Goal: Task Accomplishment & Management: Use online tool/utility

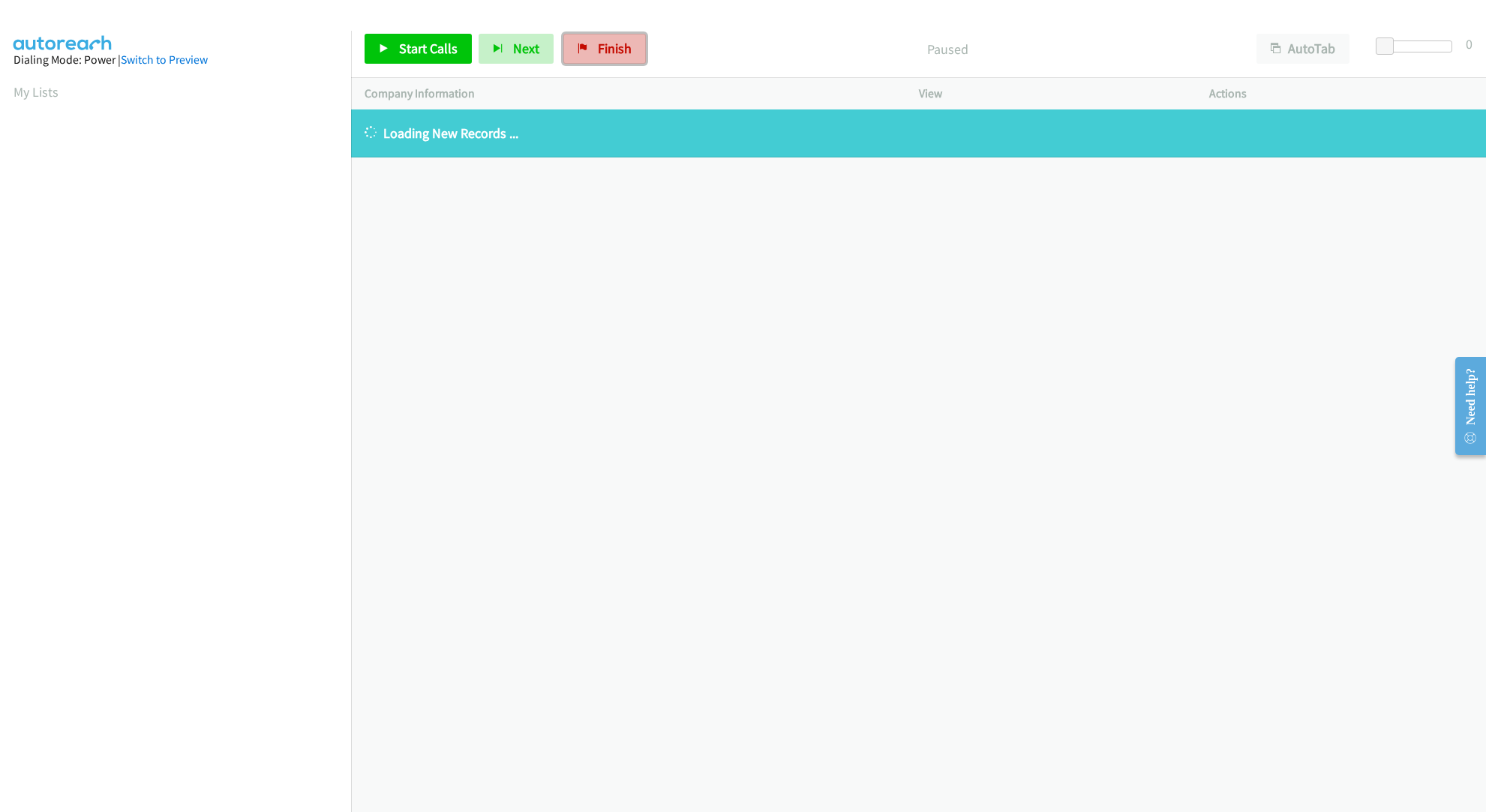
click at [598, 46] on span "Finish" at bounding box center [614, 48] width 33 height 17
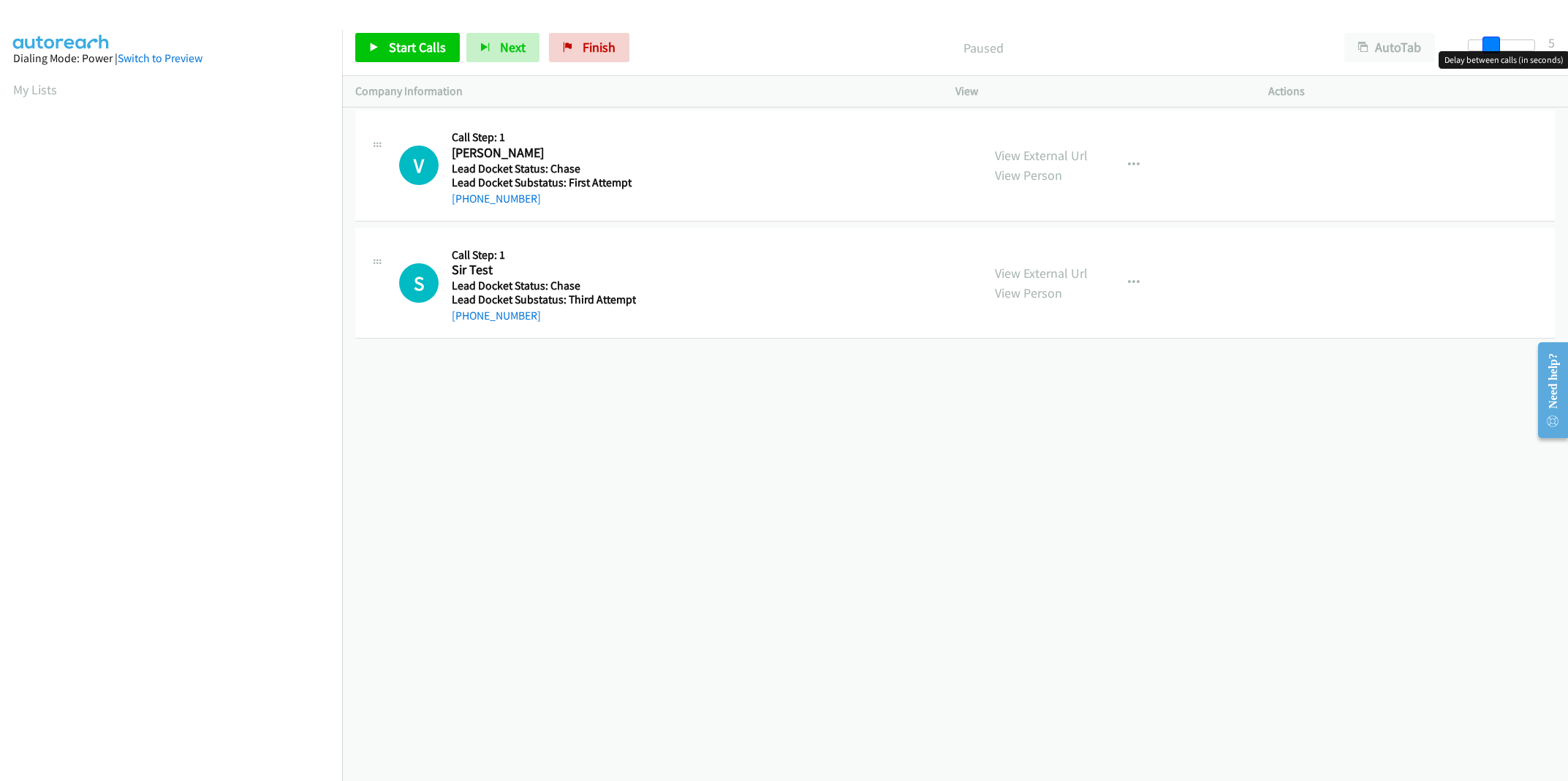
drag, startPoint x: 1468, startPoint y: 45, endPoint x: 1489, endPoint y: 66, distance: 29.7
click at [1447, 66] on body "Start Calls Pause Next Finish Paused AutoTab AutoTab 5 Company Information Info…" at bounding box center [784, 34] width 1568 height 69
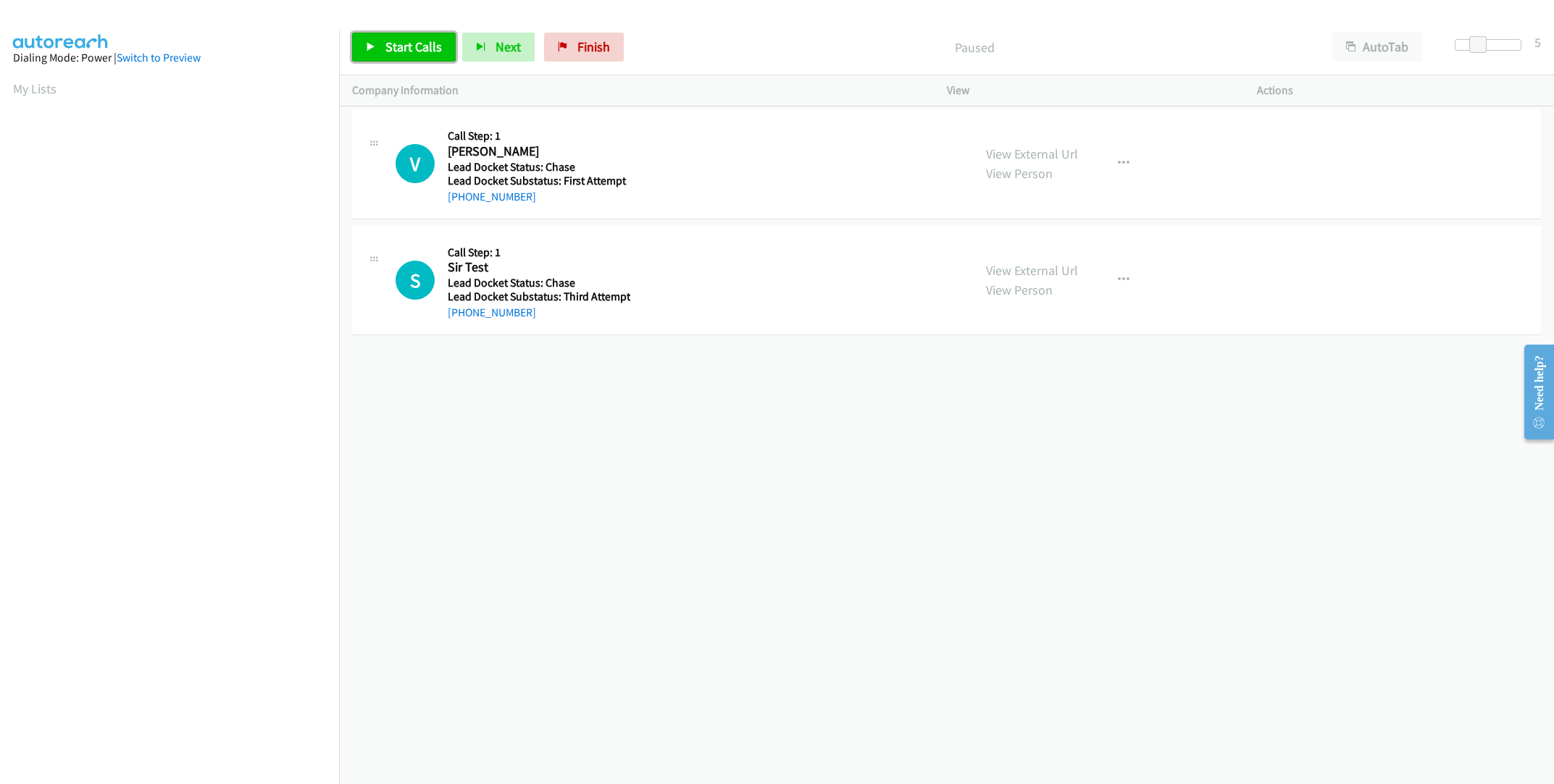
click at [396, 47] on span "Start Calls" at bounding box center [414, 46] width 56 height 17
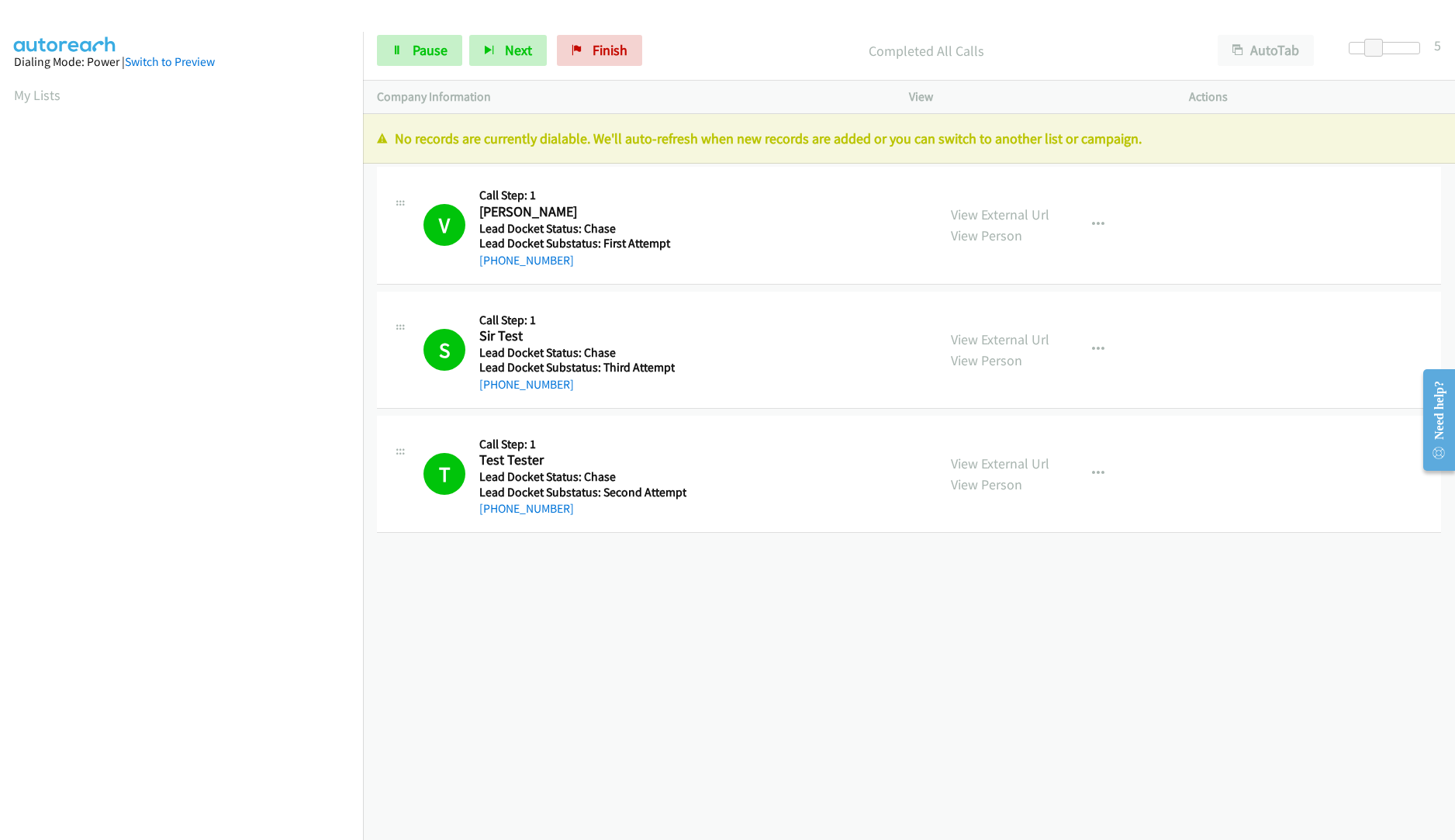
click at [606, 696] on div "+1 415-964-1034 Call failed - Please reload the list and try again The Callbar …" at bounding box center [909, 477] width 1092 height 726
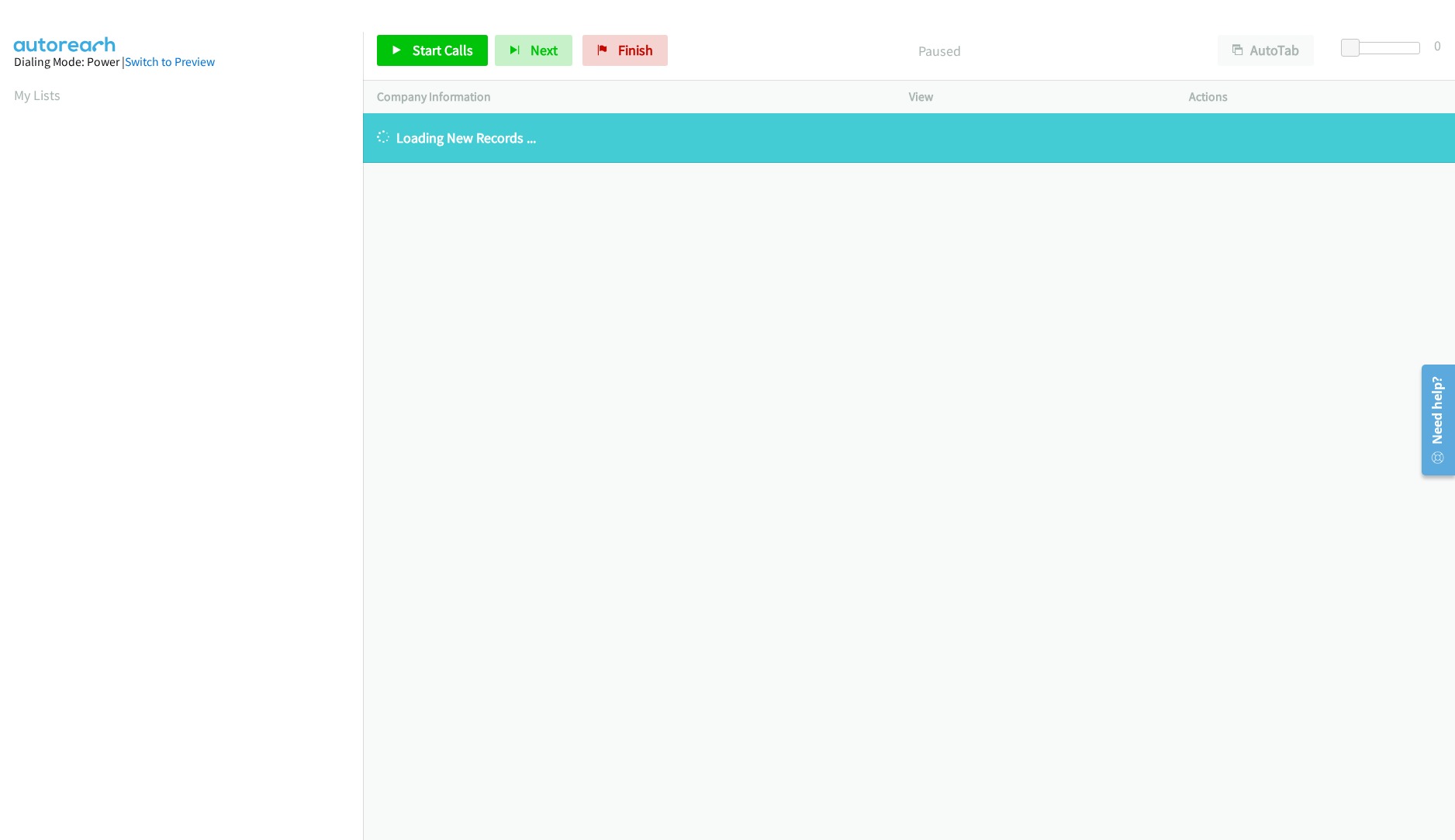
click at [650, 408] on div "[PHONE_NUMBER] Call failed - Please reload the list and try again The Callbar F…" at bounding box center [909, 477] width 1092 height 727
click at [599, 43] on link "Finish" at bounding box center [625, 50] width 85 height 31
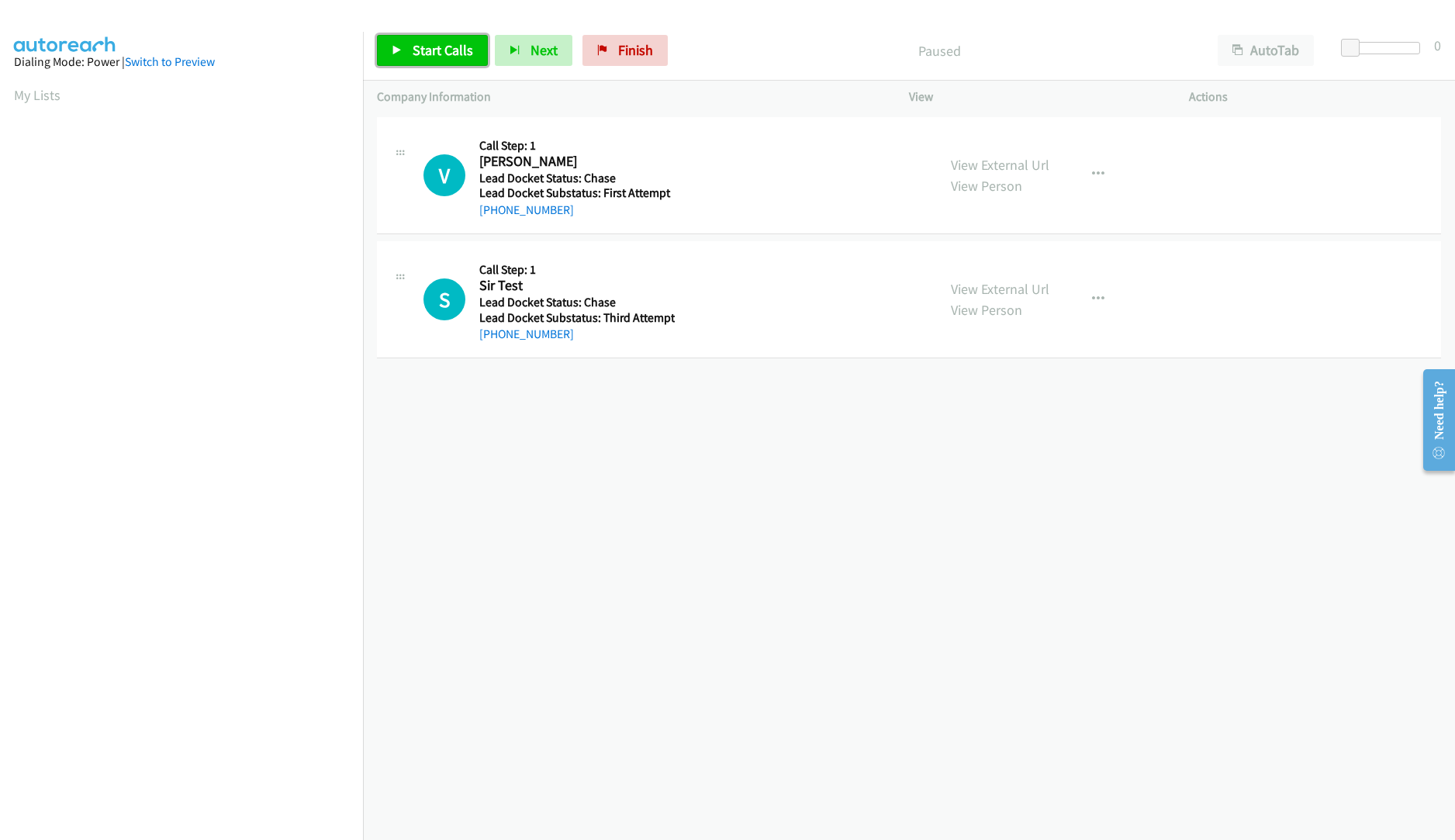
click at [438, 52] on span "Start Calls" at bounding box center [443, 50] width 60 height 18
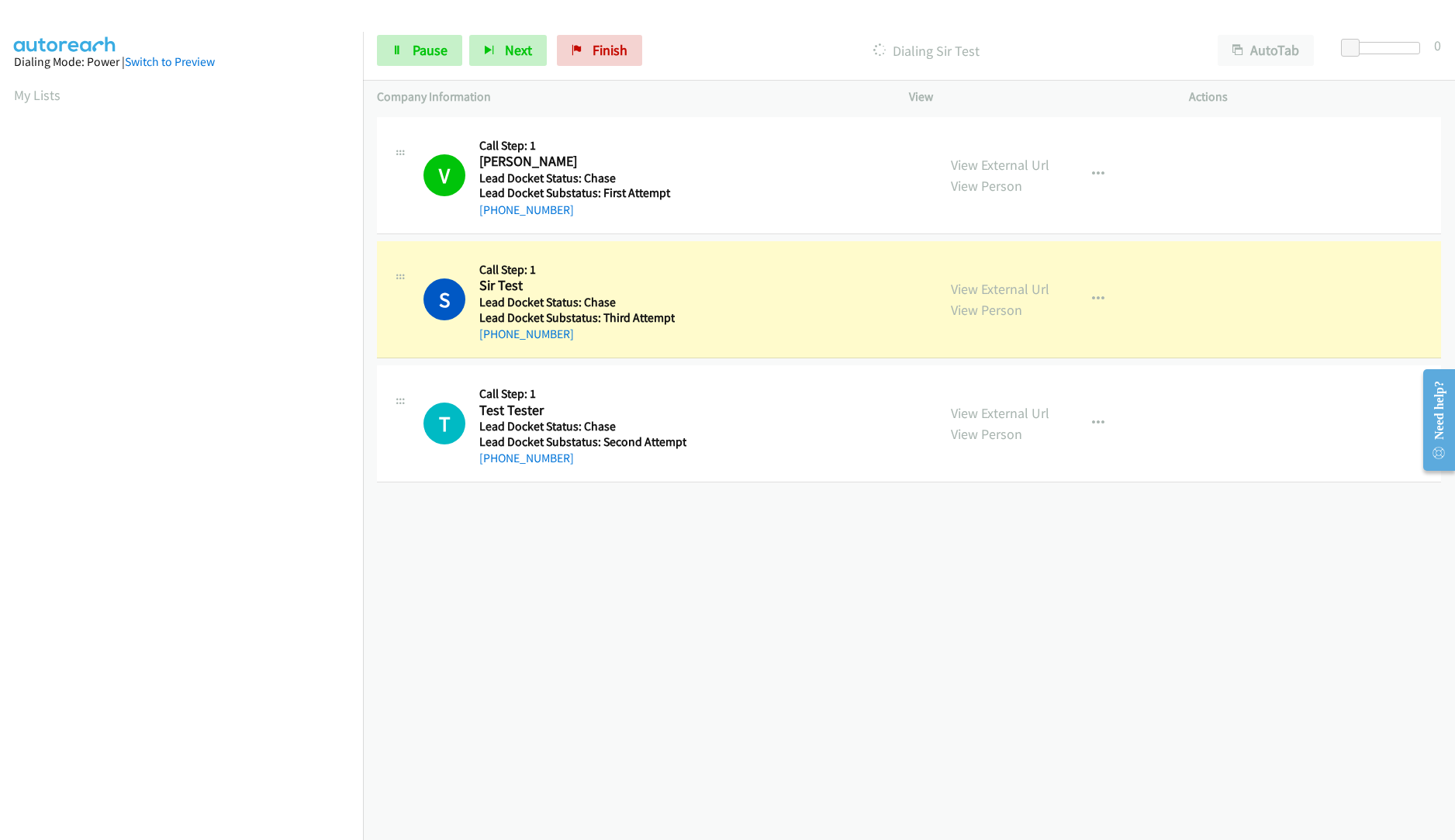
click at [8, 93] on aside "Dialing Mode: Power | Switch to Preview My Lists" at bounding box center [182, 461] width 363 height 859
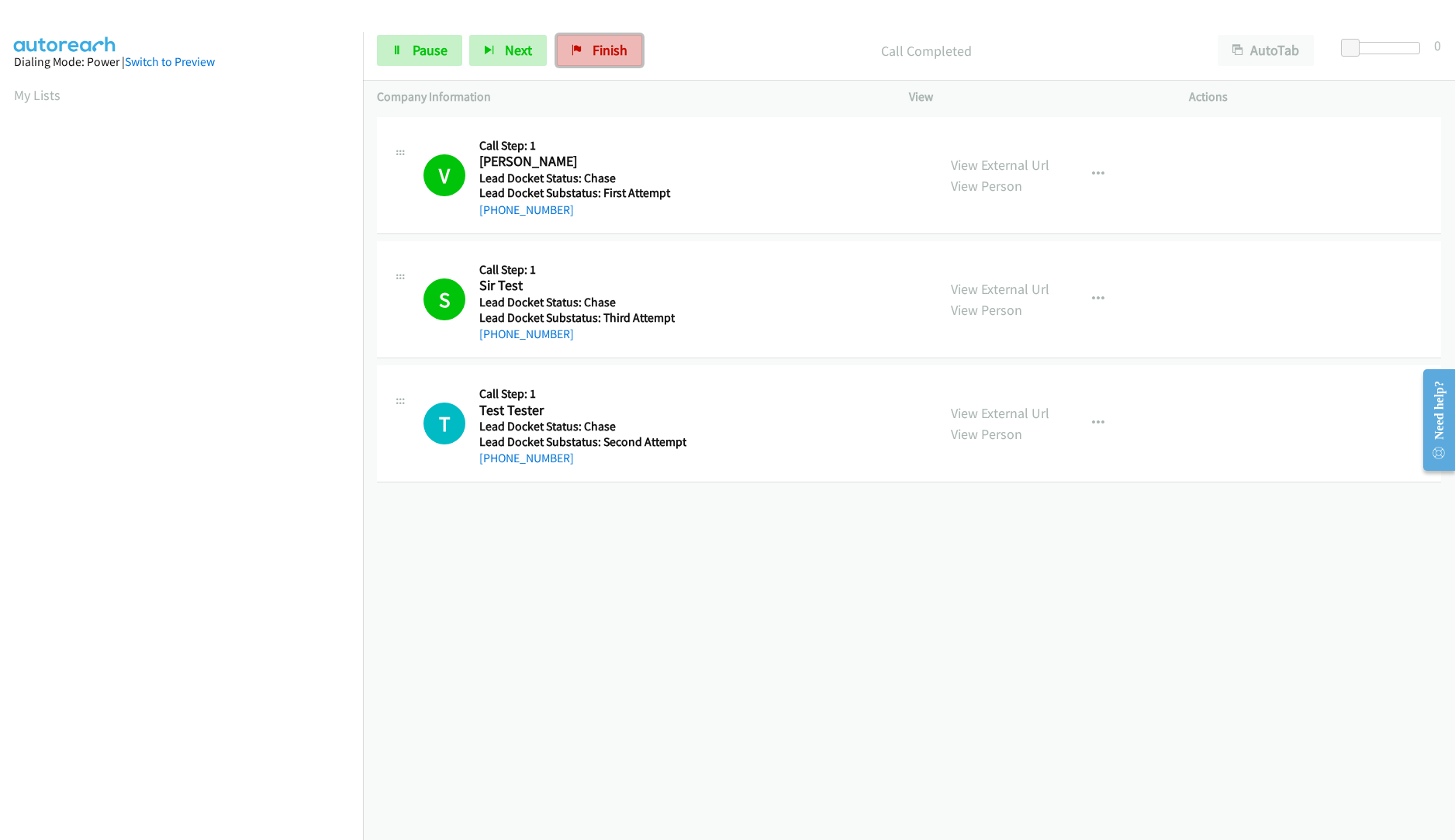
click at [593, 47] on span "Finish" at bounding box center [610, 50] width 35 height 18
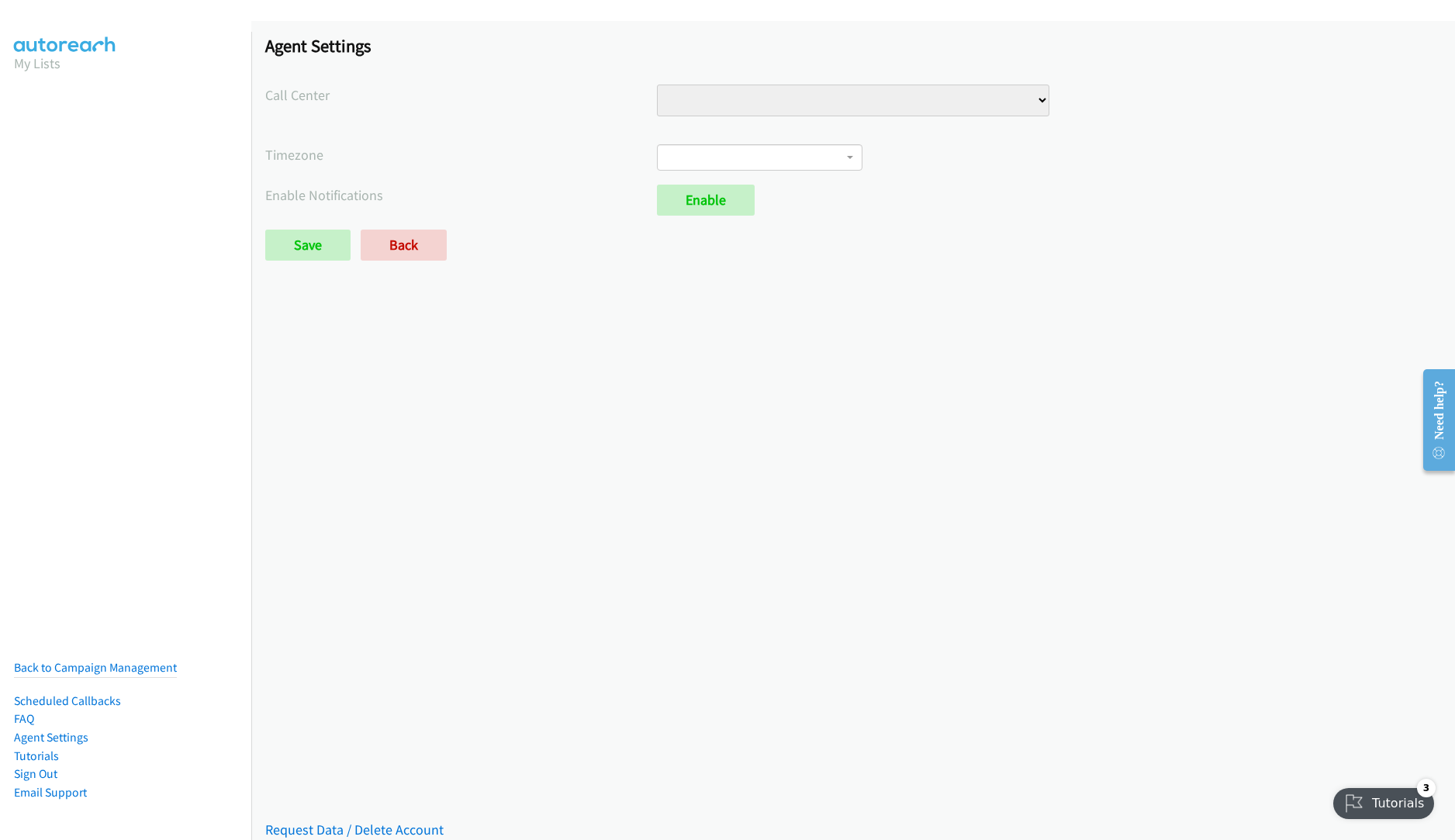
click at [774, 96] on select "Injury Numbers Injury Sales VA Numbers VA Sales" at bounding box center [852, 100] width 392 height 32
select select "6529752866078720"
click at [657, 84] on select "Injury Numbers Injury Sales VA Numbers VA Sales" at bounding box center [852, 100] width 392 height 32
click at [704, 74] on body "Saved Placeholder Agent Settings Call Center Injury Numbers Injury Sales VA Num…" at bounding box center [728, 36] width 1455 height 74
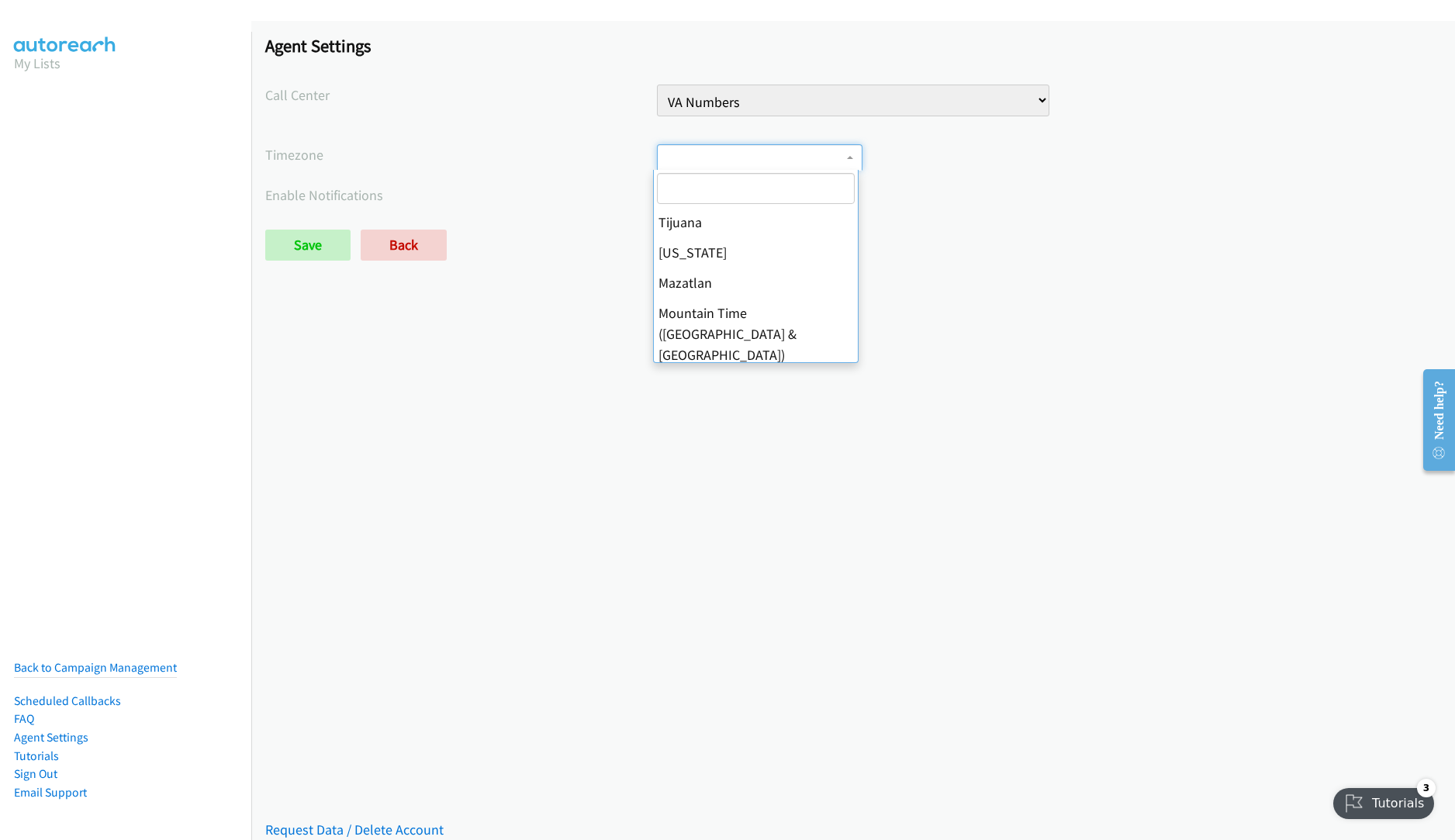
scroll to position [310, 0]
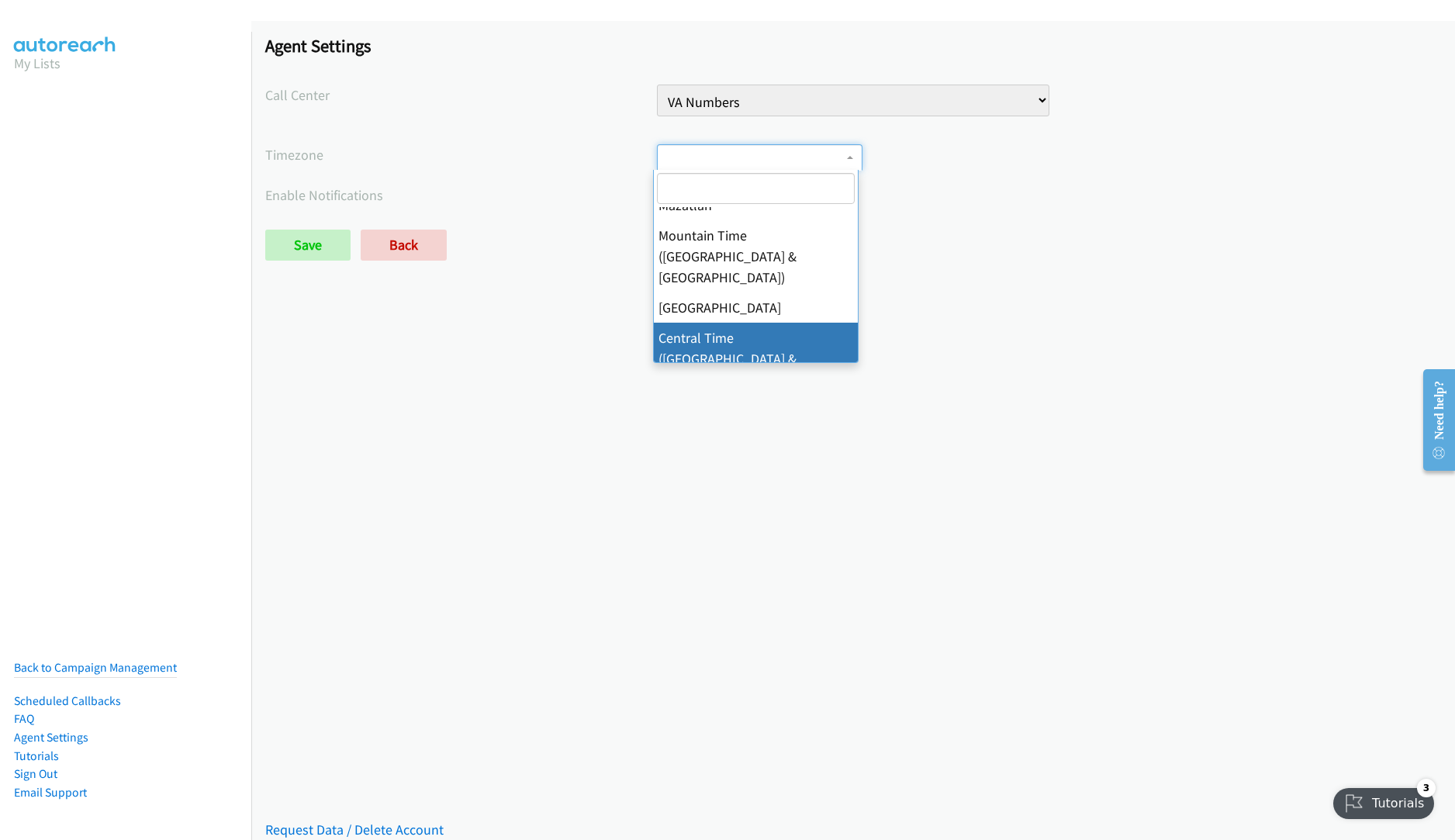
select select "Central Time (US & Canada)"
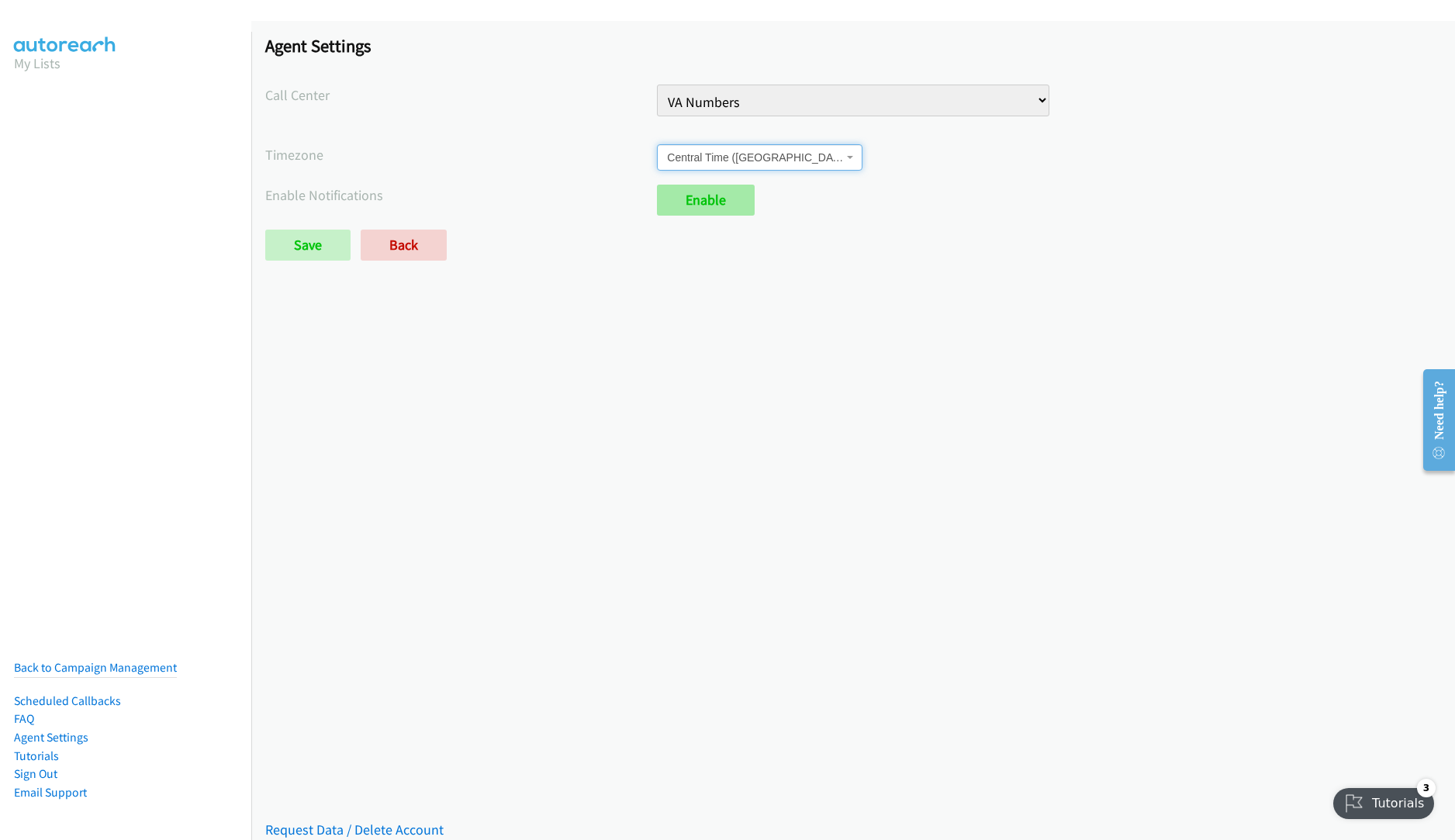
click at [726, 197] on link "Enable" at bounding box center [705, 199] width 97 height 31
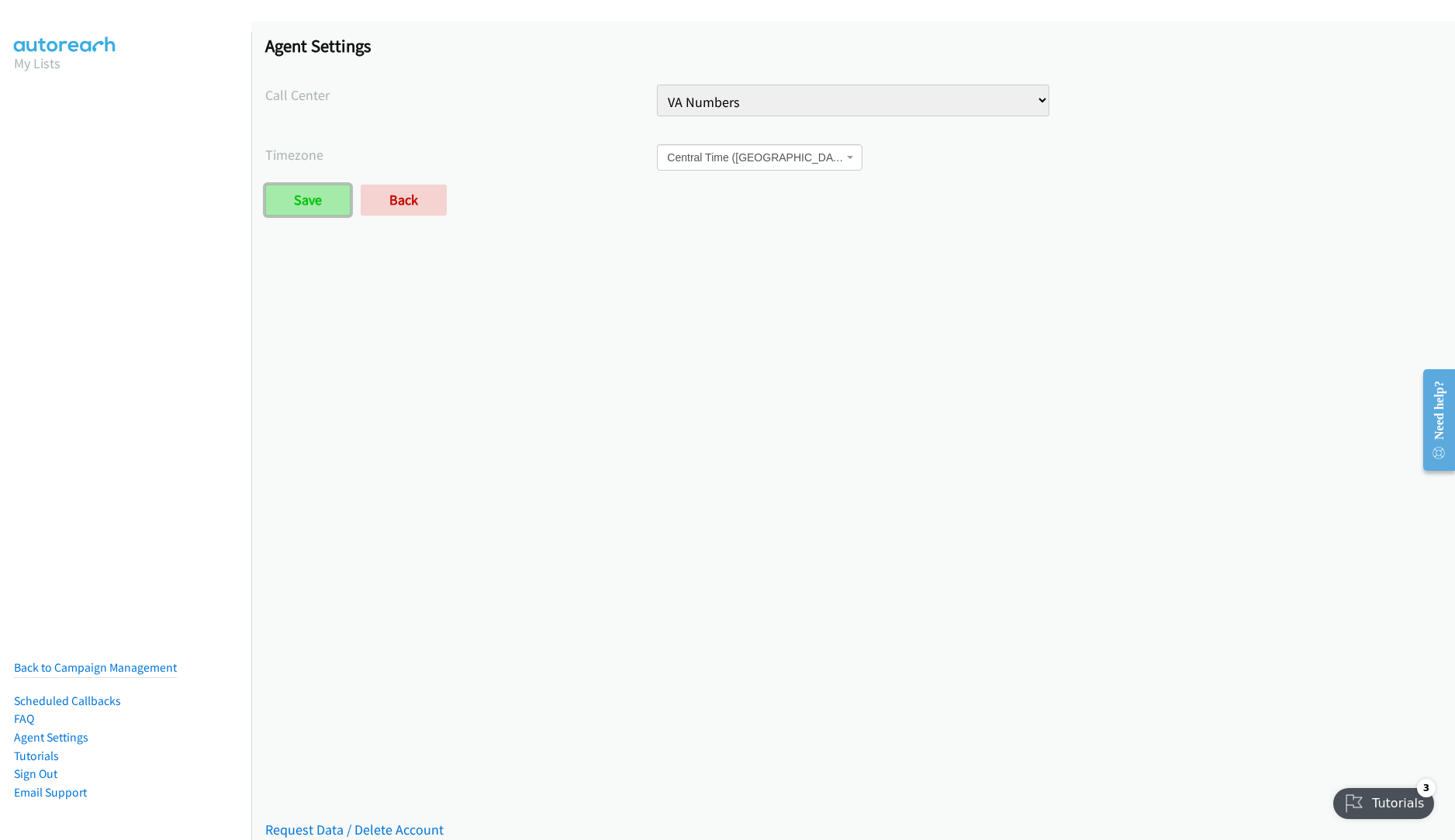
drag, startPoint x: 303, startPoint y: 194, endPoint x: 305, endPoint y: 209, distance: 15.1
click at [305, 194] on input "Save" at bounding box center [307, 199] width 85 height 31
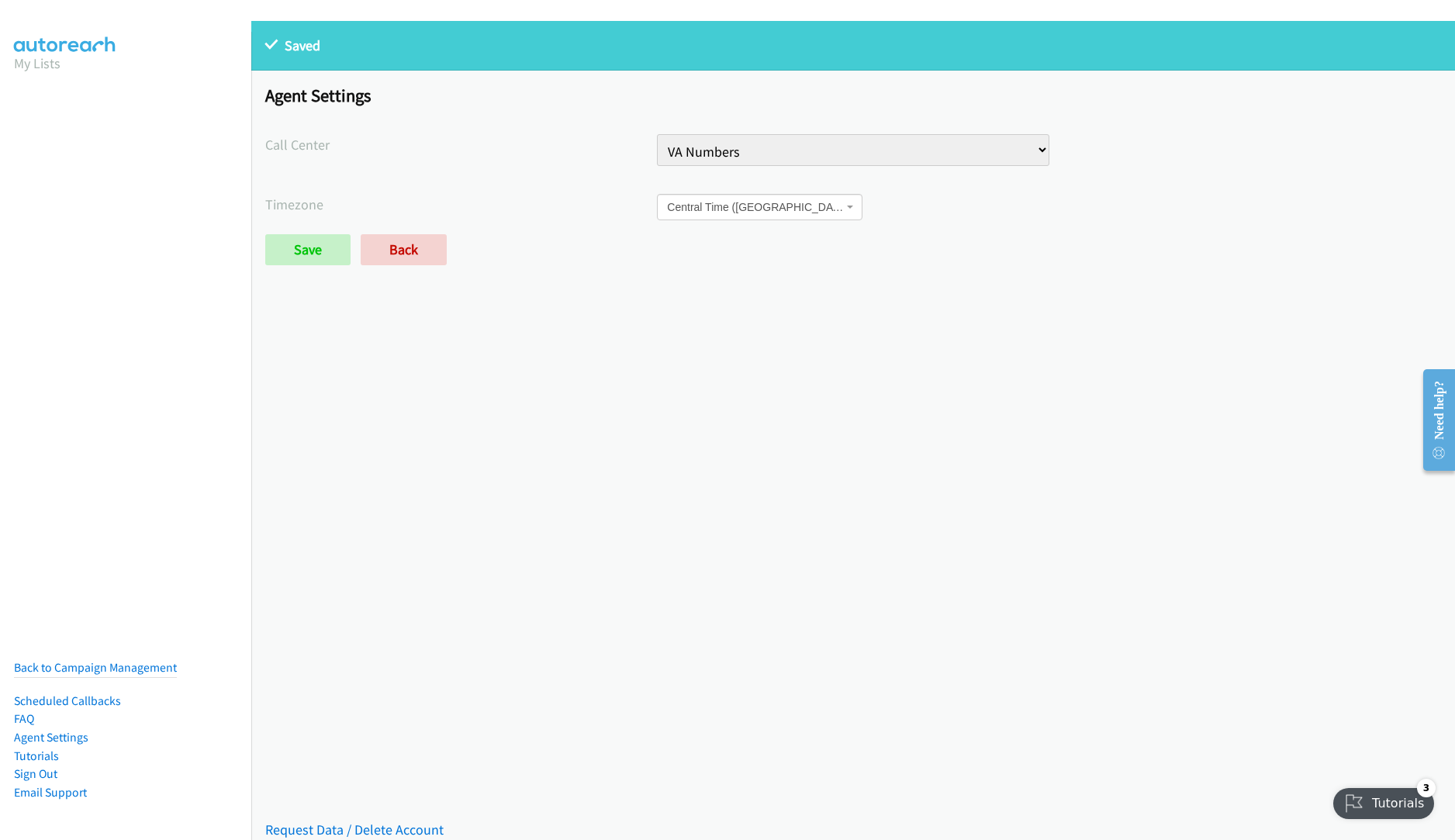
click at [3, 89] on aside "My Lists Back to Campaign Management Scheduled Callbacks FAQ Agent Settings Tut…" at bounding box center [126, 66] width 252 height 70
click at [7, 88] on aside "My Lists Back to Campaign Management Scheduled Callbacks FAQ Agent Settings Tut…" at bounding box center [126, 66] width 252 height 70
click at [9, 94] on aside "My Lists Back to Campaign Management Scheduled Callbacks FAQ Agent Settings Tut…" at bounding box center [126, 66] width 252 height 70
drag, startPoint x: 67, startPoint y: 649, endPoint x: 109, endPoint y: 685, distance: 55.3
click at [68, 660] on link "Back to Campaign Management" at bounding box center [96, 667] width 163 height 15
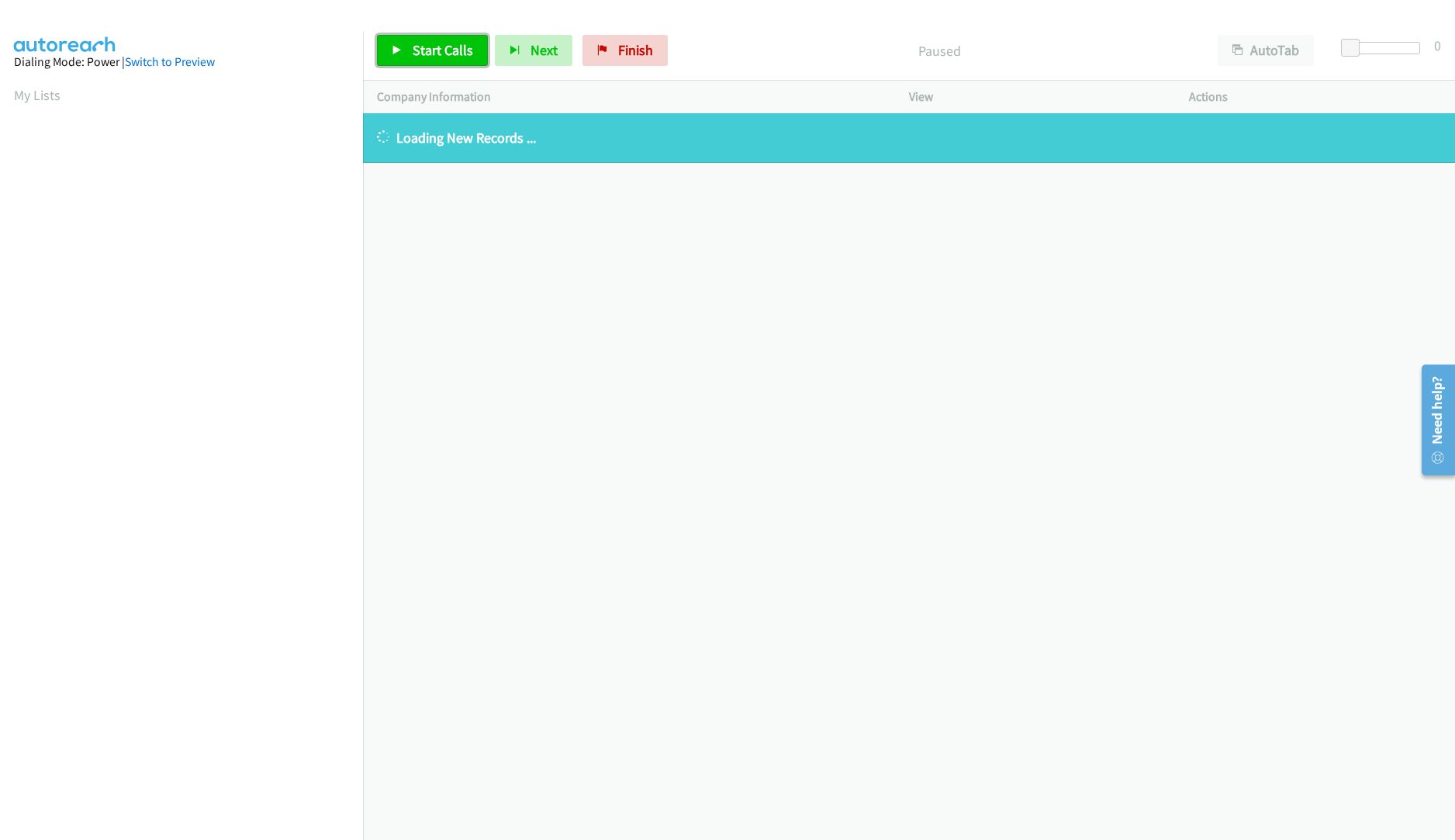
click at [452, 43] on span "Start Calls" at bounding box center [443, 50] width 60 height 18
click at [619, 59] on link "Finish" at bounding box center [599, 50] width 85 height 31
click at [633, 47] on span "Finish" at bounding box center [635, 50] width 35 height 18
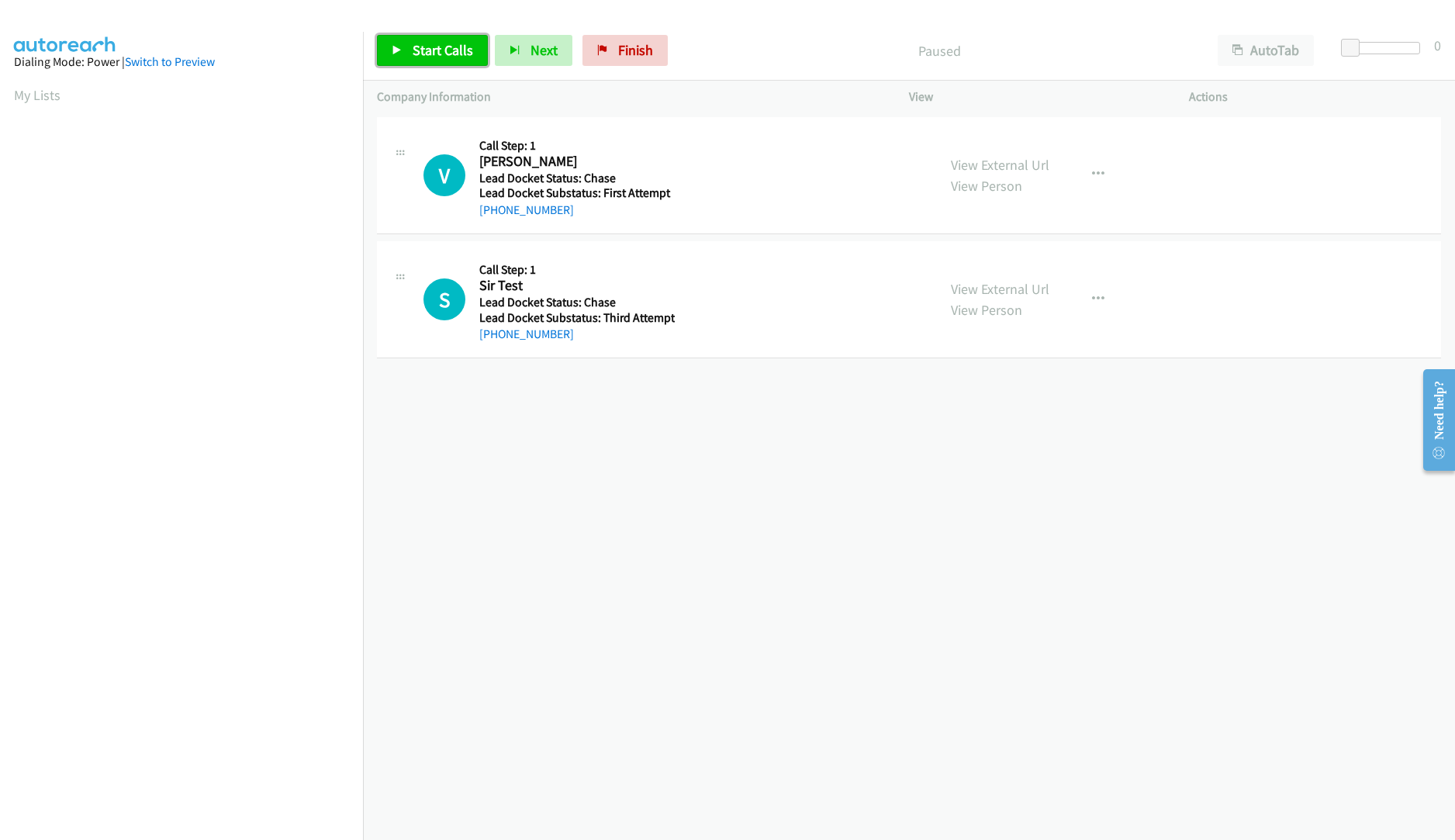
click at [423, 56] on span "Start Calls" at bounding box center [443, 50] width 60 height 18
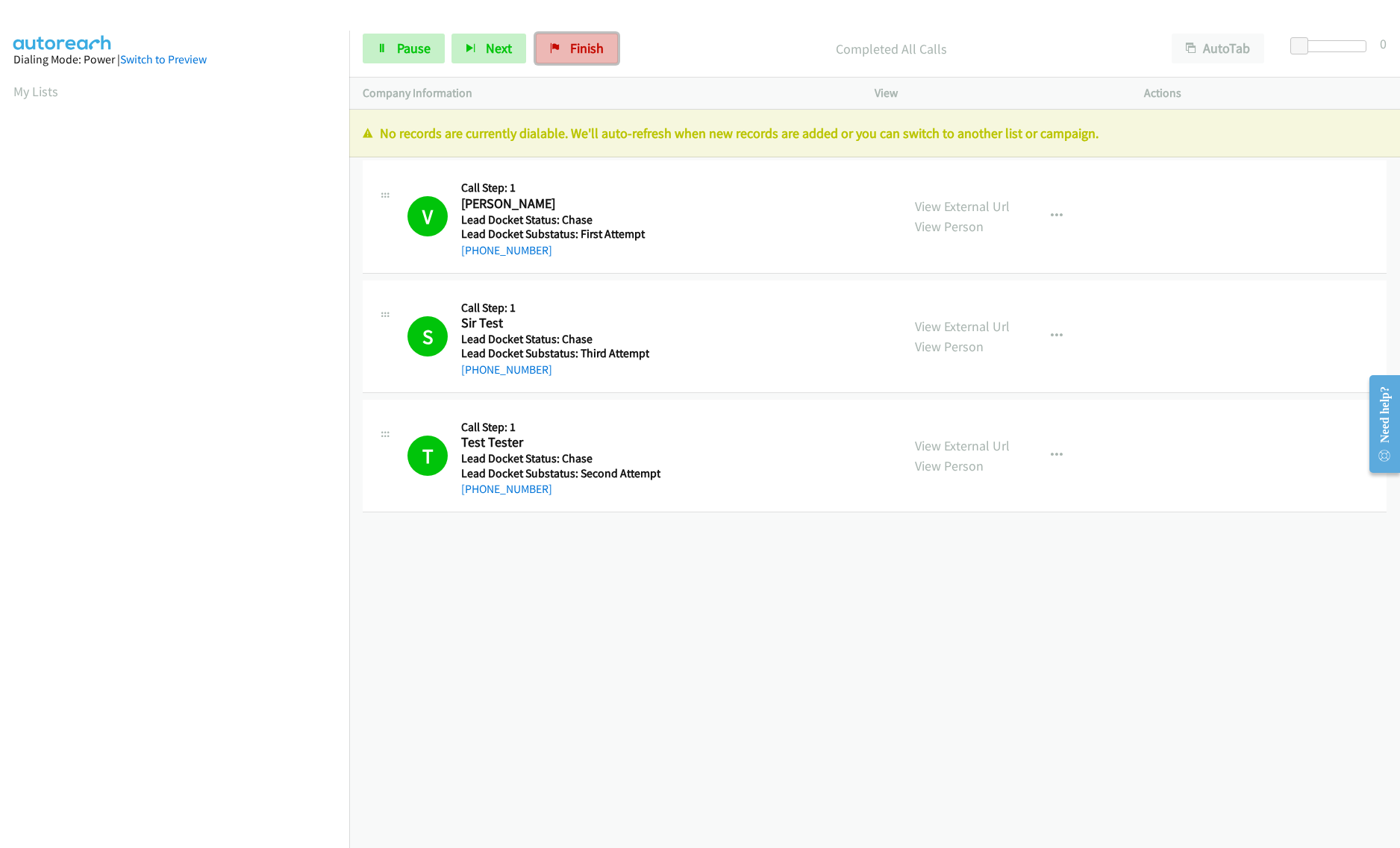
click at [586, 49] on span "Finish" at bounding box center [587, 48] width 33 height 17
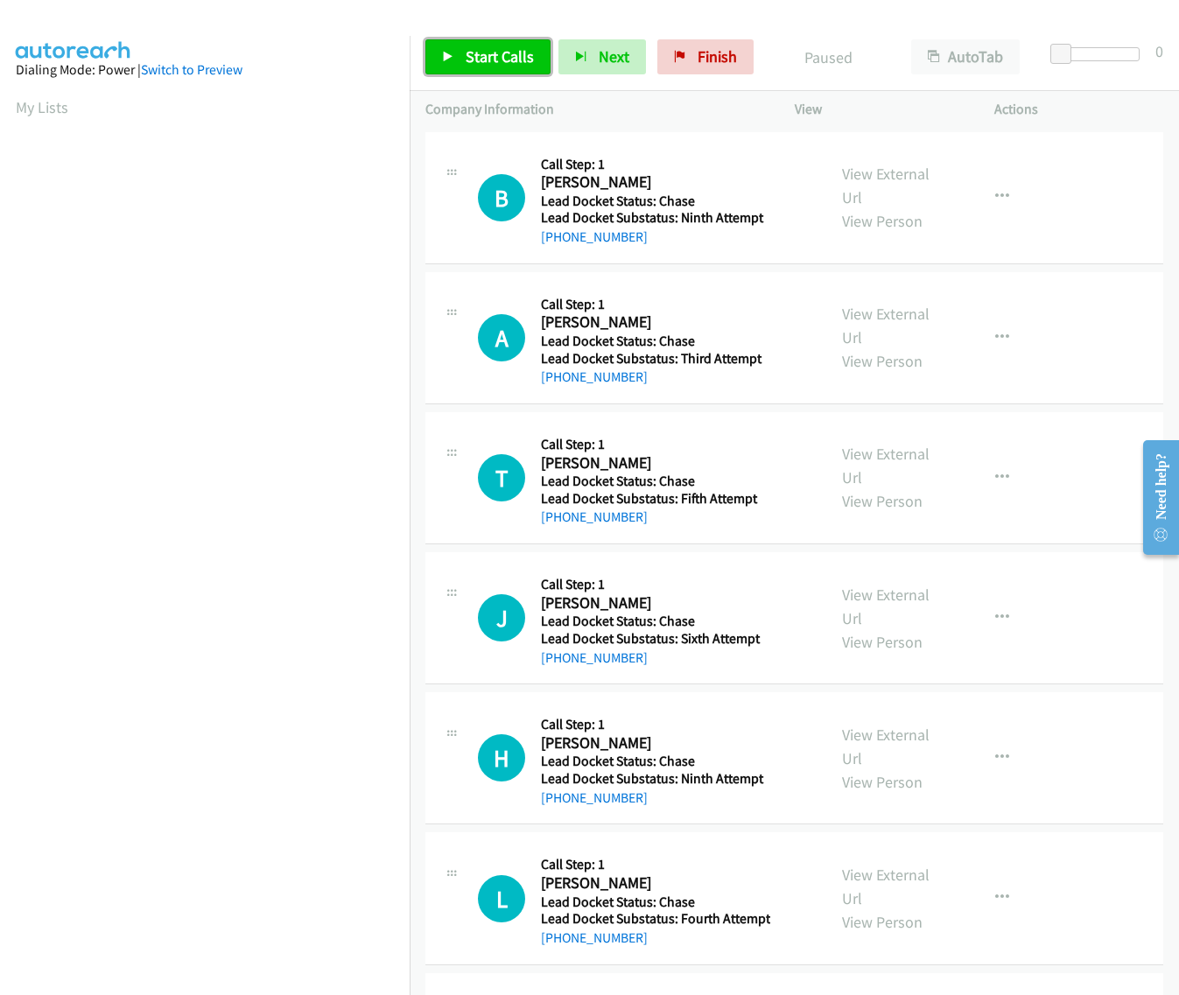
click at [466, 56] on span "Start Calls" at bounding box center [500, 56] width 68 height 20
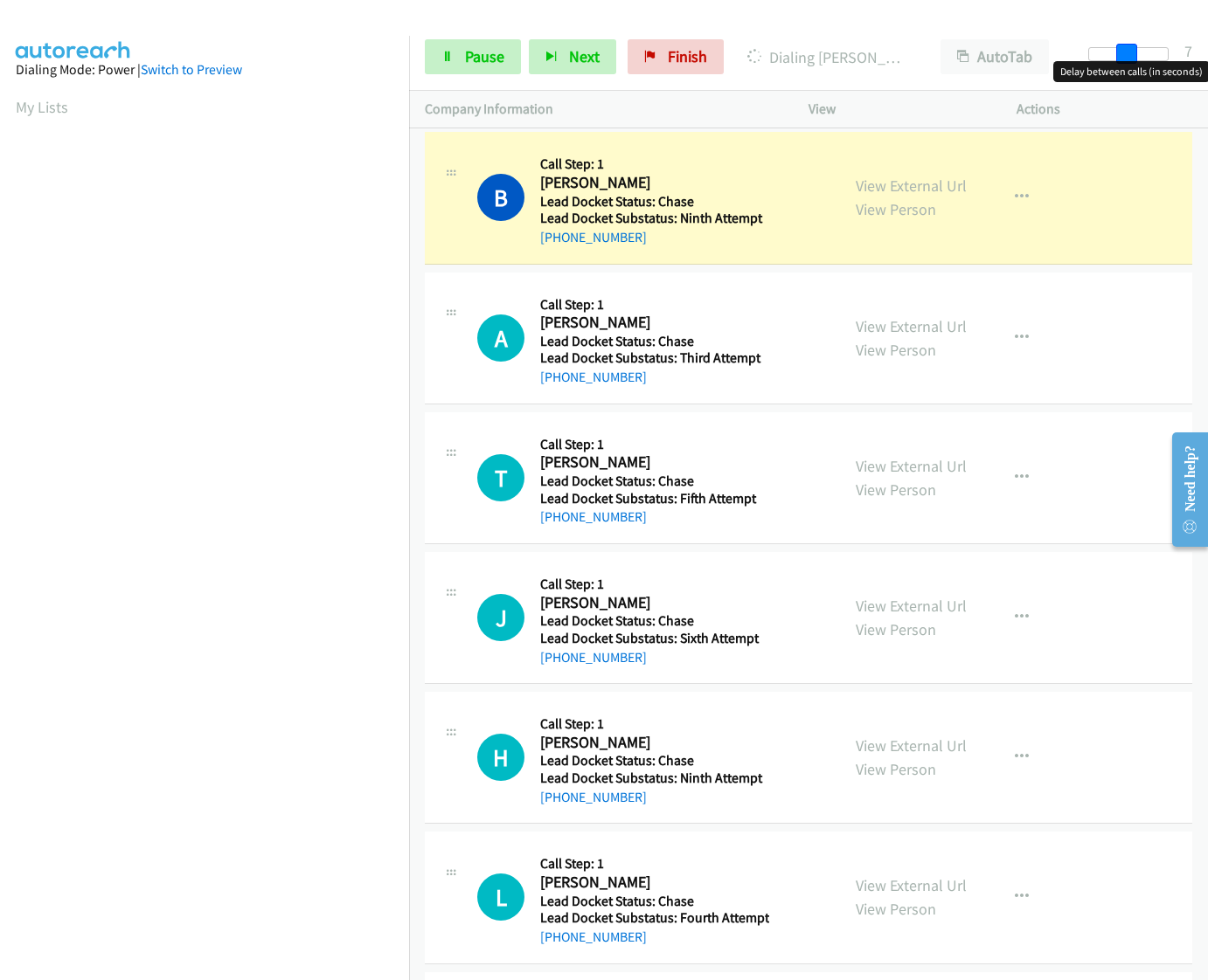
drag, startPoint x: 1093, startPoint y: 53, endPoint x: 1128, endPoint y: 55, distance: 35.1
click at [1128, 55] on span at bounding box center [1126, 54] width 21 height 21
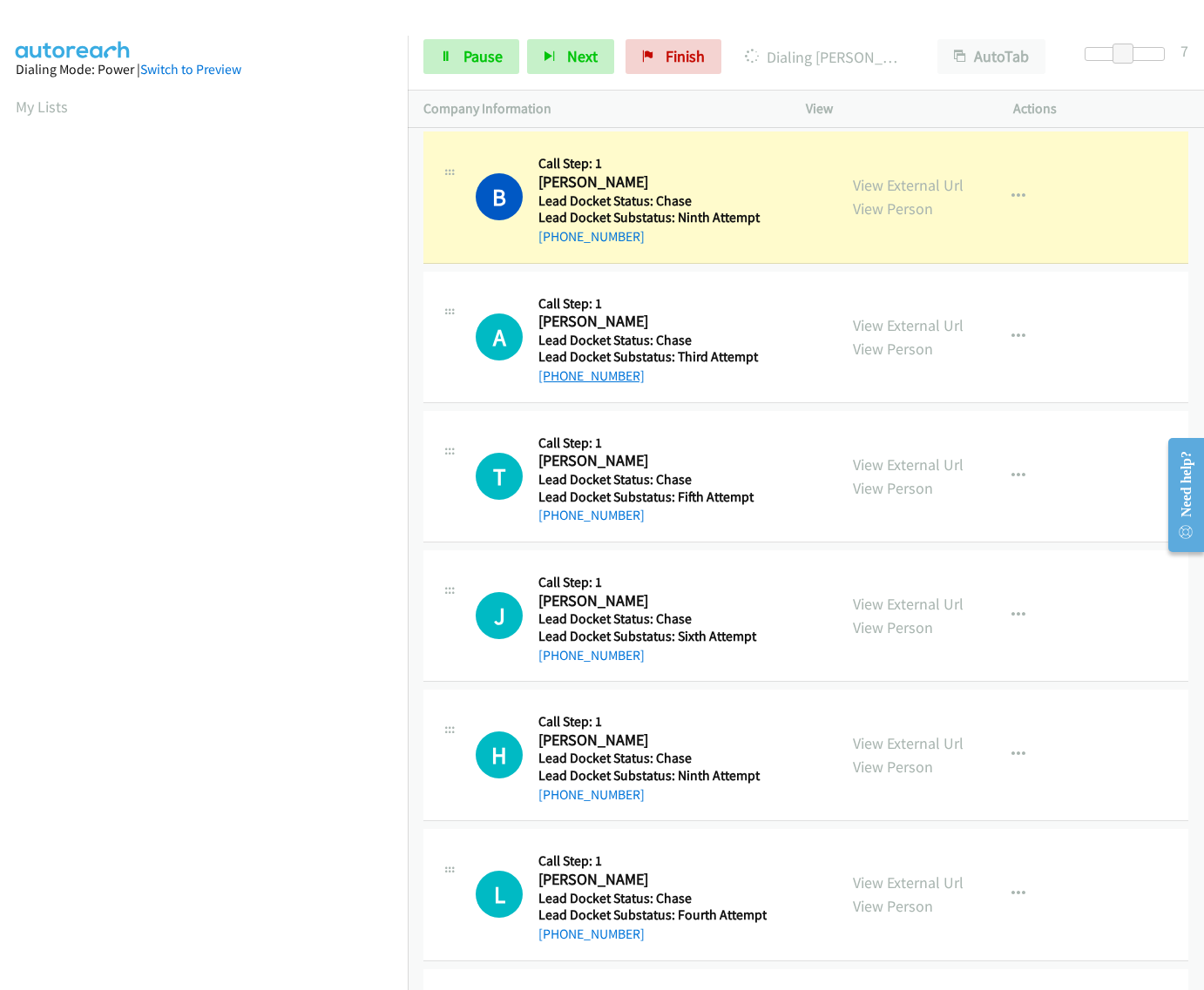
drag, startPoint x: 653, startPoint y: 379, endPoint x: 555, endPoint y: 379, distance: 98.0
click at [555, 379] on div "+1 813-892-9963" at bounding box center [652, 376] width 227 height 21
copy link "813-892-9963"
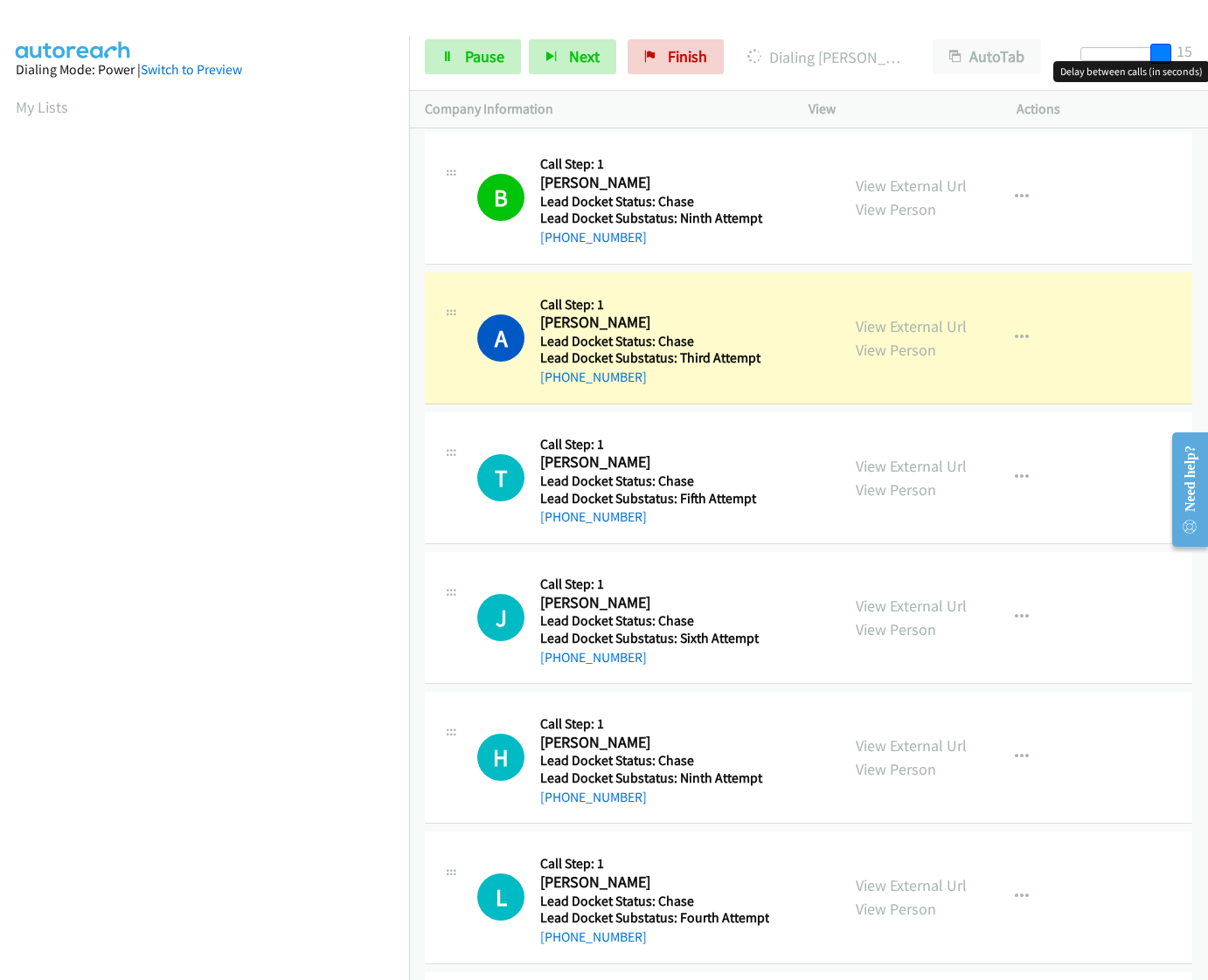
drag, startPoint x: 1116, startPoint y: 53, endPoint x: 1179, endPoint y: 49, distance: 63.1
click at [1176, 49] on div "Start Calls Pause Next Finish Dialing Anabel Machin Dominguez AutoTab AutoTab 15" at bounding box center [809, 57] width 799 height 67
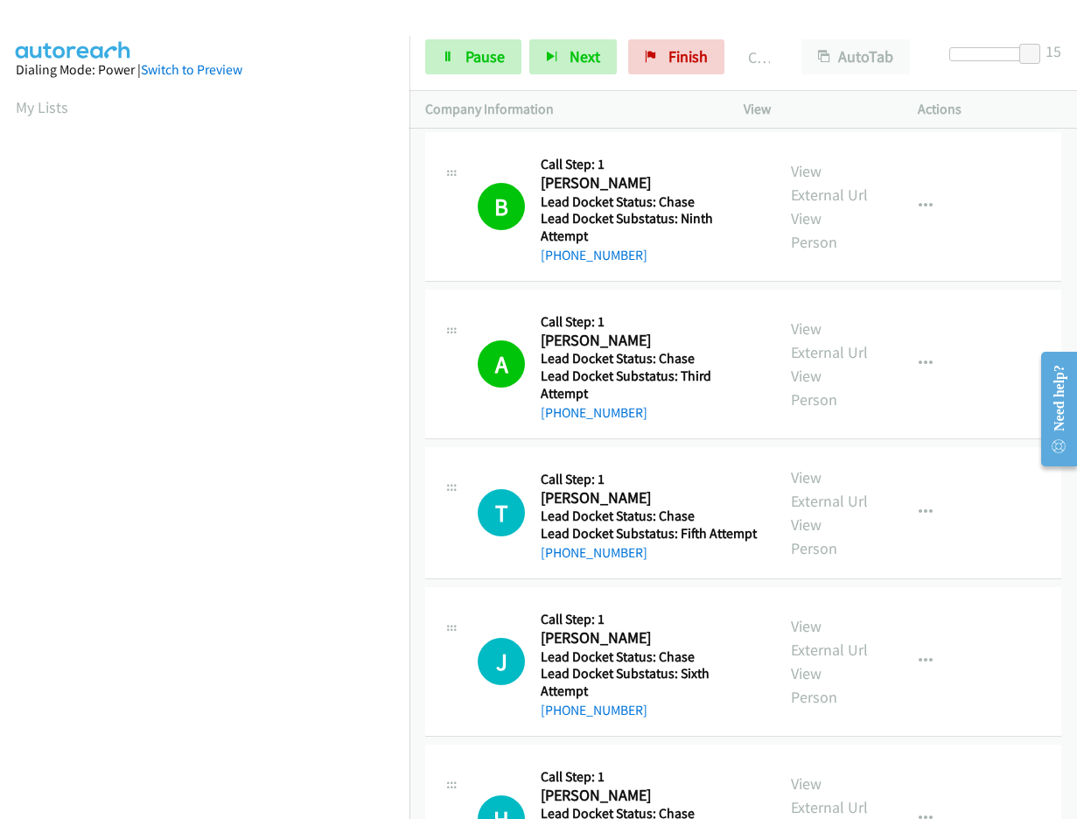
drag, startPoint x: 643, startPoint y: 558, endPoint x: 560, endPoint y: 563, distance: 83.3
click at [560, 563] on div "+1 719-437-4066" at bounding box center [650, 553] width 219 height 21
copy link "719-437-4066"
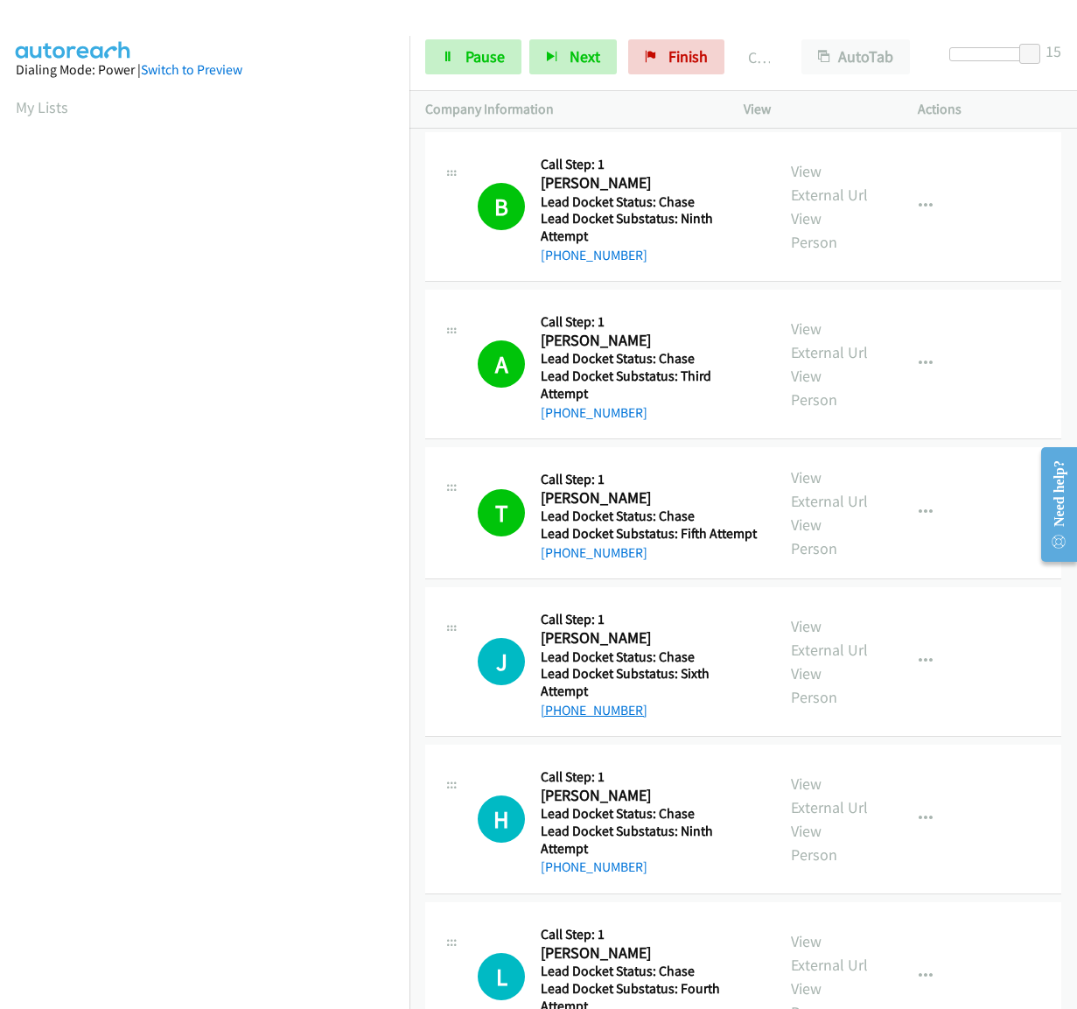
drag, startPoint x: 592, startPoint y: 713, endPoint x: 554, endPoint y: 718, distance: 37.9
click at [554, 718] on div "+1 313-457-4405" at bounding box center [650, 710] width 219 height 21
copy link "313-457-4405"
drag, startPoint x: 1035, startPoint y: 49, endPoint x: 1025, endPoint y: 54, distance: 11.0
click at [1025, 54] on span at bounding box center [1019, 54] width 21 height 21
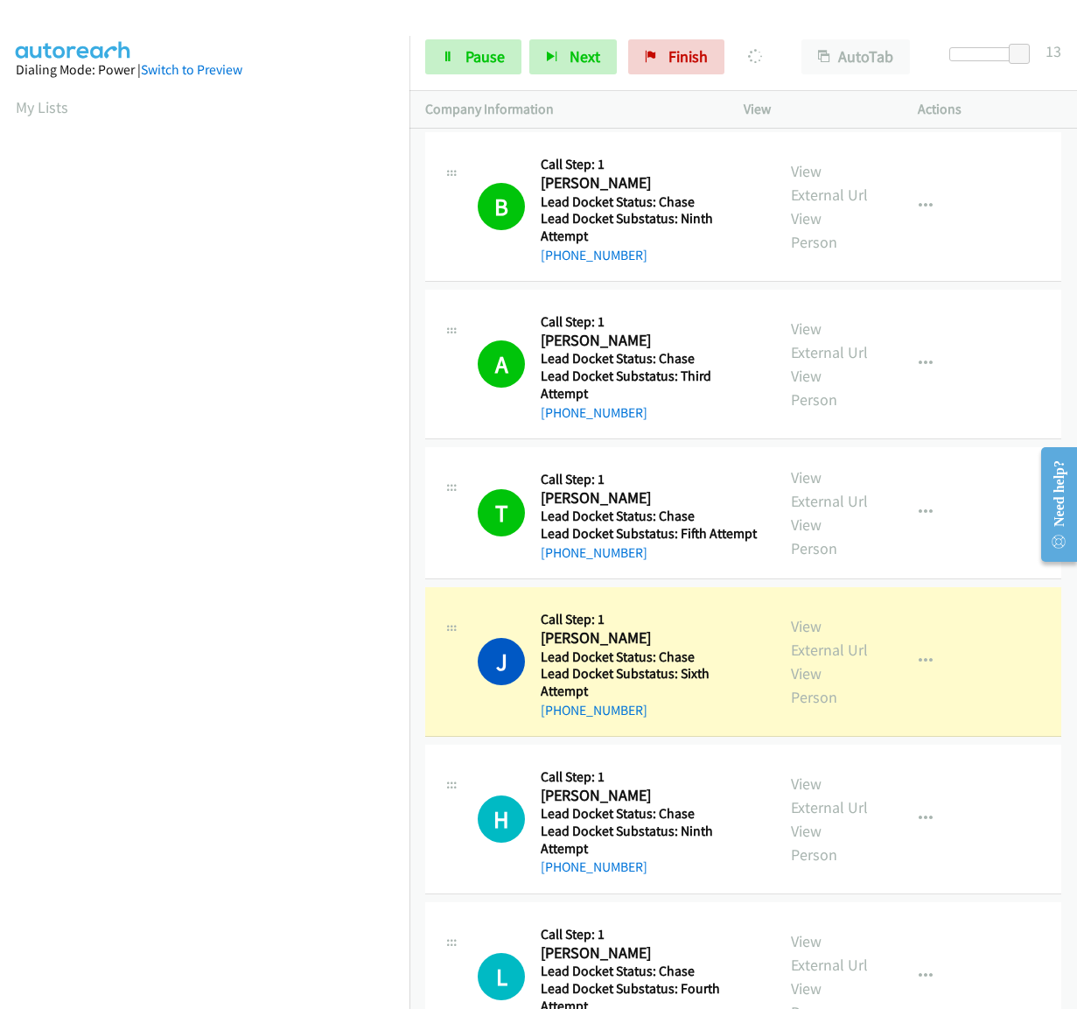
drag, startPoint x: 659, startPoint y: 874, endPoint x: 560, endPoint y: 878, distance: 99.0
click at [560, 878] on div "+1 850-319-9175" at bounding box center [650, 867] width 219 height 21
copy link "850-319-9175"
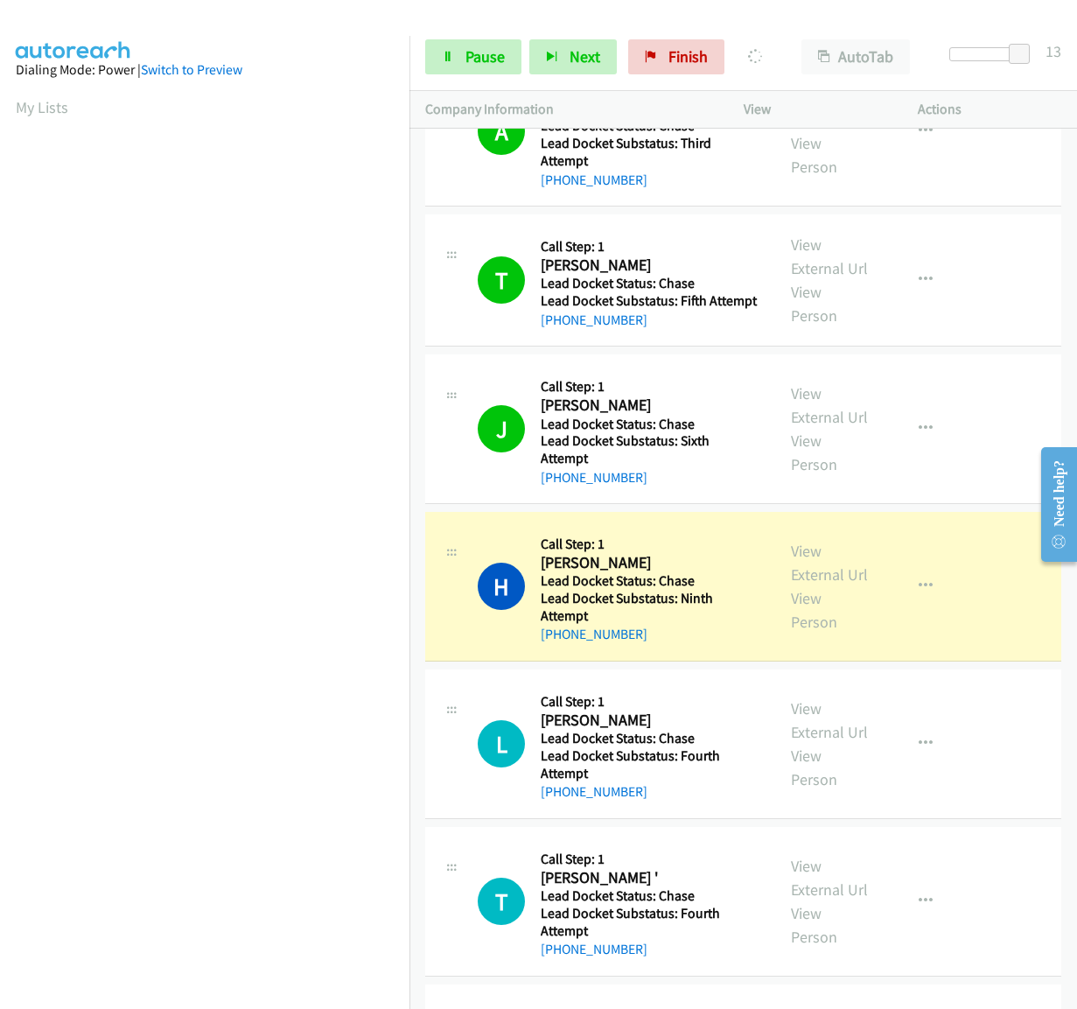
scroll to position [263, 0]
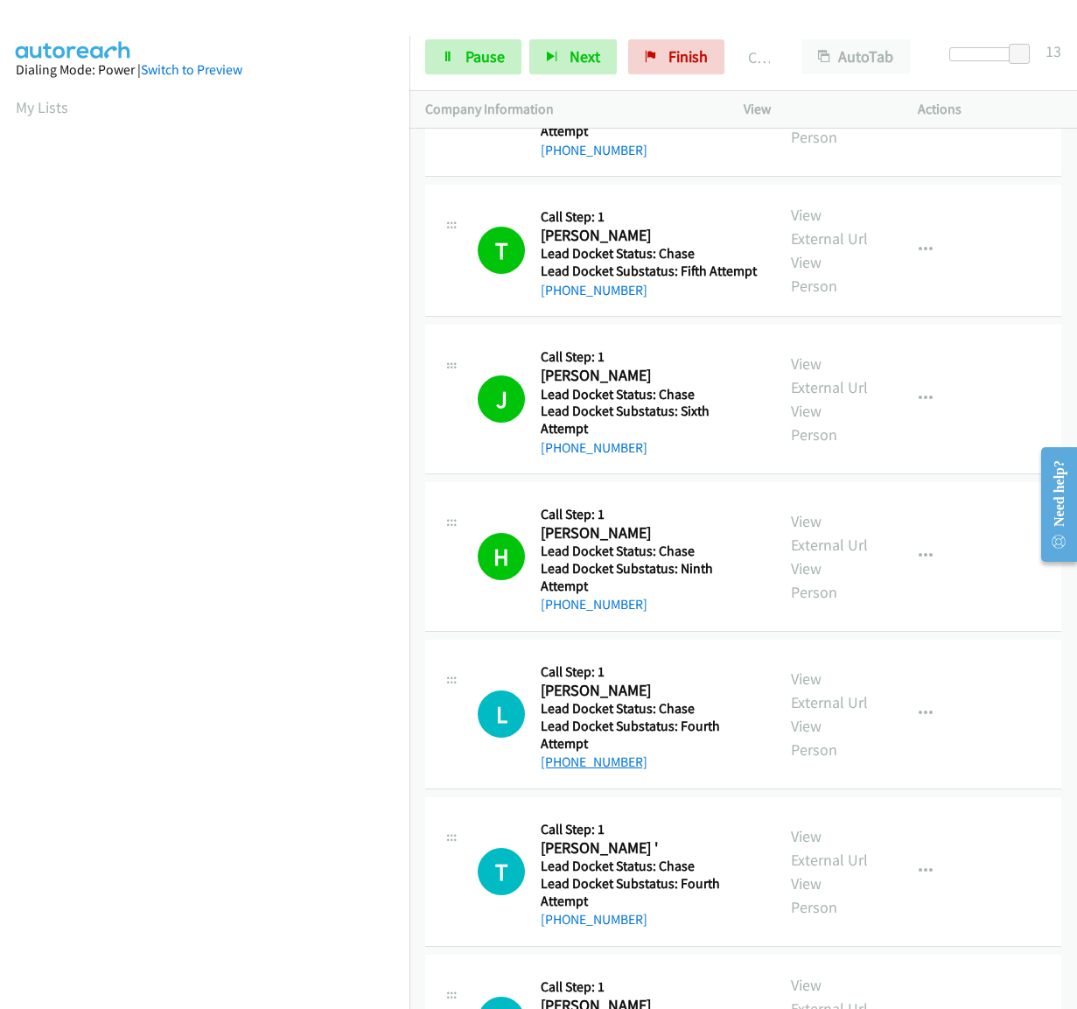
drag, startPoint x: 650, startPoint y: 763, endPoint x: 558, endPoint y: 770, distance: 92.2
click at [558, 770] on div "+1 347-404-6226" at bounding box center [650, 762] width 219 height 21
copy link "347-404-6226"
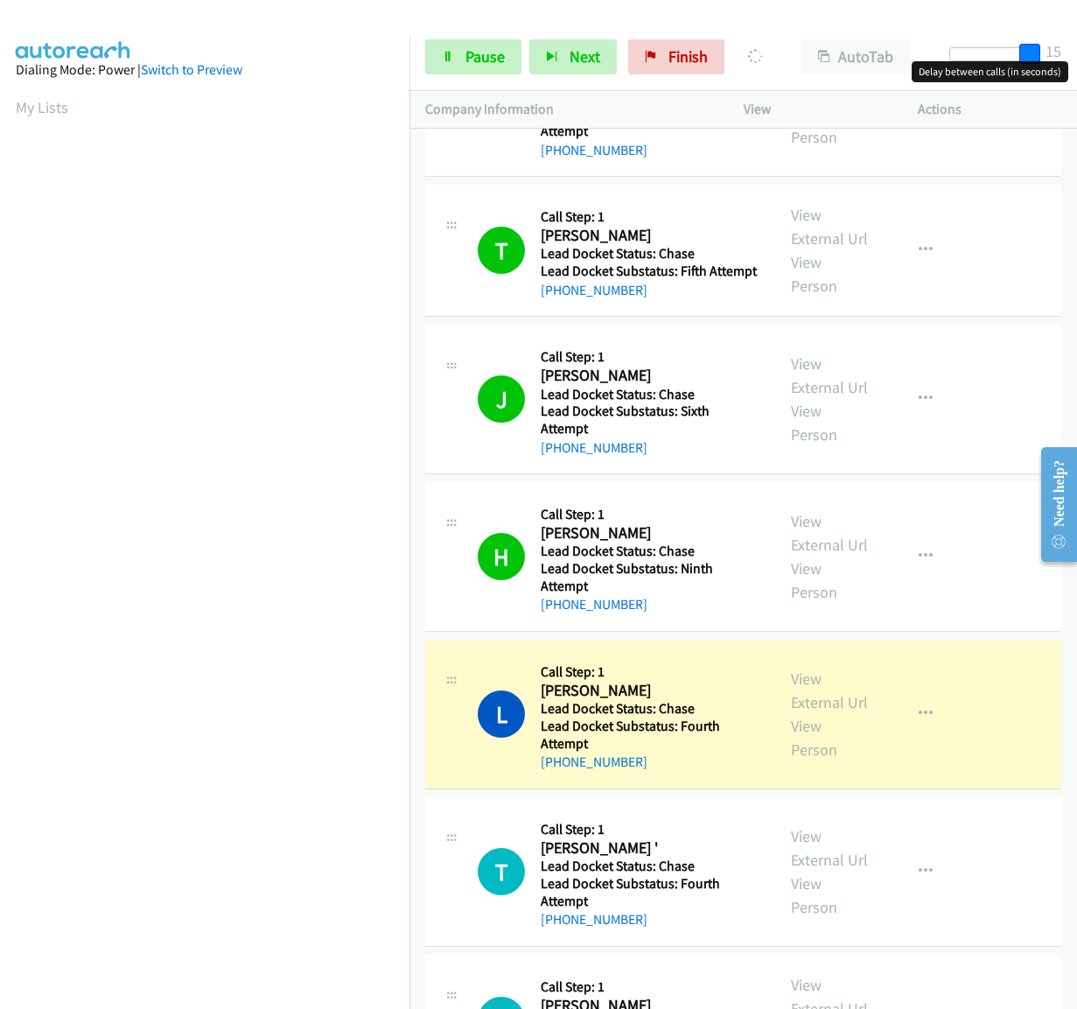
drag, startPoint x: 1019, startPoint y: 50, endPoint x: 1030, endPoint y: 51, distance: 11.4
click at [1030, 51] on span at bounding box center [1030, 54] width 21 height 21
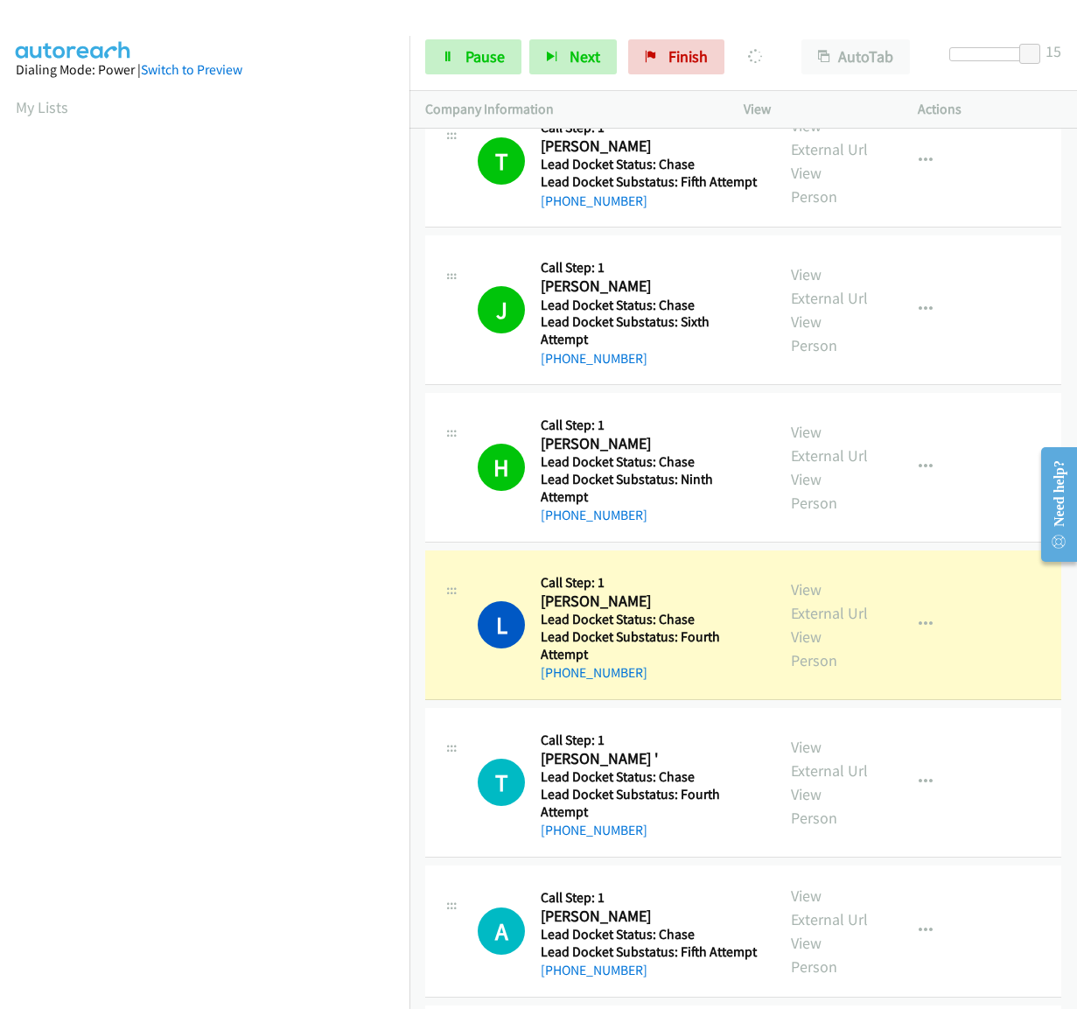
scroll to position [438, 0]
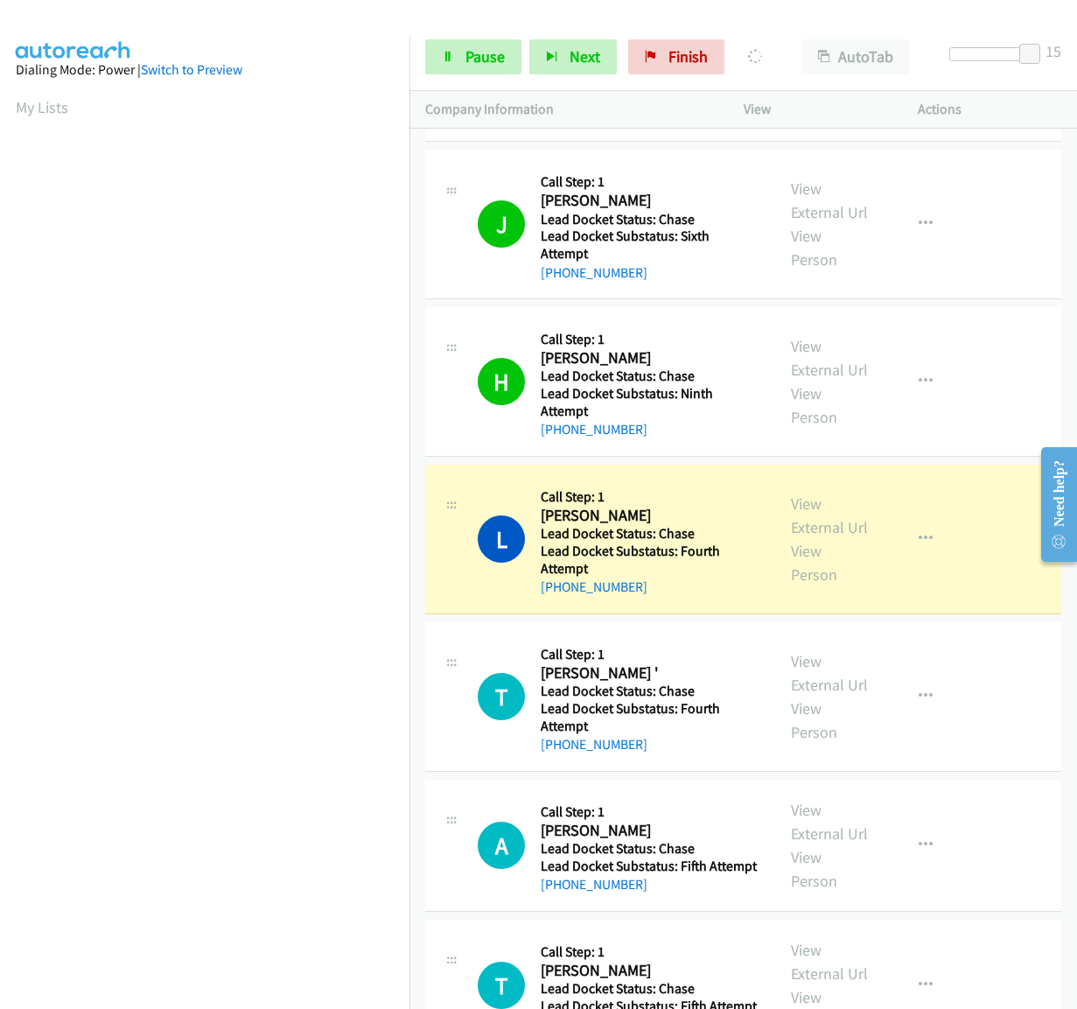
drag, startPoint x: 674, startPoint y: 736, endPoint x: 560, endPoint y: 757, distance: 115.7
click at [560, 757] on div "T Callback Scheduled Call Step: 1 Tom ' America/New_York Lead Docket Status: Ch…" at bounding box center [743, 697] width 636 height 150
copy link "248-884-1135"
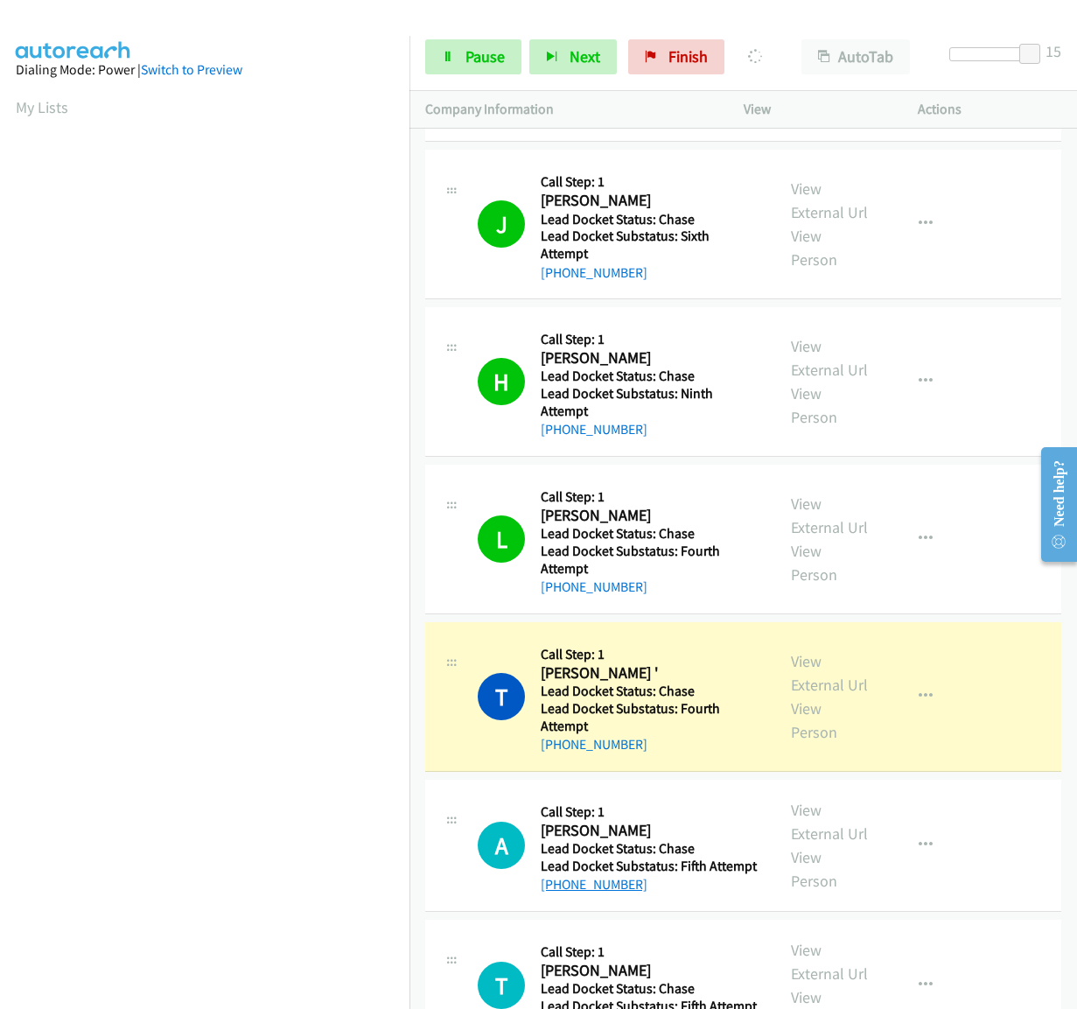
drag, startPoint x: 643, startPoint y: 886, endPoint x: 553, endPoint y: 888, distance: 90.2
click at [553, 888] on div "+1 440-810-2753" at bounding box center [650, 884] width 219 height 21
copy link "440-810-2753"
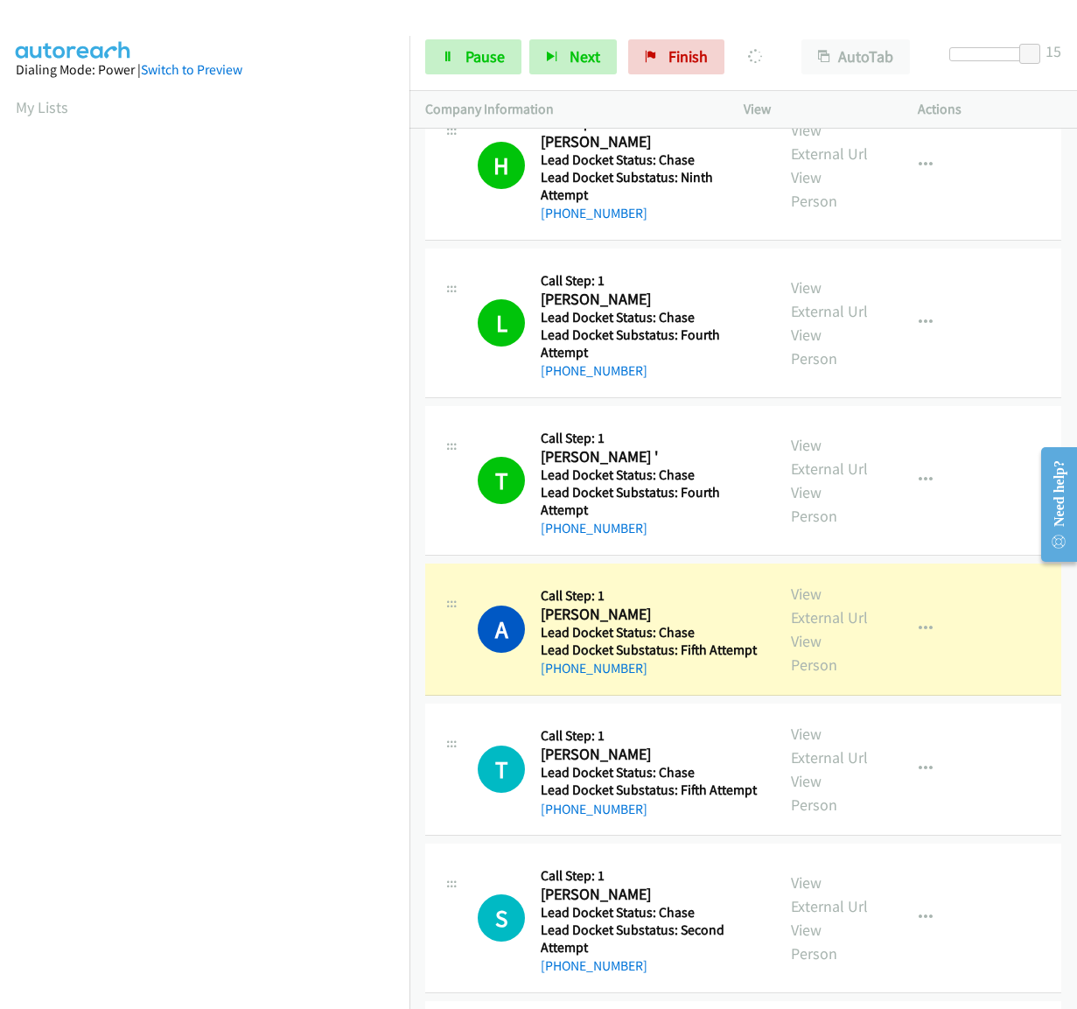
scroll to position [700, 0]
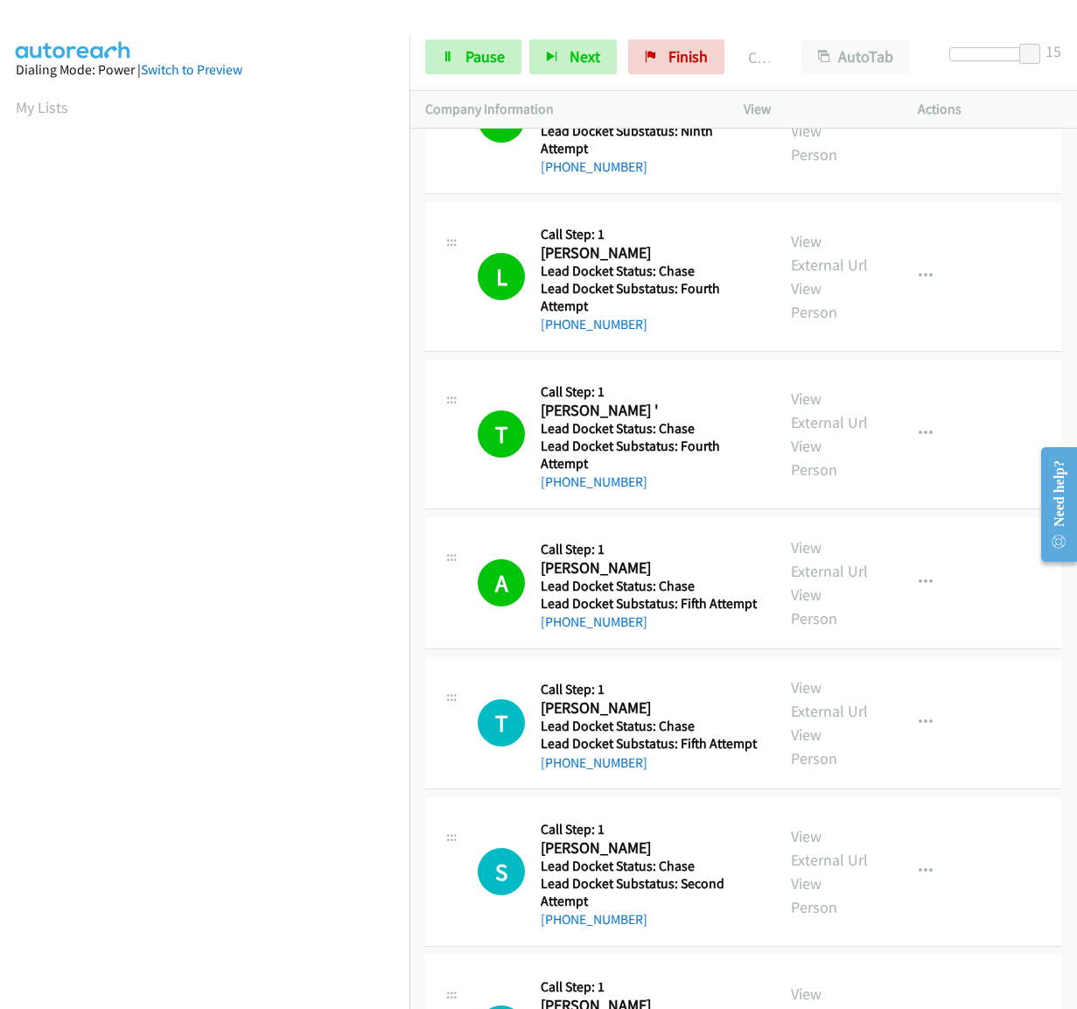
drag, startPoint x: 648, startPoint y: 768, endPoint x: 559, endPoint y: 779, distance: 89.1
click at [559, 779] on div "T Callback Scheduled Call Step: 1 Thomas Mooney Jr America/New_York Lead Docket…" at bounding box center [743, 723] width 636 height 132
copy link "412-469-3651"
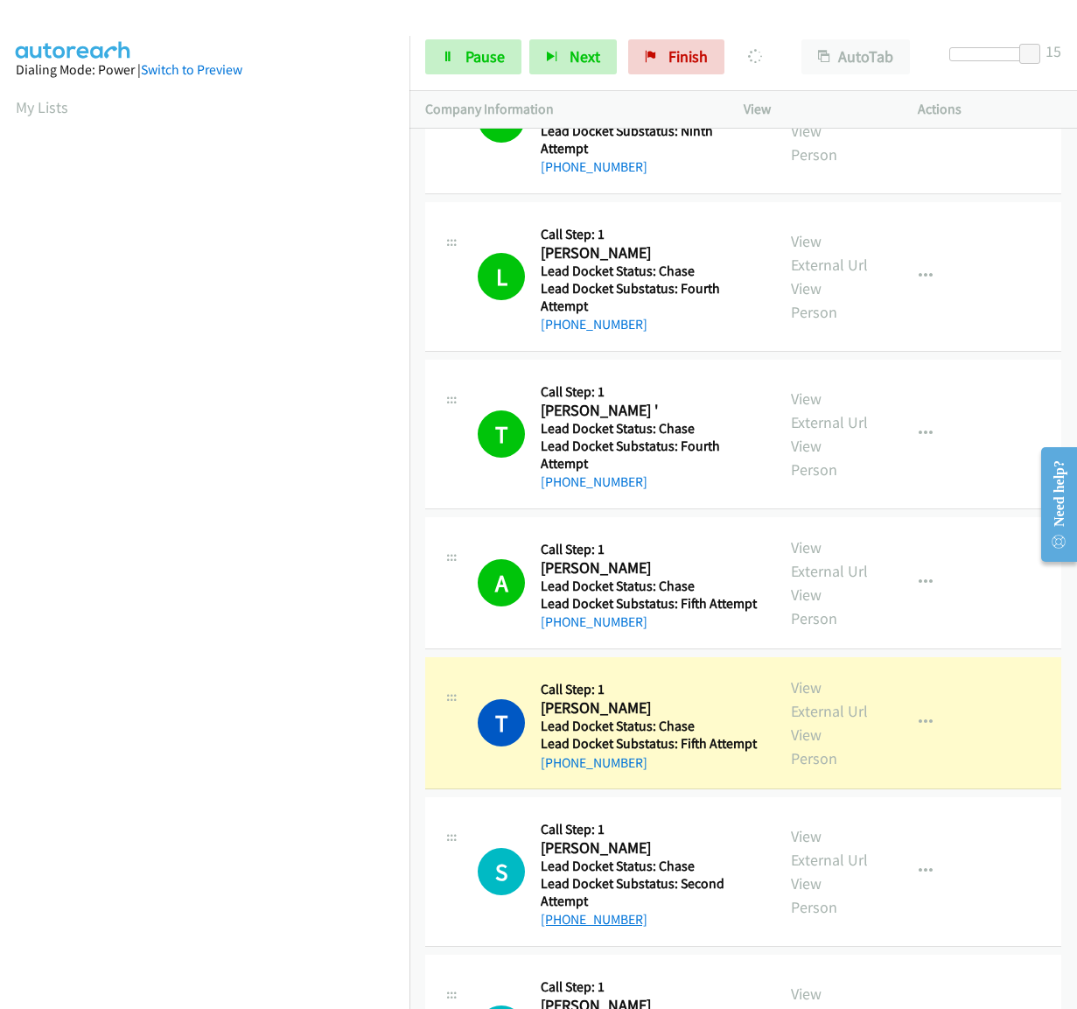
drag, startPoint x: 655, startPoint y: 913, endPoint x: 555, endPoint y: 922, distance: 100.2
click at [555, 922] on div "+1 334-686-6499" at bounding box center [650, 919] width 219 height 21
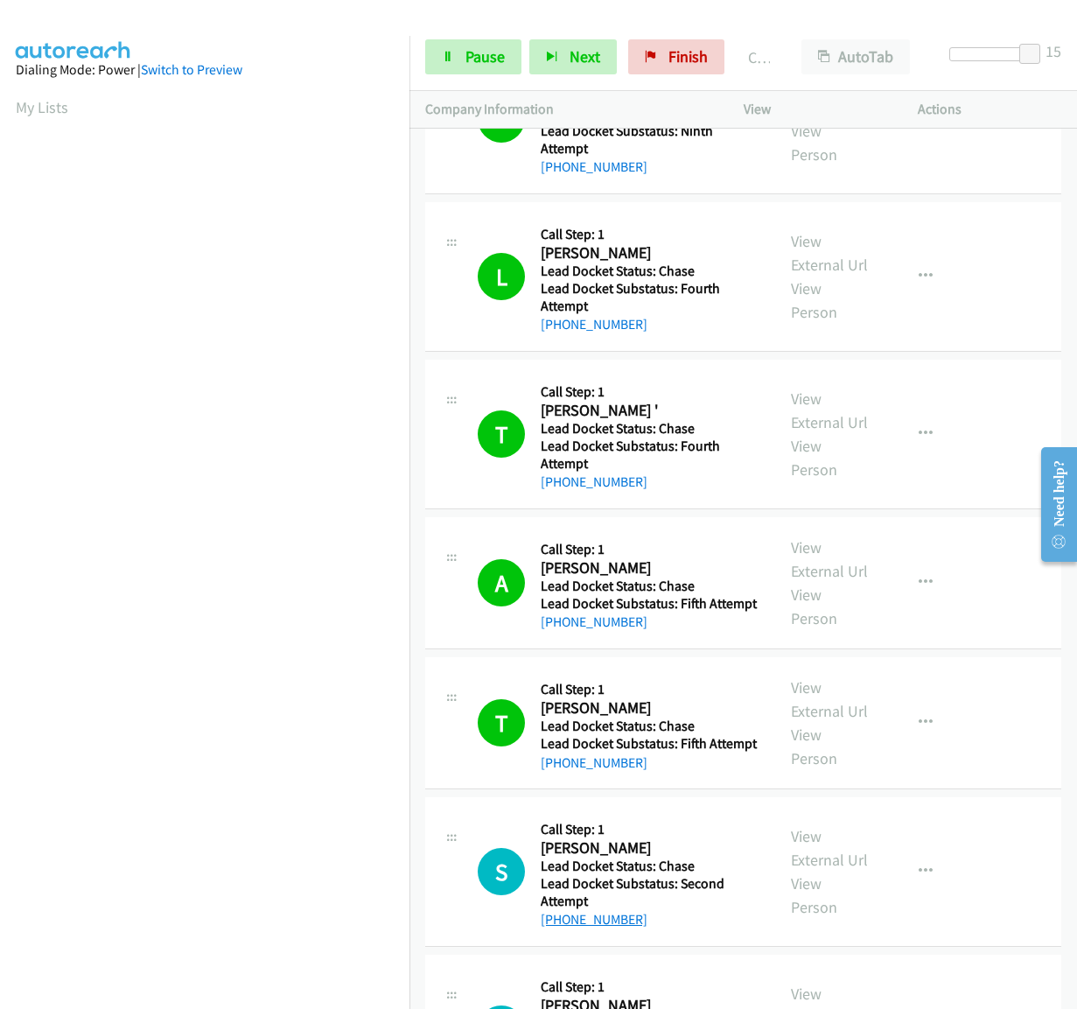
copy link "334-686-6499"
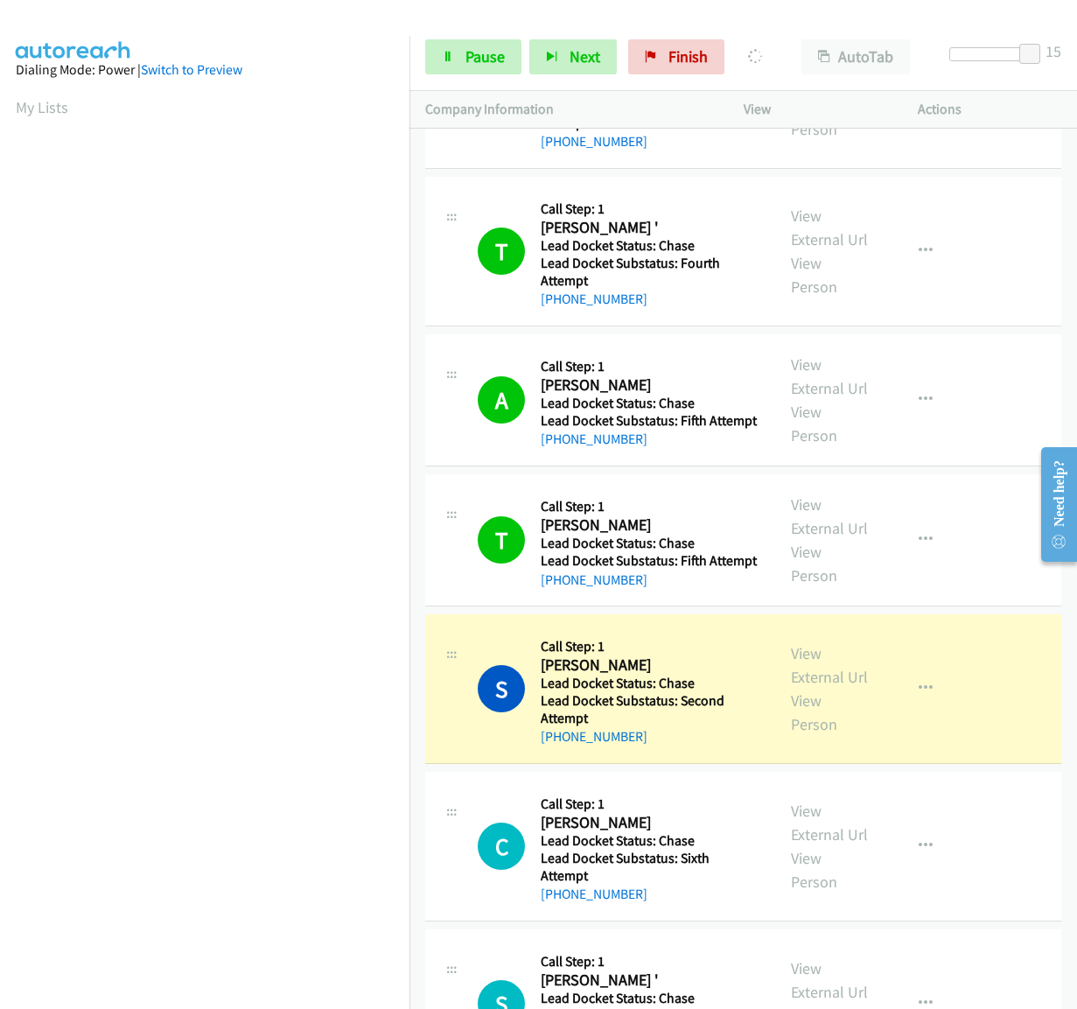
scroll to position [1050, 0]
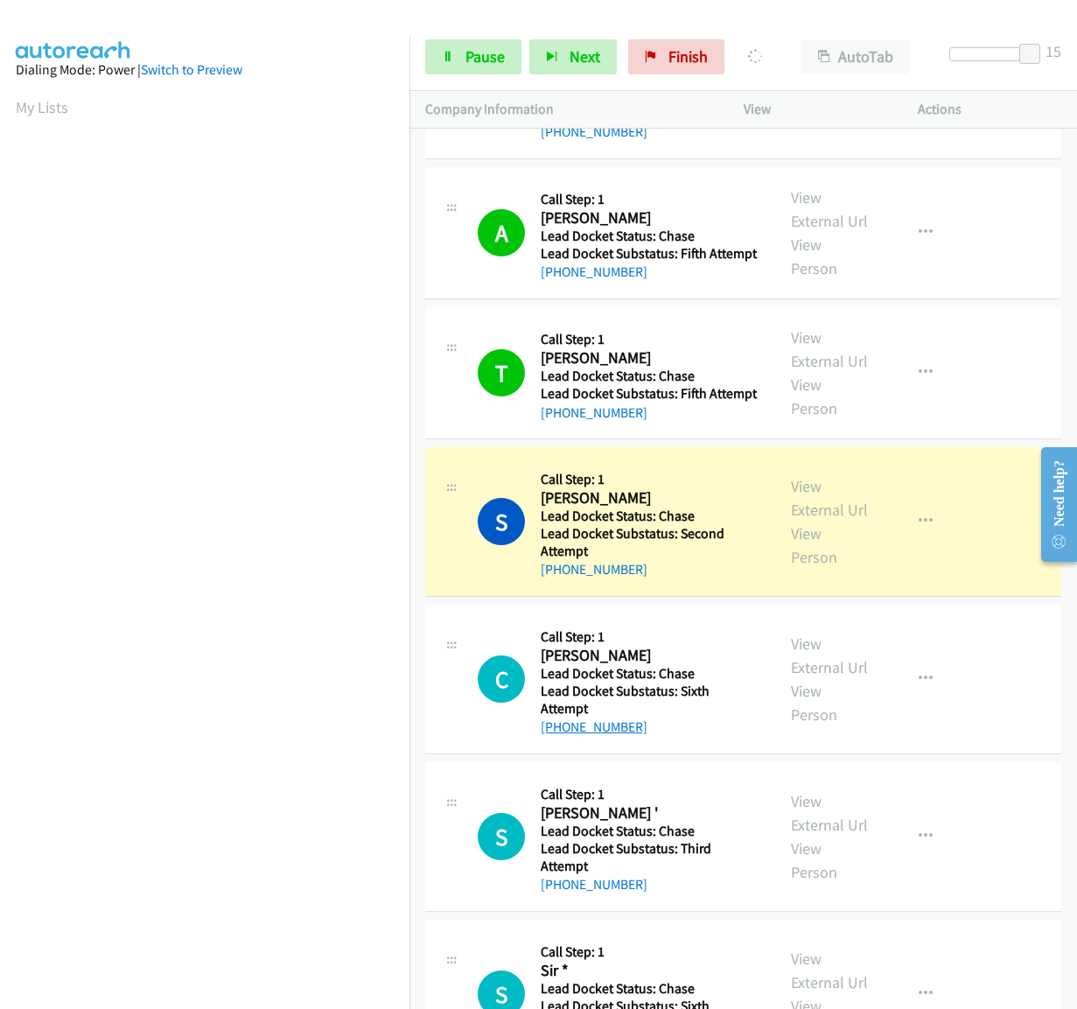
drag, startPoint x: 605, startPoint y: 726, endPoint x: 554, endPoint y: 727, distance: 50.8
click at [554, 727] on div "+1 573-355-8688" at bounding box center [650, 727] width 219 height 21
copy link "573-355-8688"
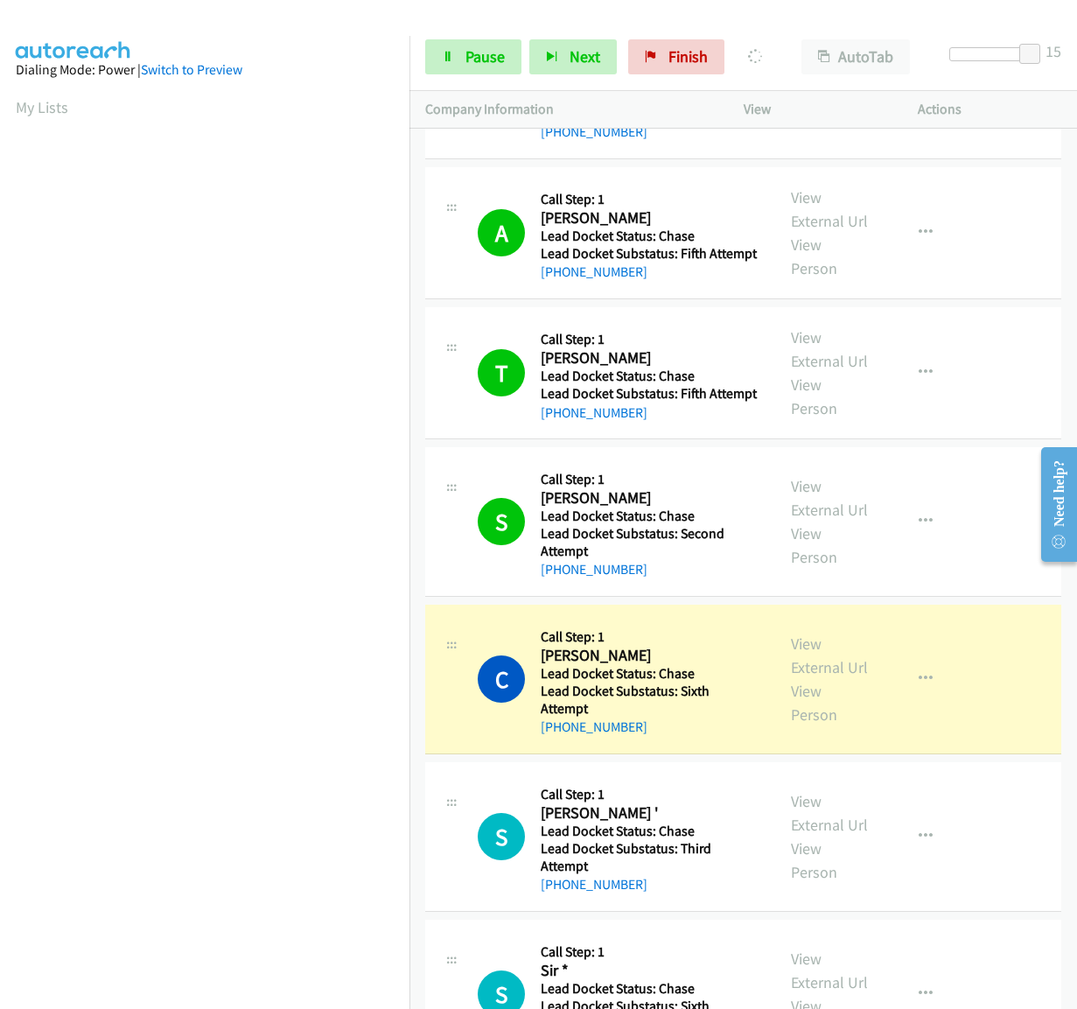
drag, startPoint x: 641, startPoint y: 892, endPoint x: 551, endPoint y: 897, distance: 89.4
click at [551, 897] on div "S Callback Scheduled Call Step: 1 Samuel ' America/Chicago Lead Docket Status: …" at bounding box center [743, 837] width 636 height 150
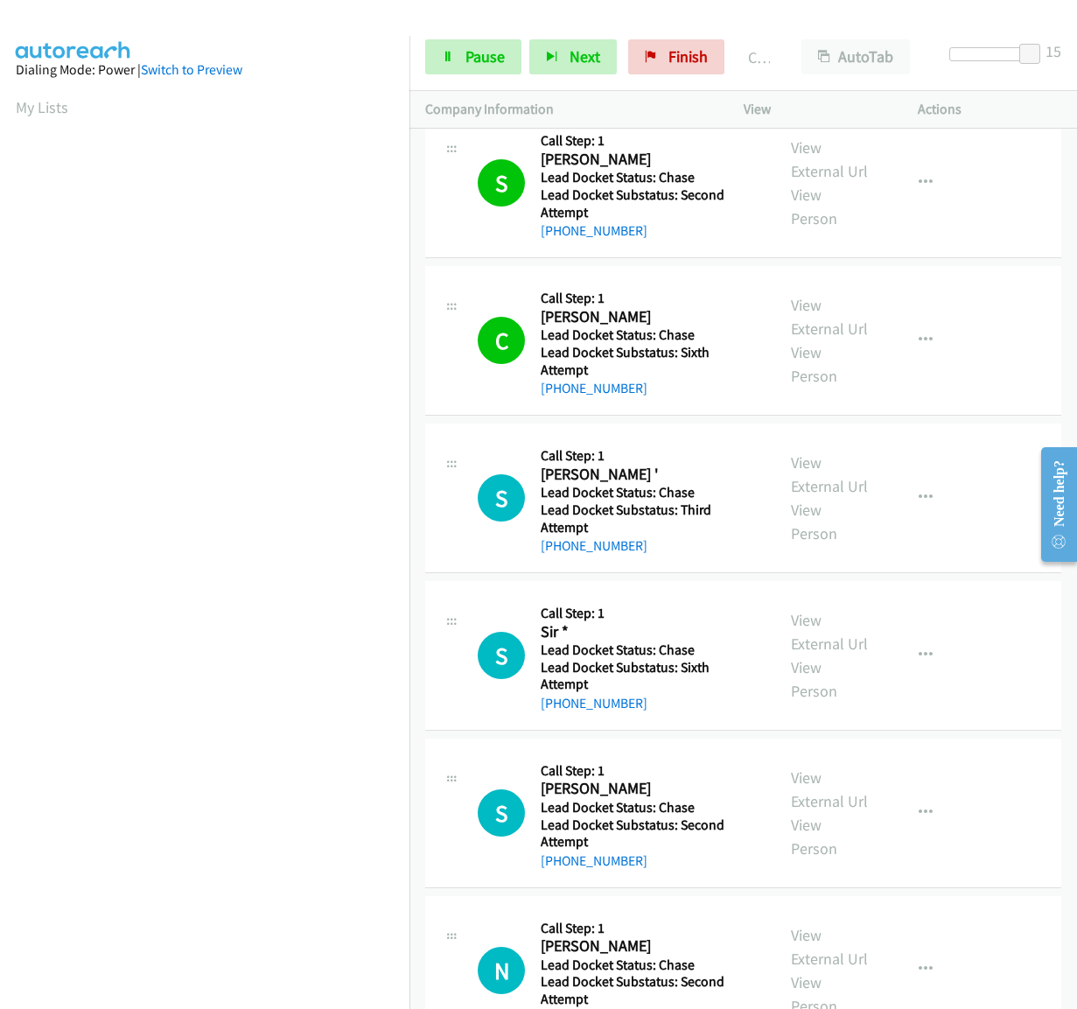
scroll to position [1400, 0]
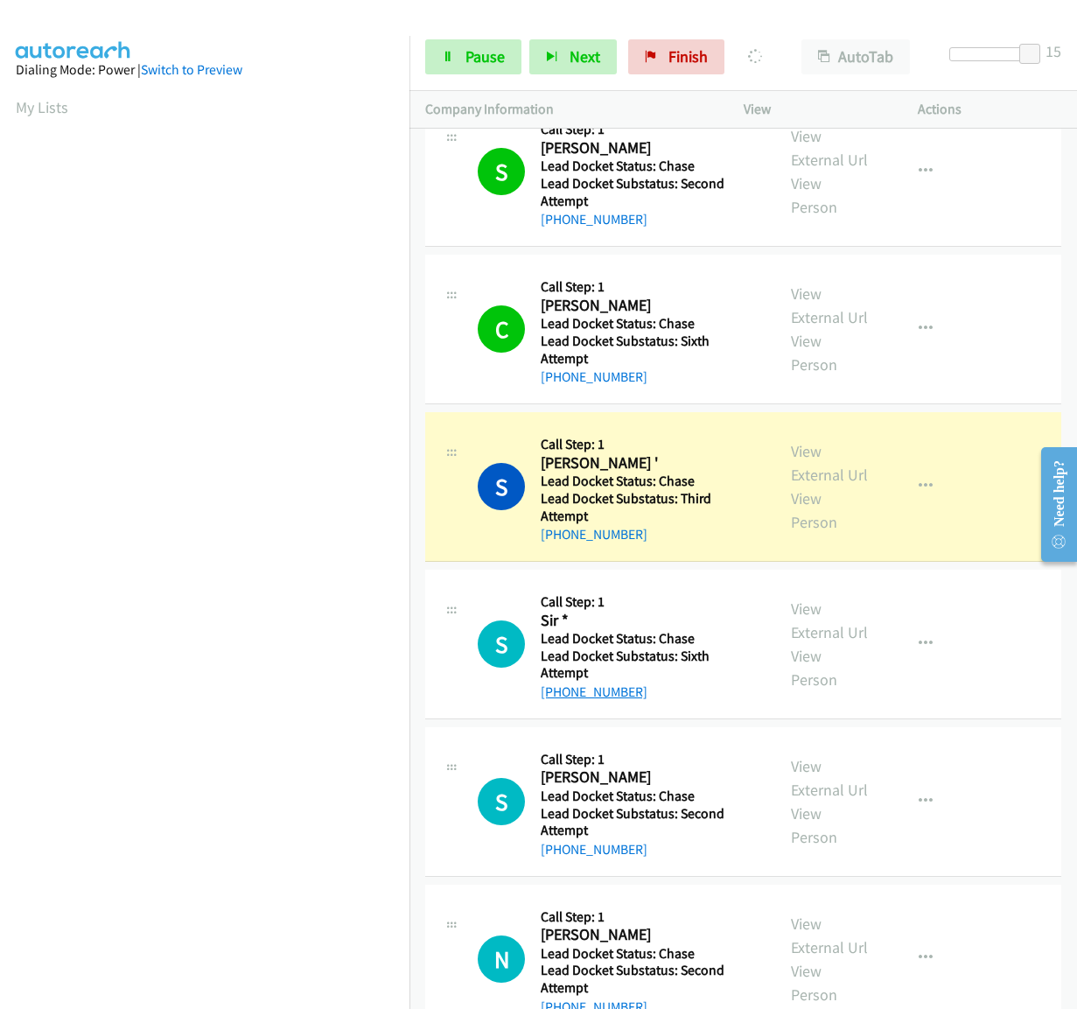
drag, startPoint x: 649, startPoint y: 694, endPoint x: 555, endPoint y: 698, distance: 93.8
click at [555, 698] on div "+1 262-277-6999" at bounding box center [650, 692] width 219 height 21
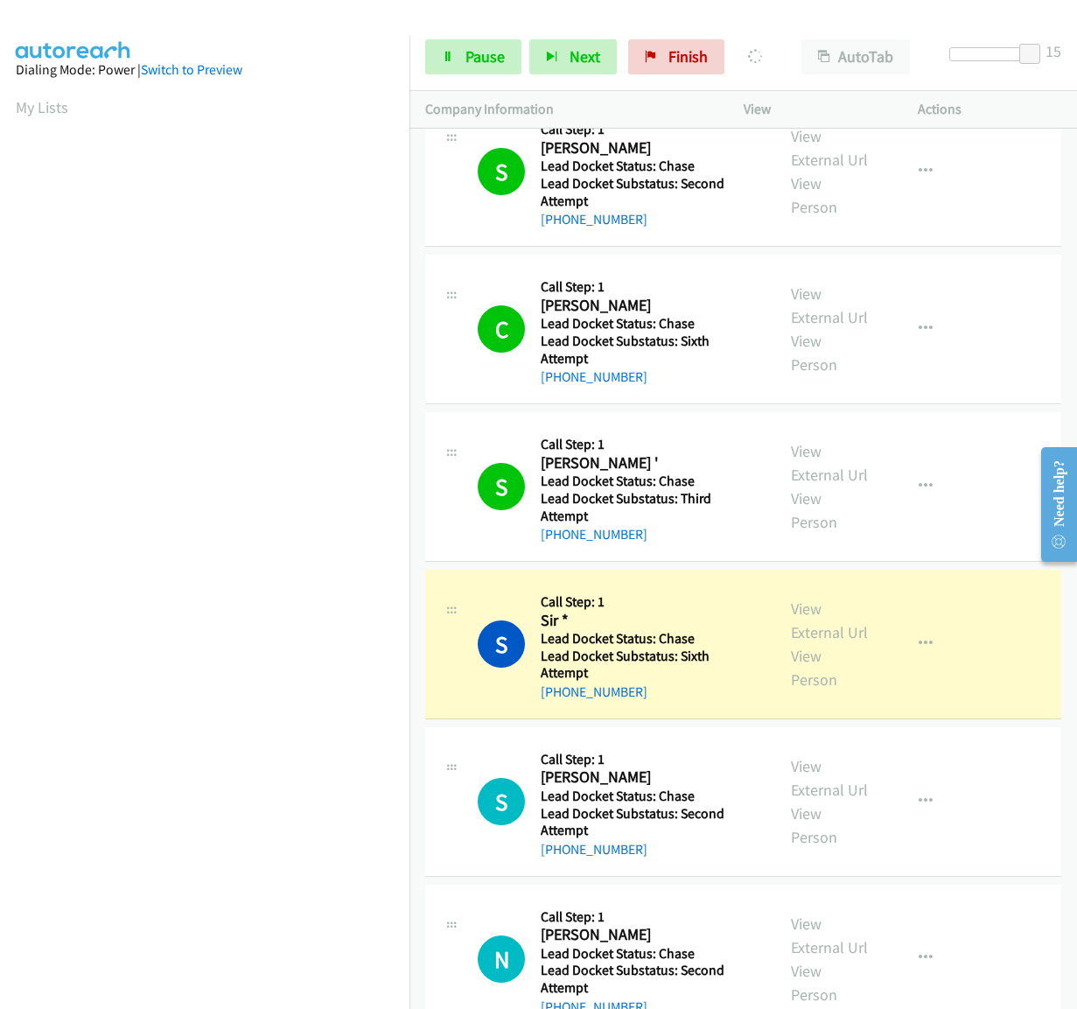
drag, startPoint x: 649, startPoint y: 843, endPoint x: 559, endPoint y: 858, distance: 91.4
click at [559, 858] on div "+1 929-220-6867" at bounding box center [650, 849] width 219 height 21
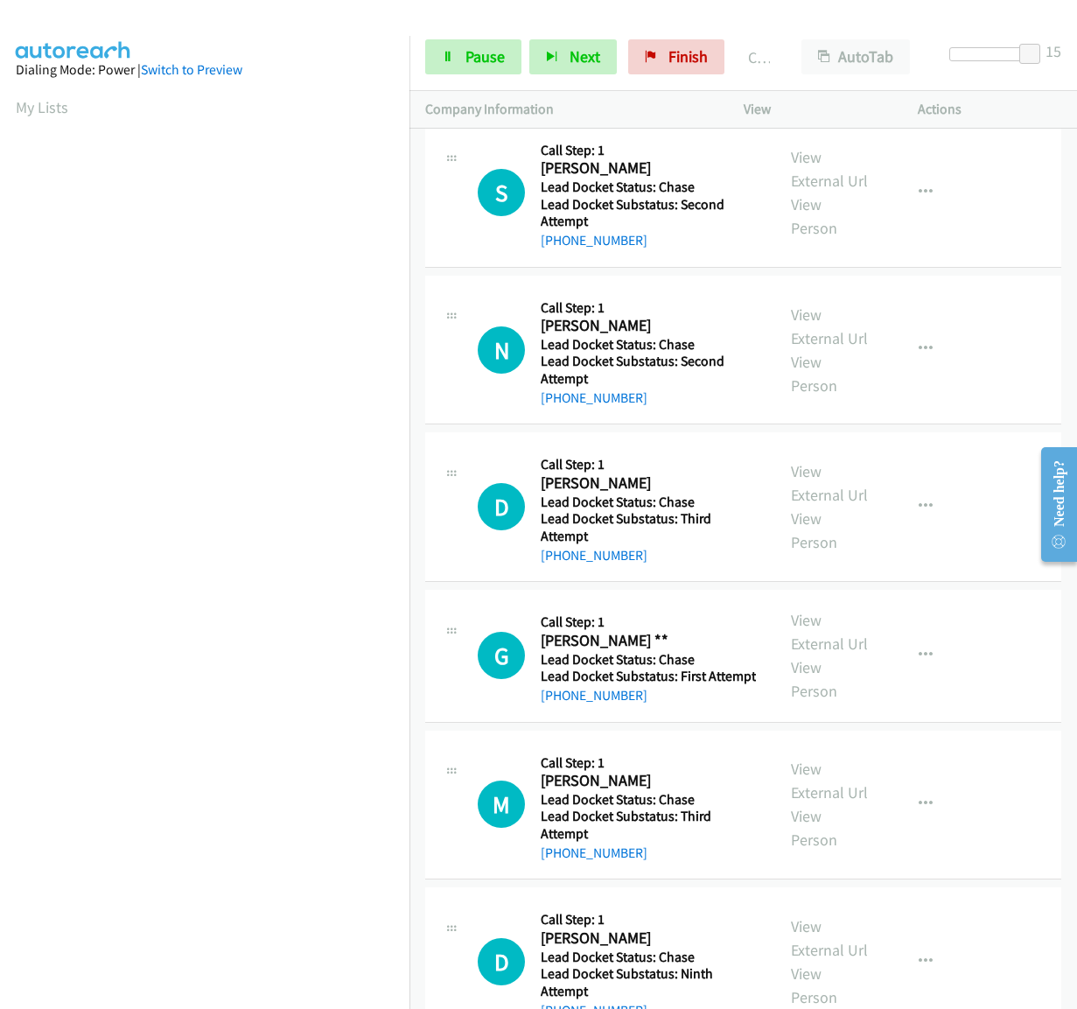
scroll to position [2013, 0]
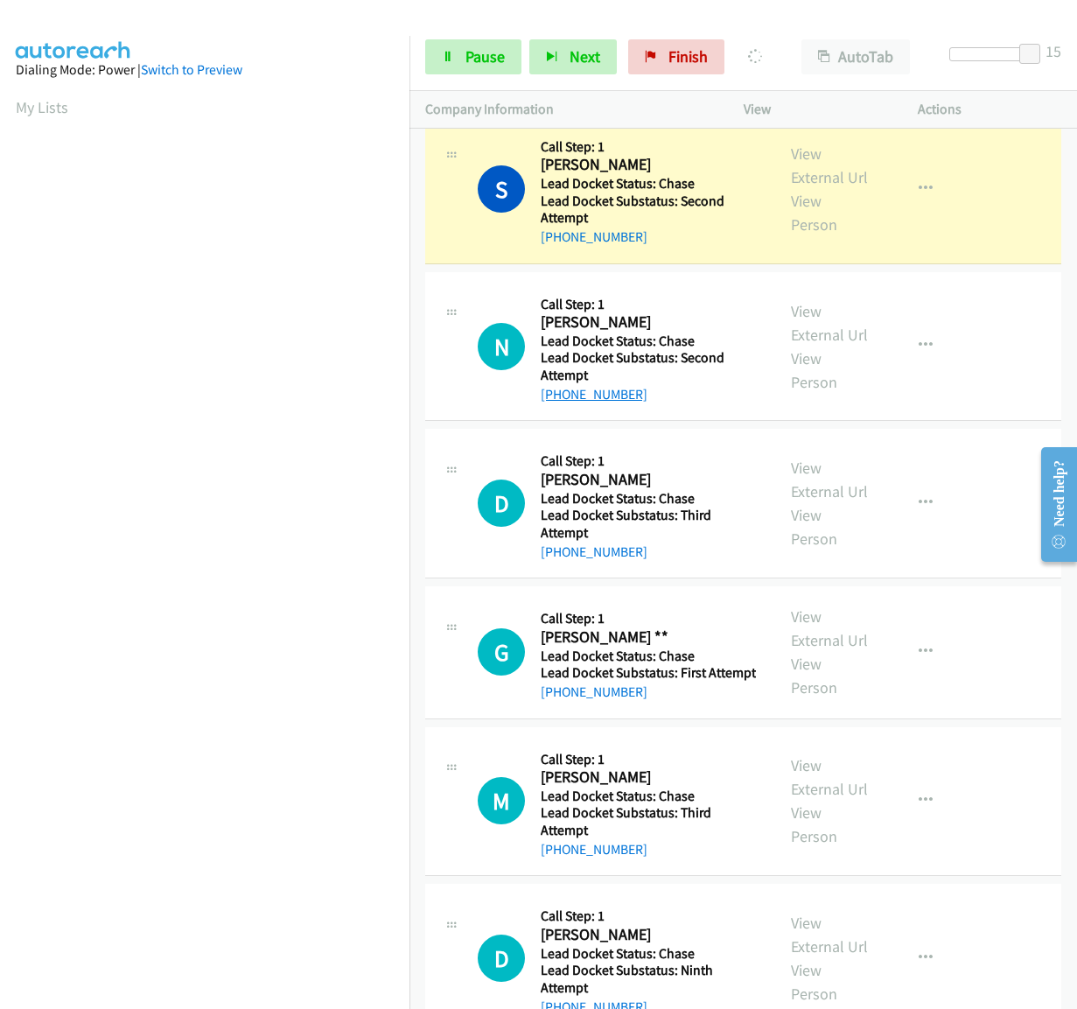
drag, startPoint x: 651, startPoint y: 393, endPoint x: 558, endPoint y: 398, distance: 92.9
click at [558, 398] on div "+1 701-929-0331" at bounding box center [650, 394] width 219 height 21
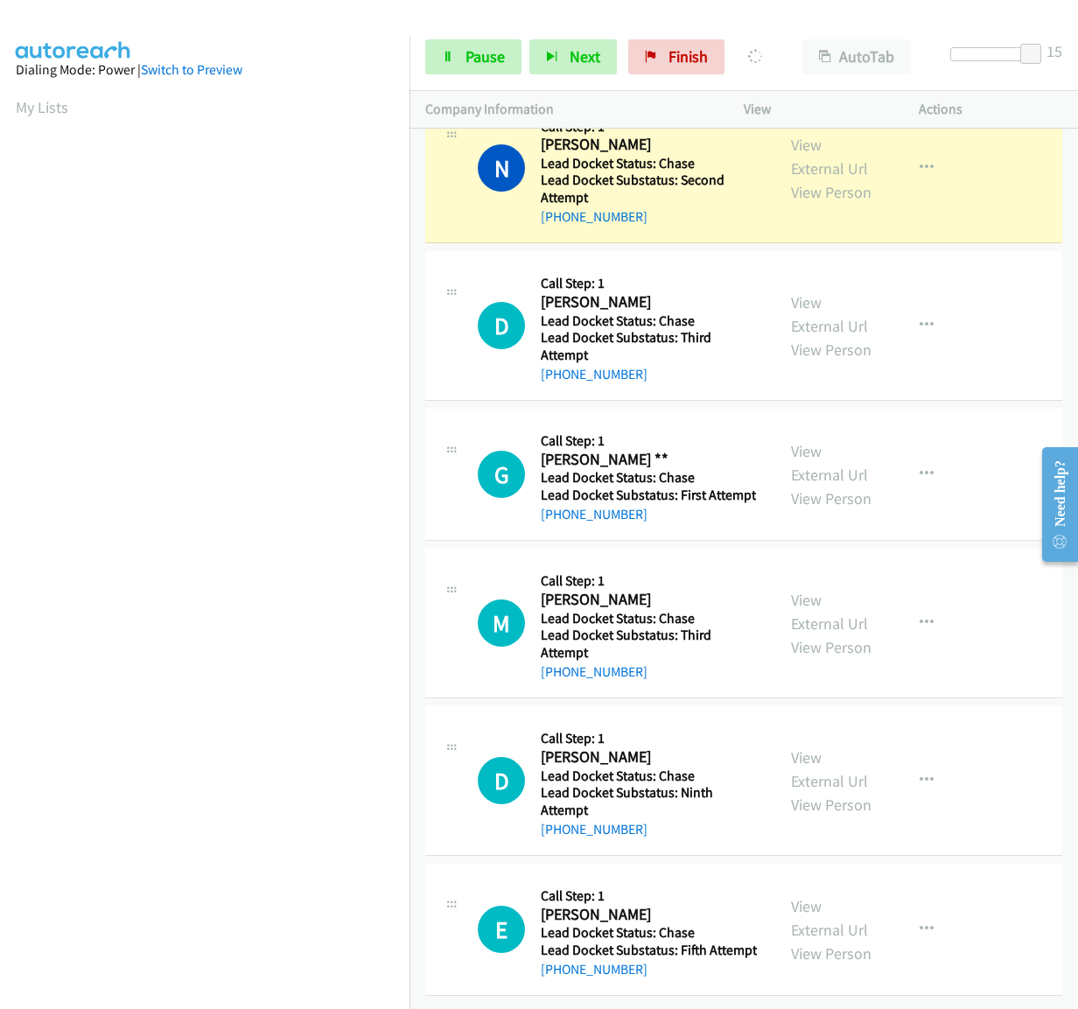
scroll to position [2204, 0]
drag, startPoint x: 657, startPoint y: 360, endPoint x: 555, endPoint y: 360, distance: 102.4
click at [555, 364] on div "+1 216-355-3939" at bounding box center [650, 374] width 219 height 21
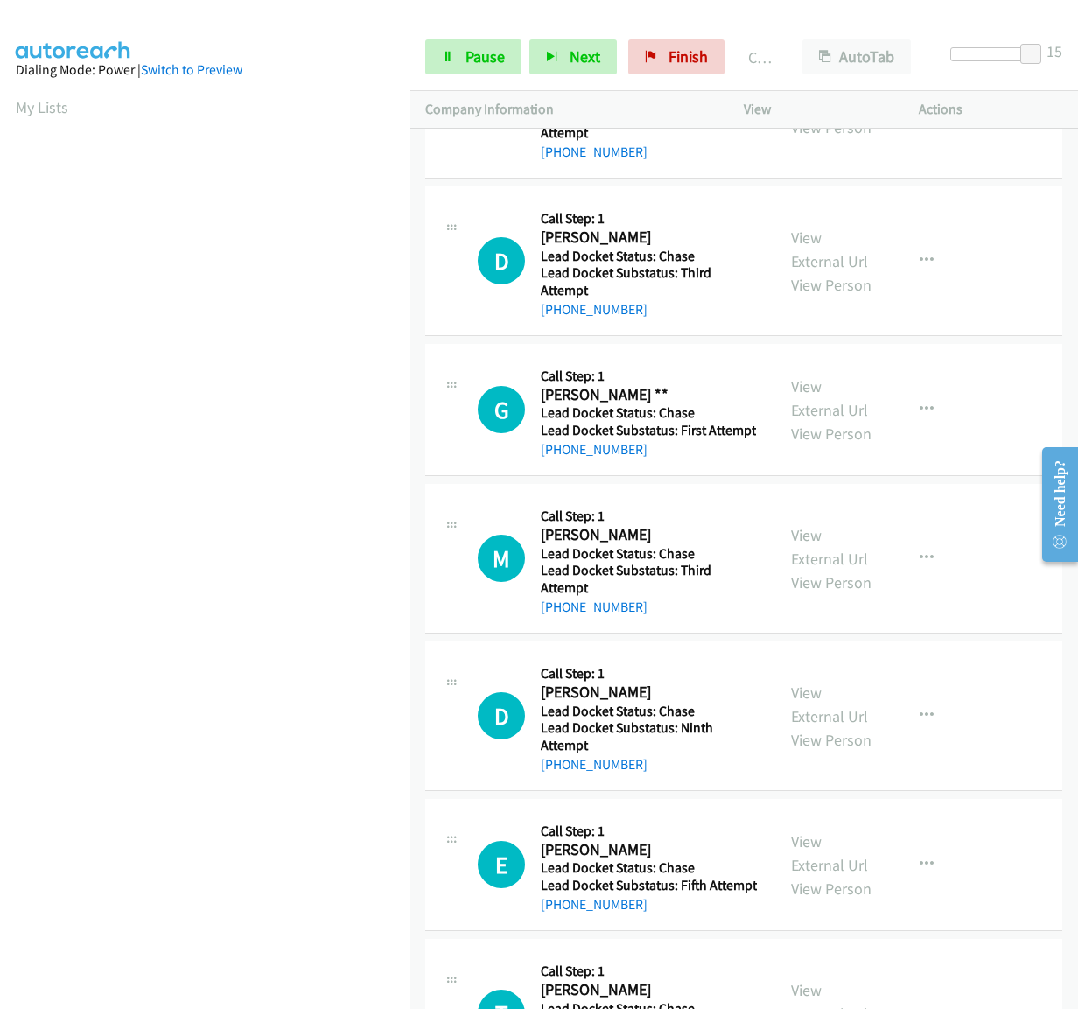
scroll to position [2116, 0]
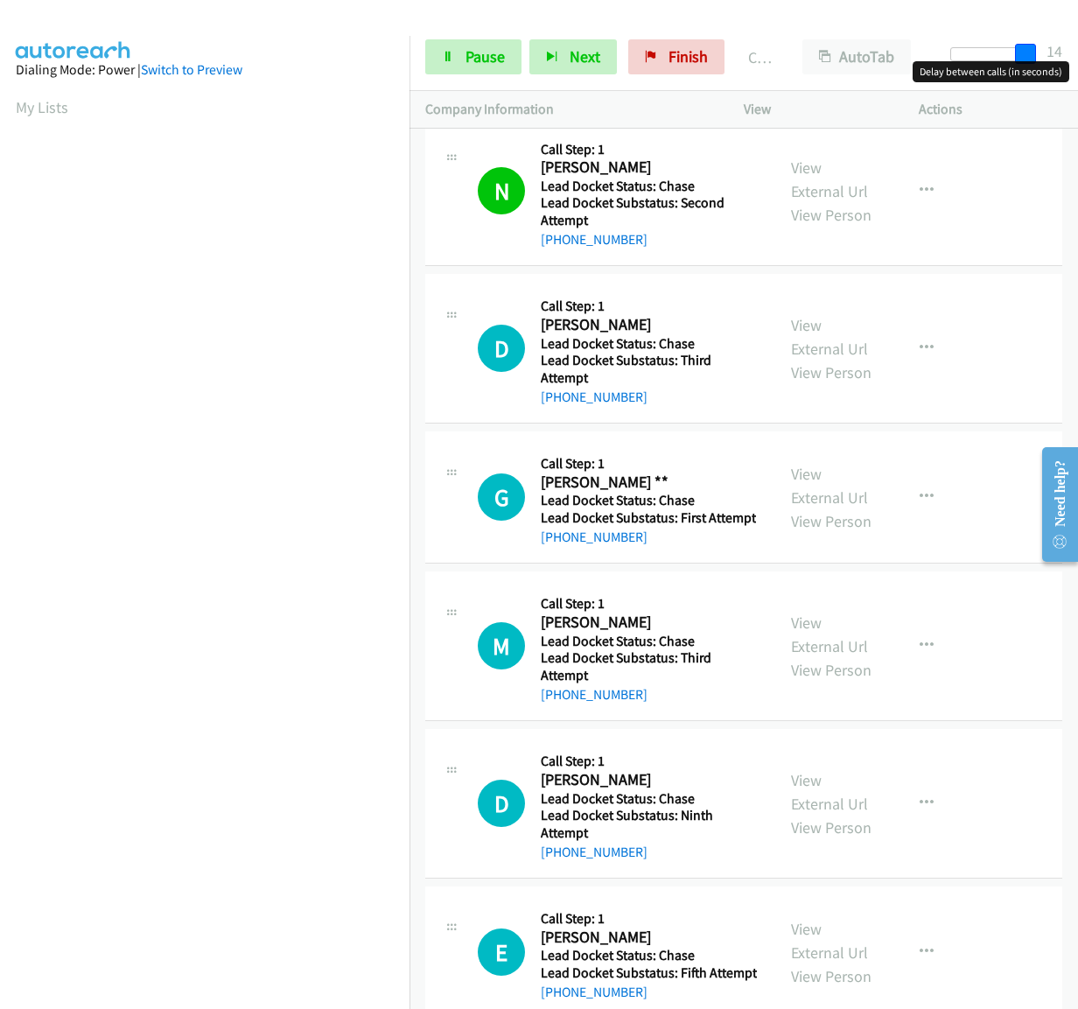
click at [1035, 57] on span at bounding box center [1025, 54] width 21 height 21
drag, startPoint x: 679, startPoint y: 596, endPoint x: 559, endPoint y: 597, distance: 119.9
click at [559, 548] on div "+1 414-610-2087" at bounding box center [648, 537] width 215 height 21
drag, startPoint x: 660, startPoint y: 753, endPoint x: 559, endPoint y: 761, distance: 101.0
click at [559, 721] on div "M Callback Scheduled Call Step: 1 Mary West America/New_York Lead Docket Status…" at bounding box center [743, 647] width 637 height 150
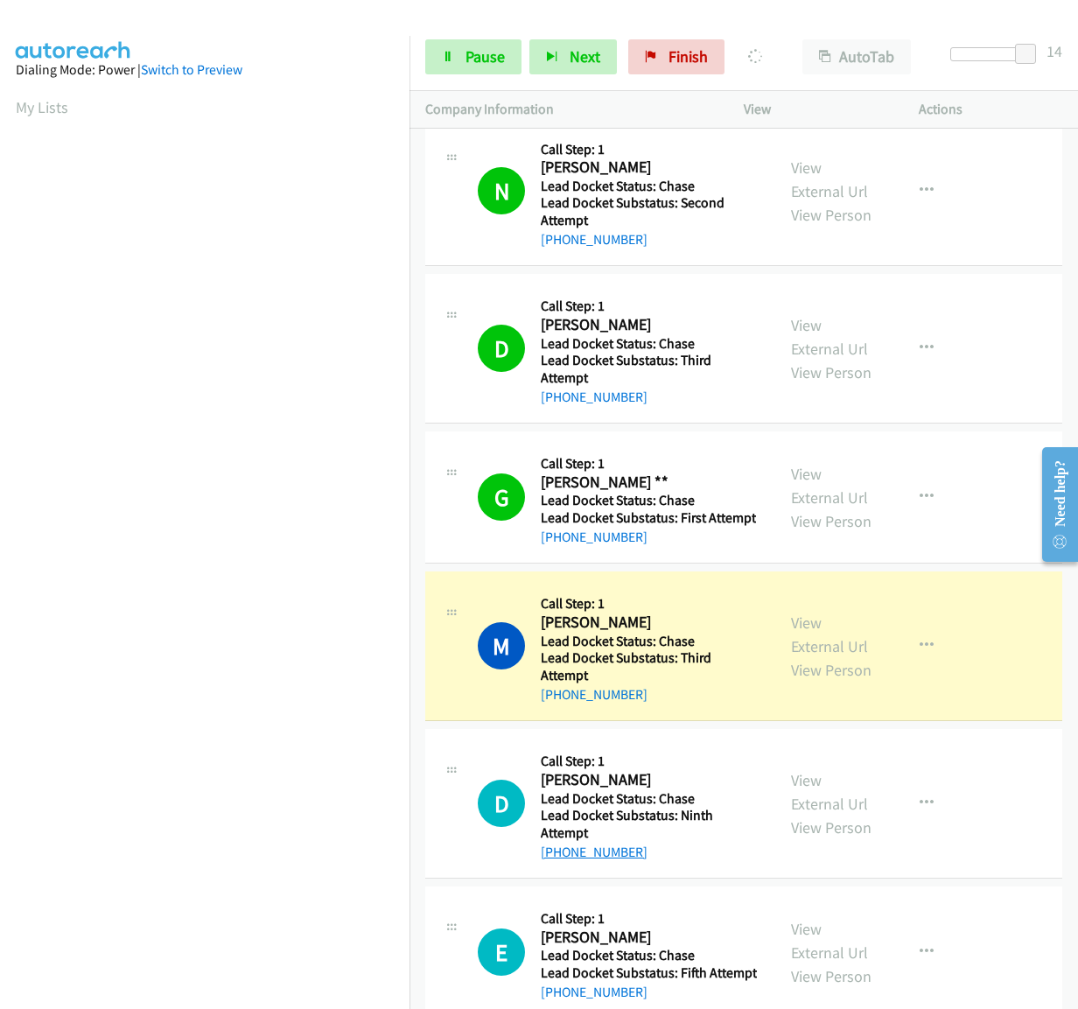
drag, startPoint x: 643, startPoint y: 907, endPoint x: 555, endPoint y: 909, distance: 88.4
click at [555, 863] on div "+1 803-317-6128" at bounding box center [650, 852] width 219 height 21
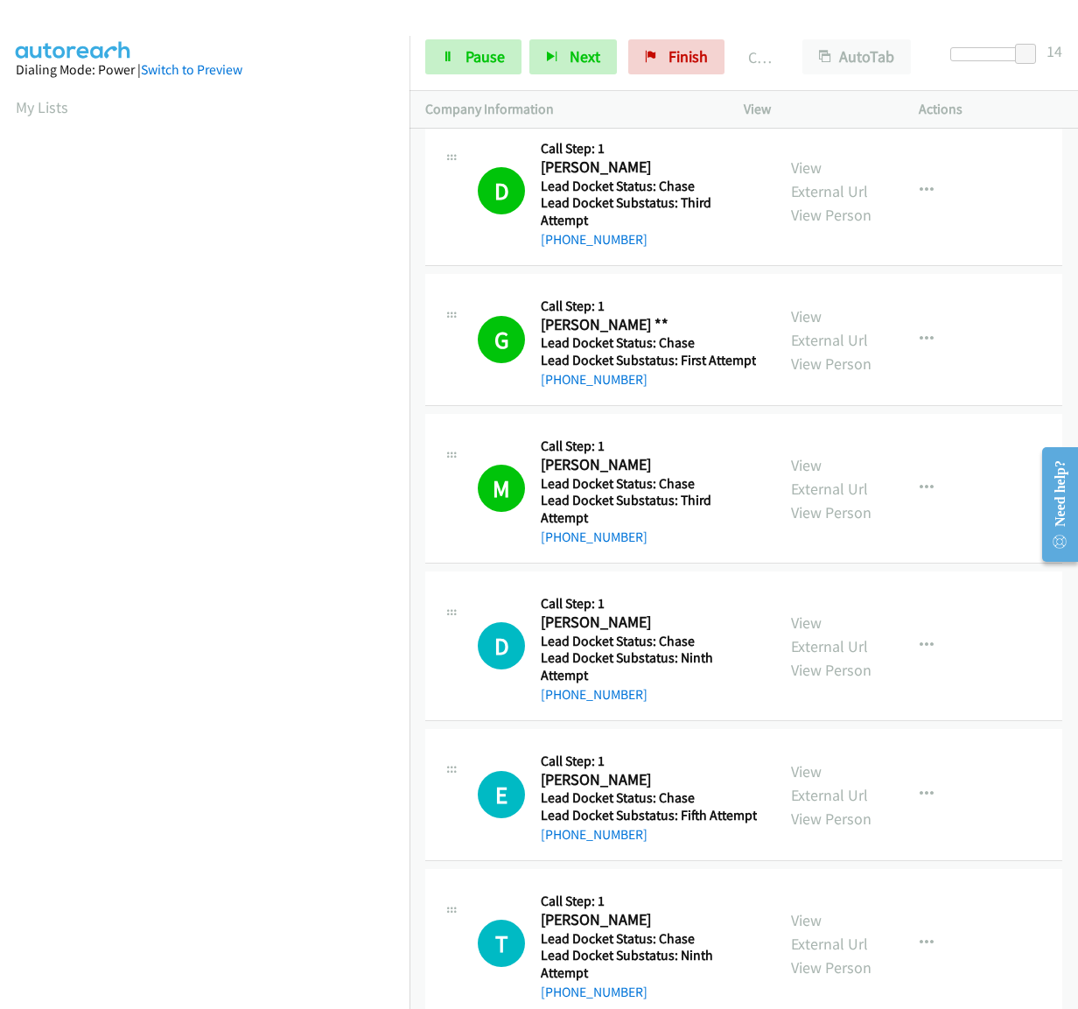
scroll to position [2362, 0]
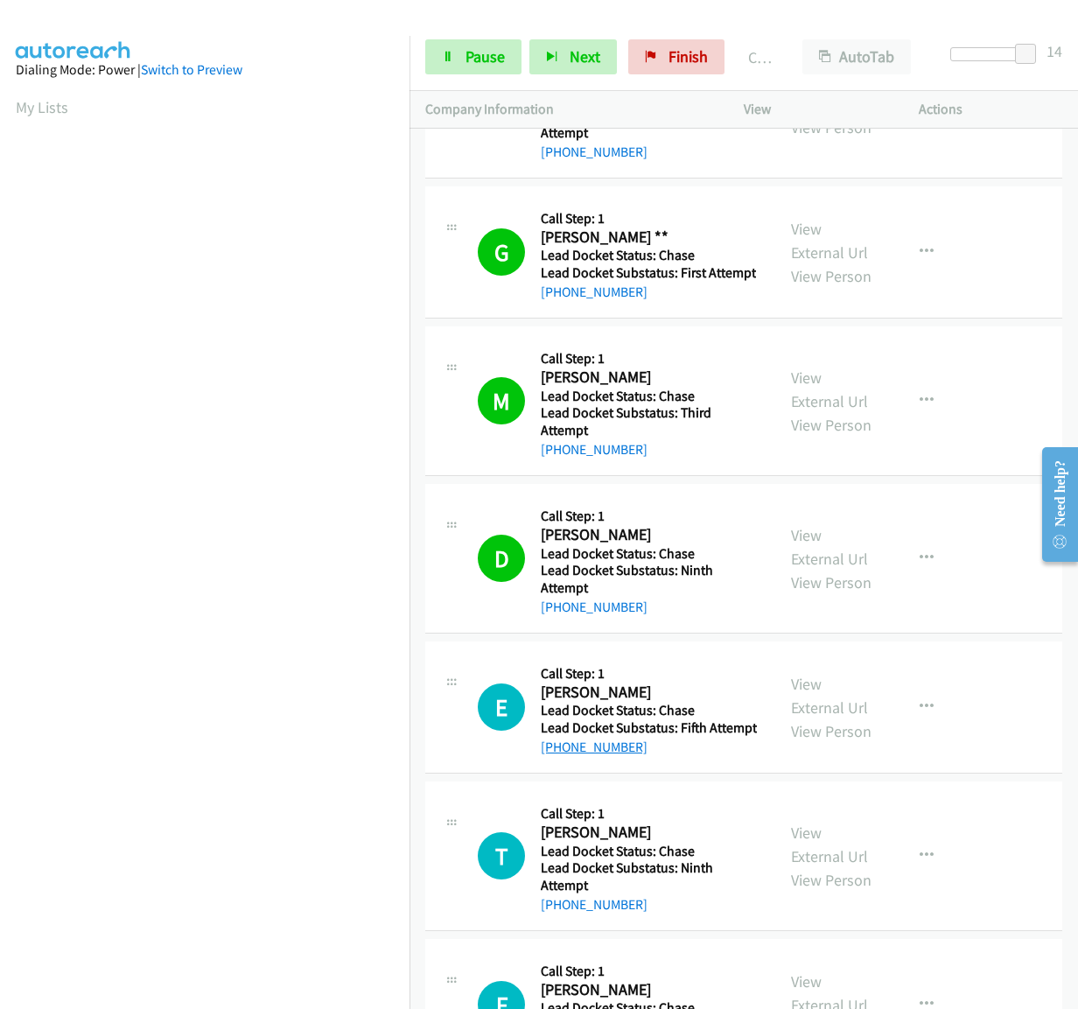
drag, startPoint x: 659, startPoint y: 796, endPoint x: 556, endPoint y: 801, distance: 103.4
click at [556, 758] on div "+1 225-303-4075" at bounding box center [649, 747] width 216 height 21
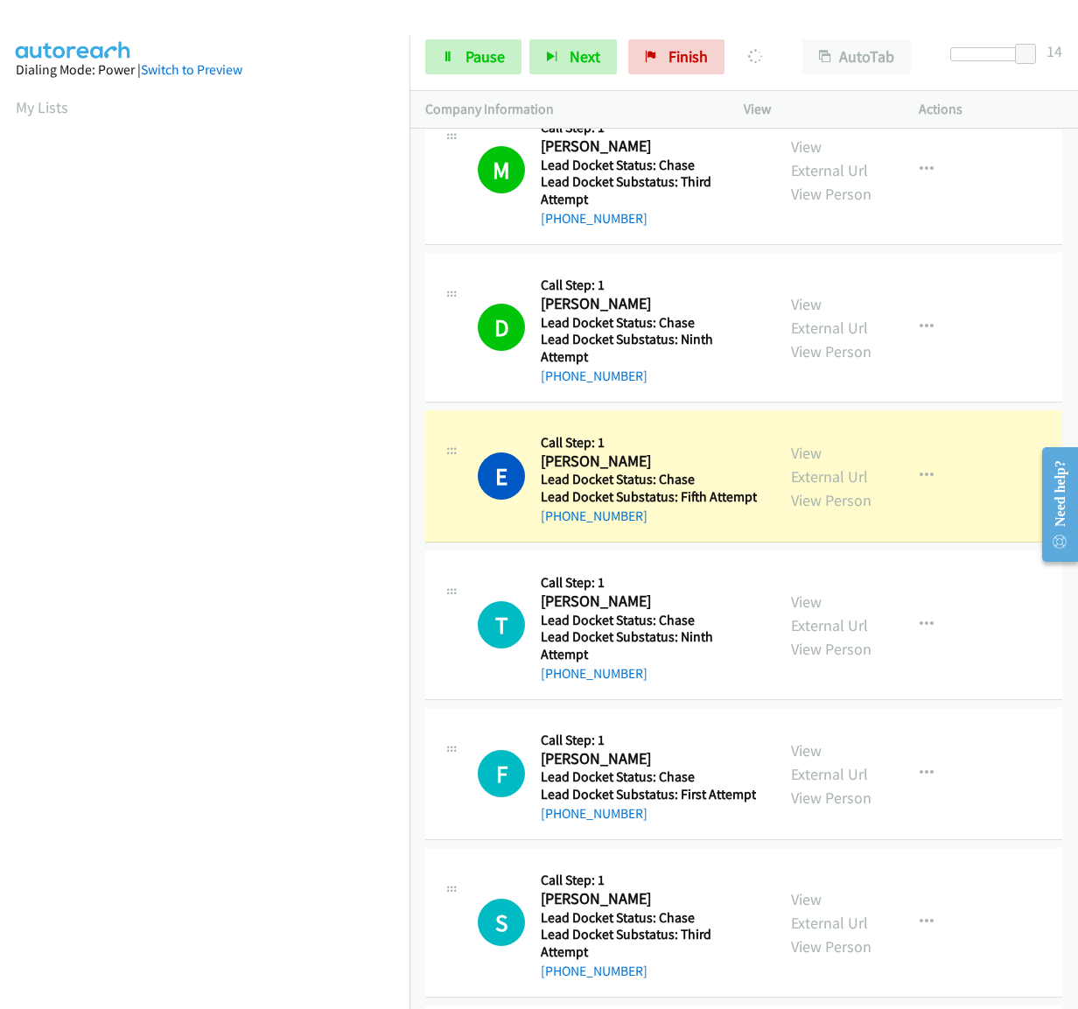
scroll to position [2624, 0]
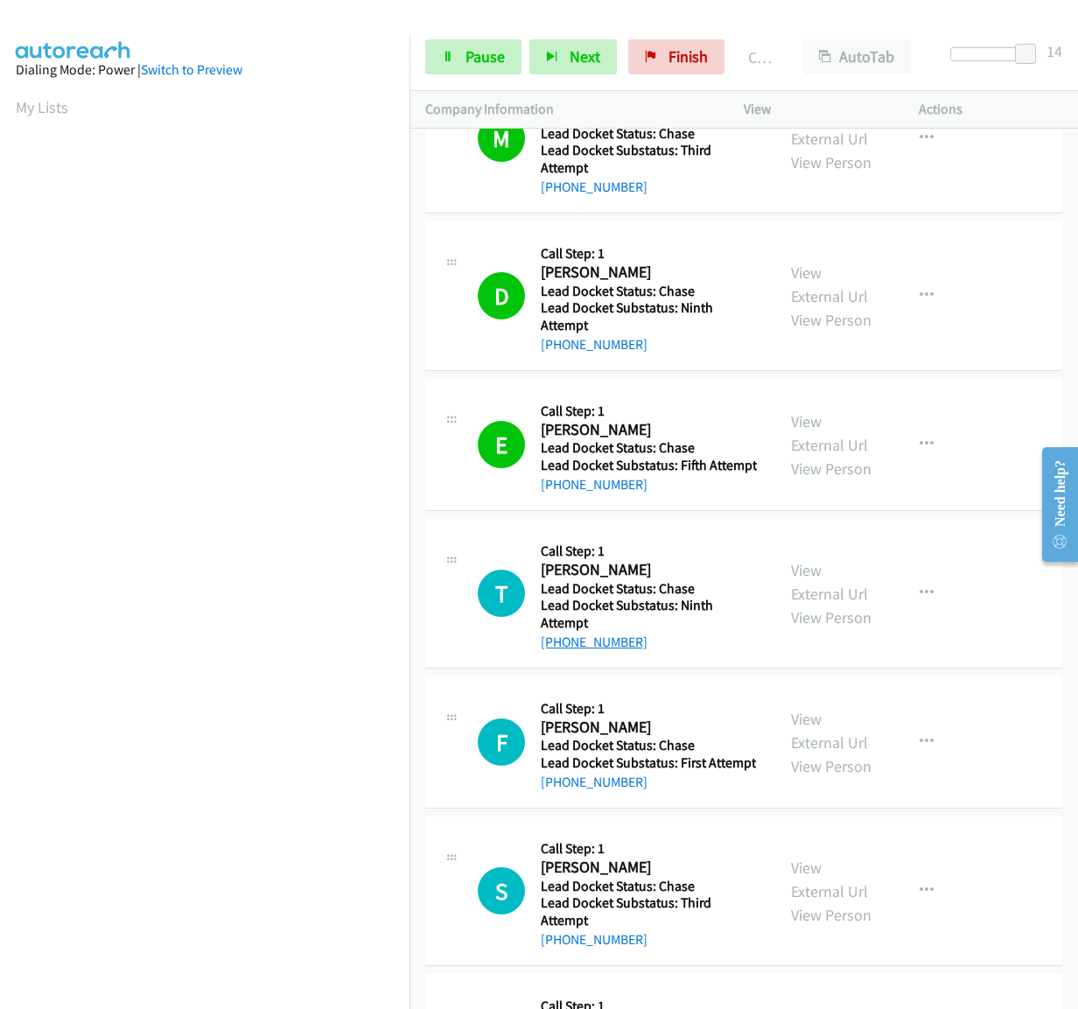
drag, startPoint x: 657, startPoint y: 697, endPoint x: 560, endPoint y: 695, distance: 97.2
click at [560, 653] on div "+1 580-579-1851" at bounding box center [650, 642] width 219 height 21
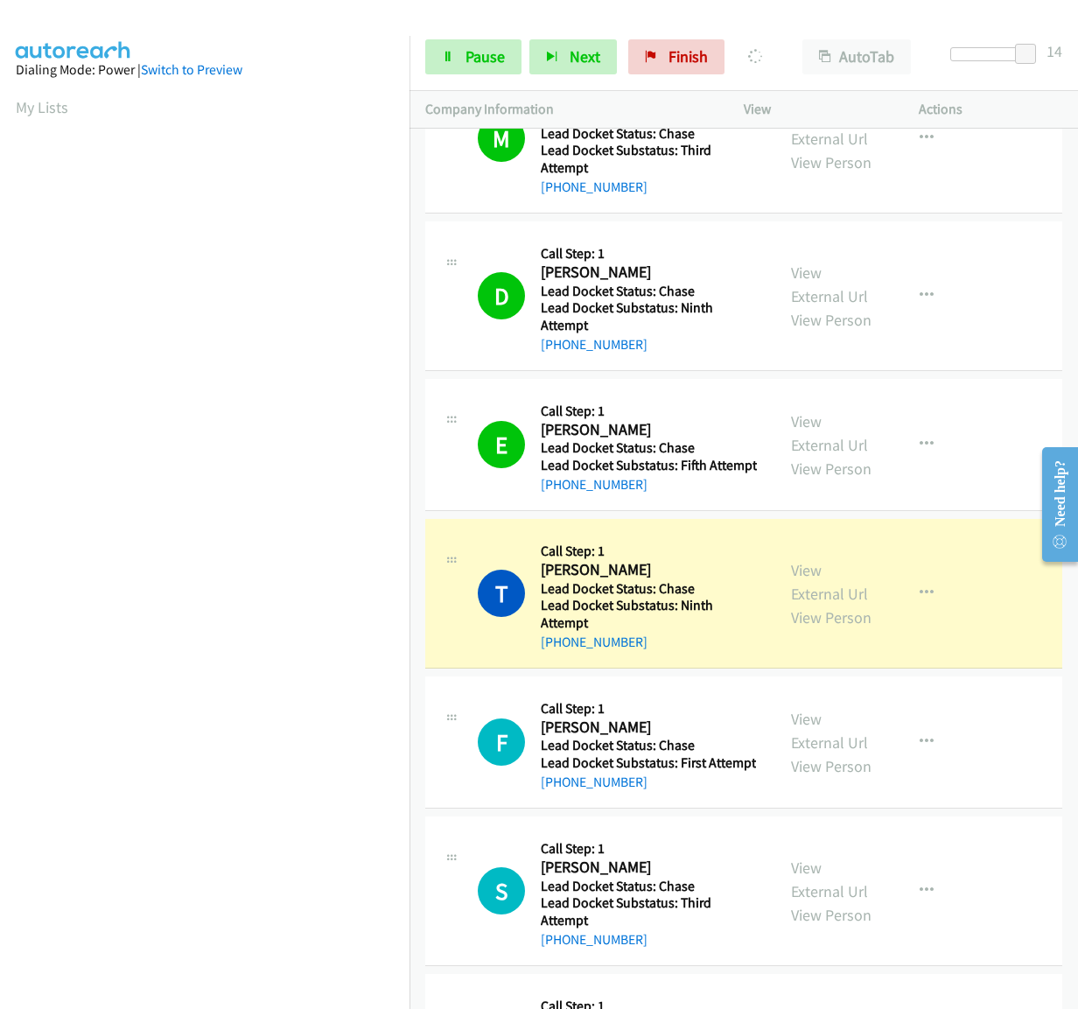
drag, startPoint x: 655, startPoint y: 840, endPoint x: 553, endPoint y: 844, distance: 101.6
click at [553, 793] on div "+1 571-340-9761" at bounding box center [648, 782] width 215 height 21
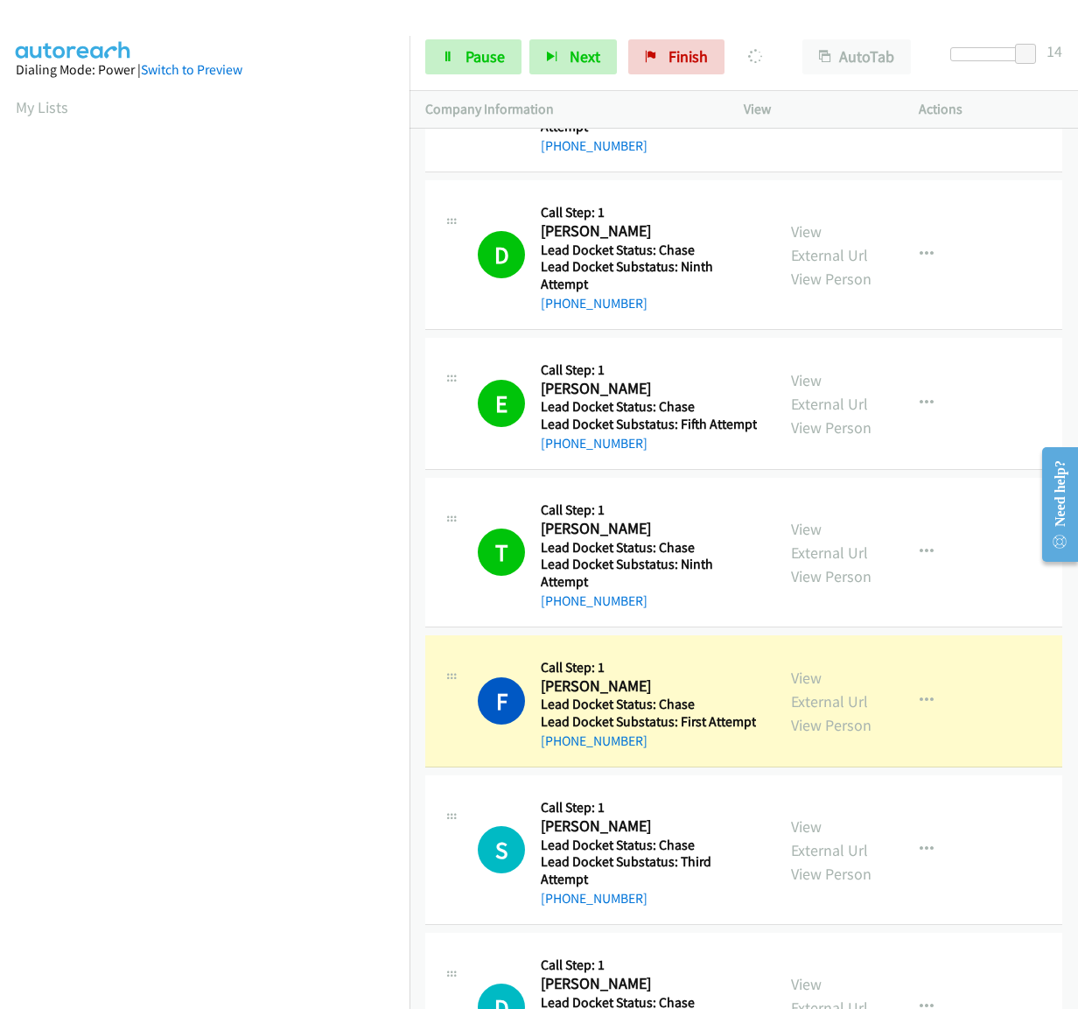
scroll to position [2974, 0]
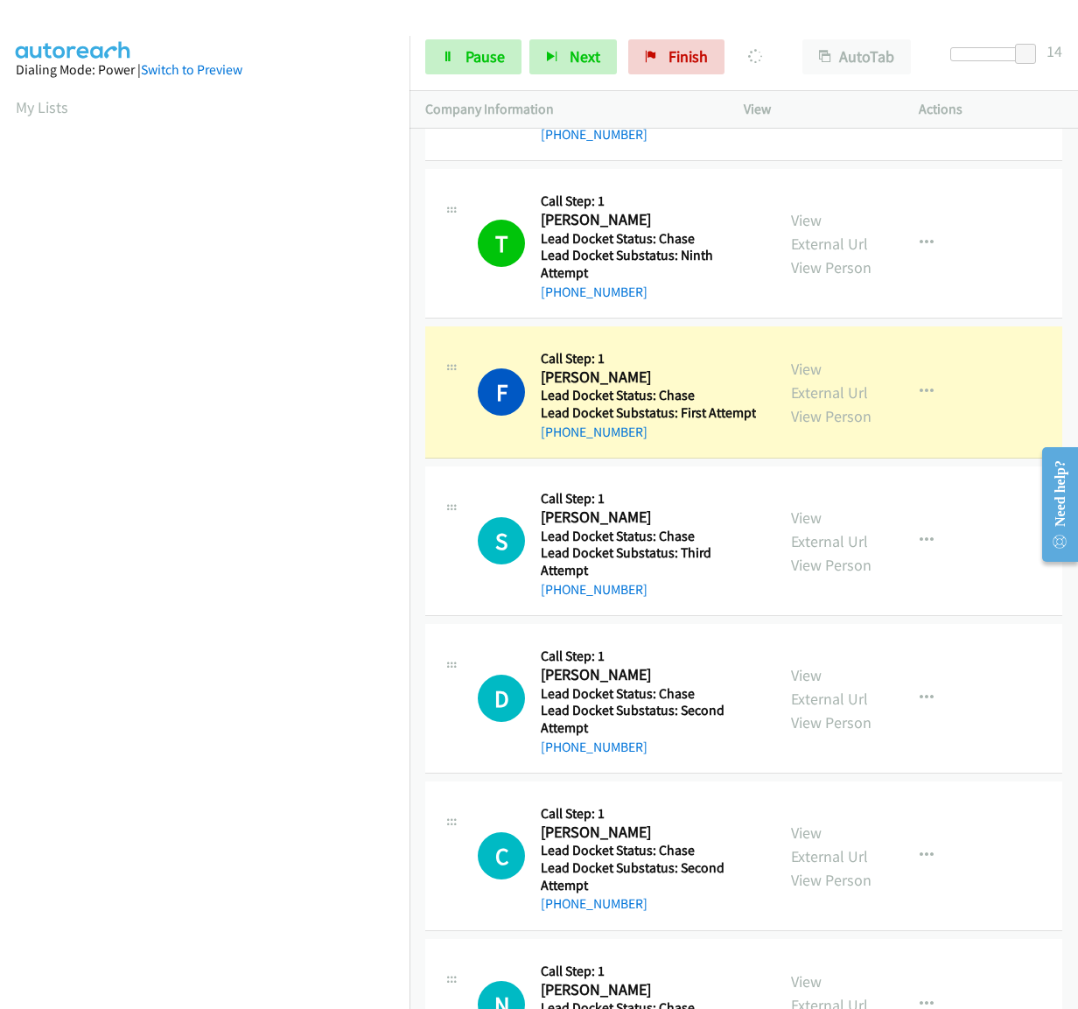
drag, startPoint x: 647, startPoint y: 651, endPoint x: 551, endPoint y: 653, distance: 95.4
click at [551, 616] on div "S Callback Scheduled Call Step: 1 Sir Ma'am America/Denver Lead Docket Status: …" at bounding box center [743, 542] width 637 height 150
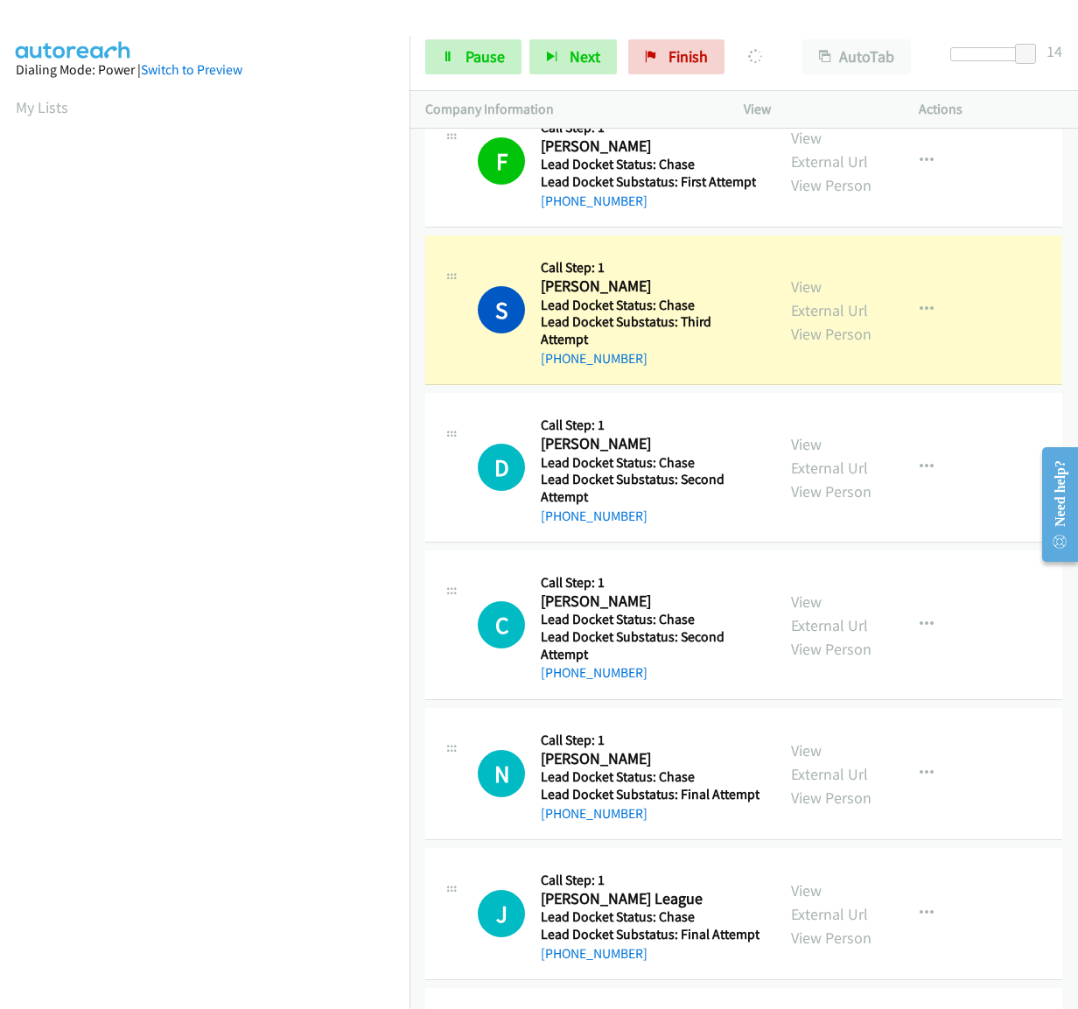
scroll to position [3237, 0]
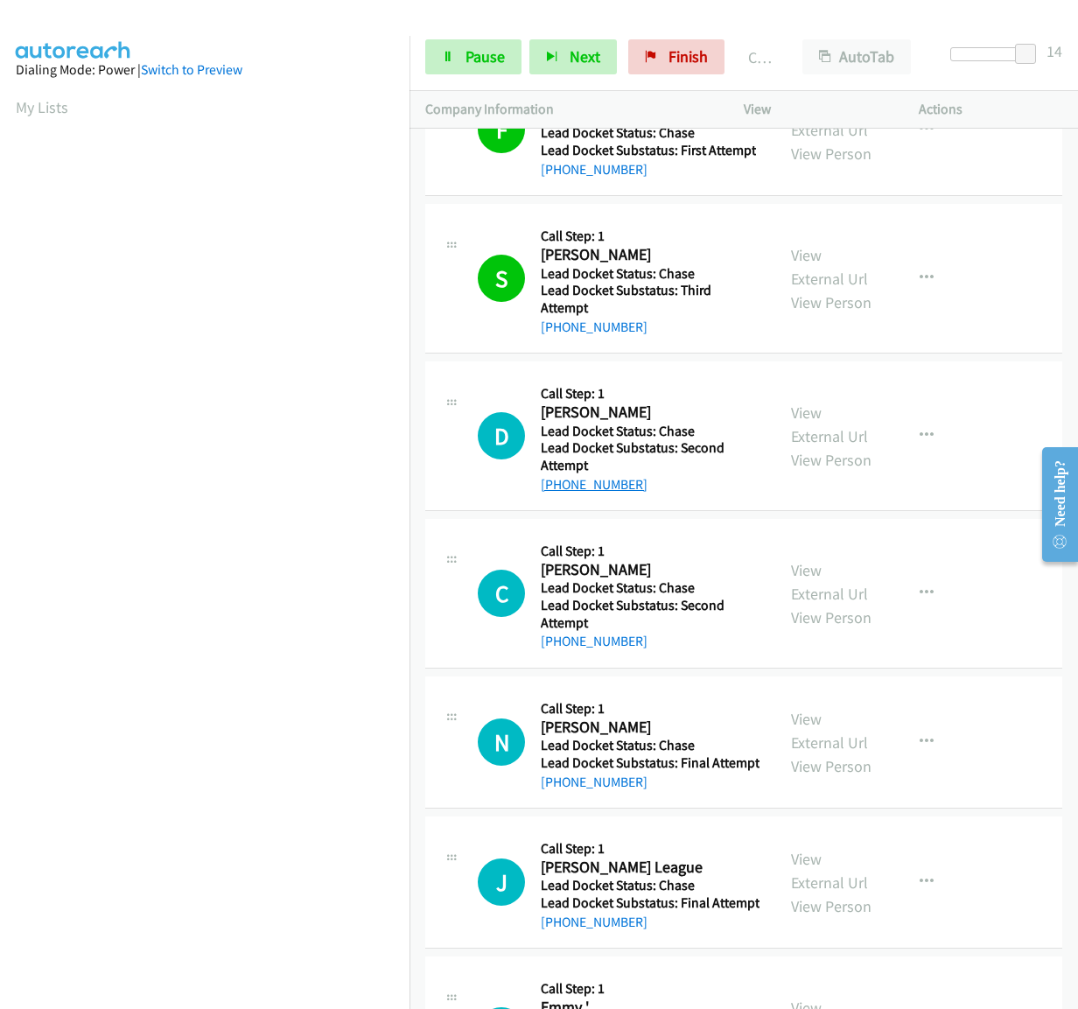
drag, startPoint x: 645, startPoint y: 531, endPoint x: 559, endPoint y: 540, distance: 86.2
click at [559, 495] on div "+1 470-392-0717" at bounding box center [650, 484] width 219 height 21
drag, startPoint x: 677, startPoint y: 701, endPoint x: 559, endPoint y: 703, distance: 117.3
click at [559, 652] on div "+1 410-622-2091" at bounding box center [650, 641] width 219 height 21
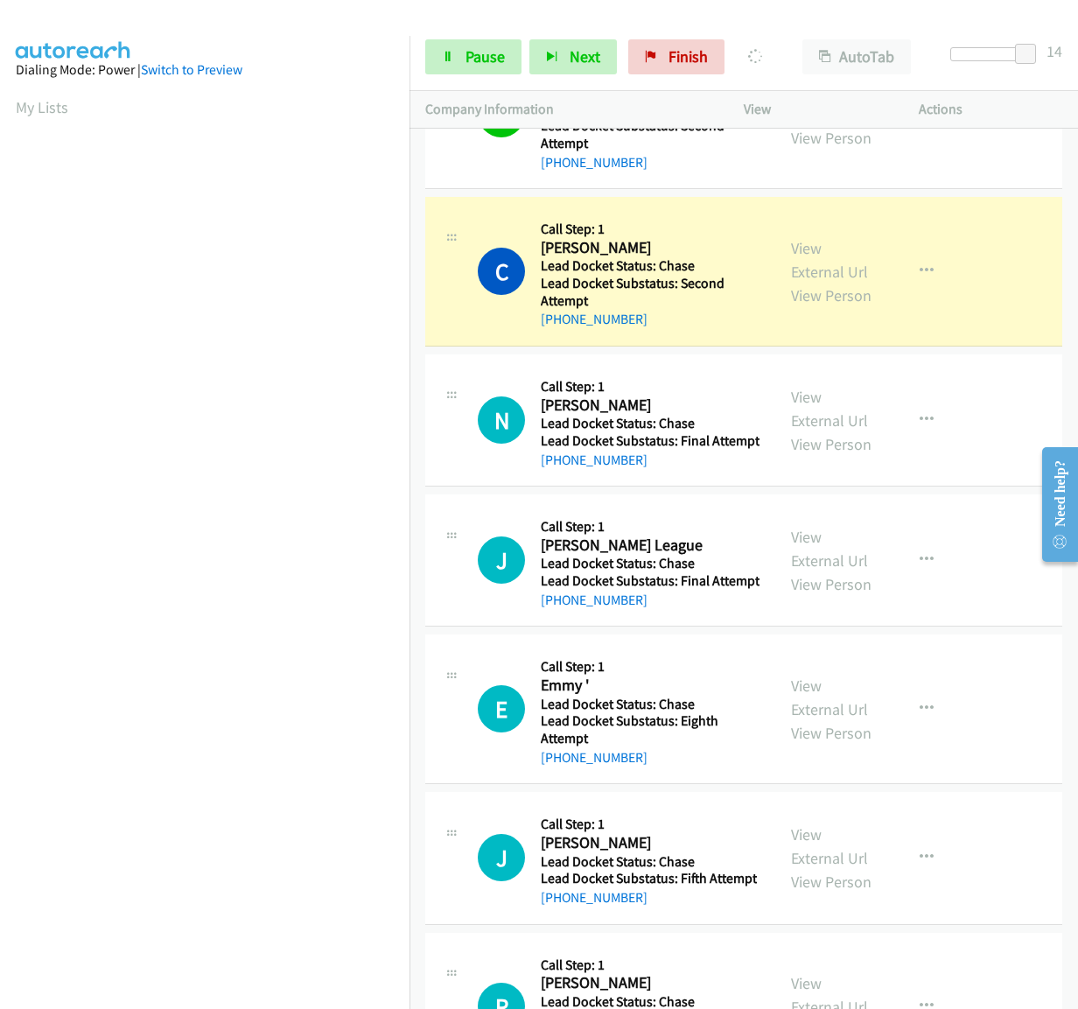
scroll to position [3587, 0]
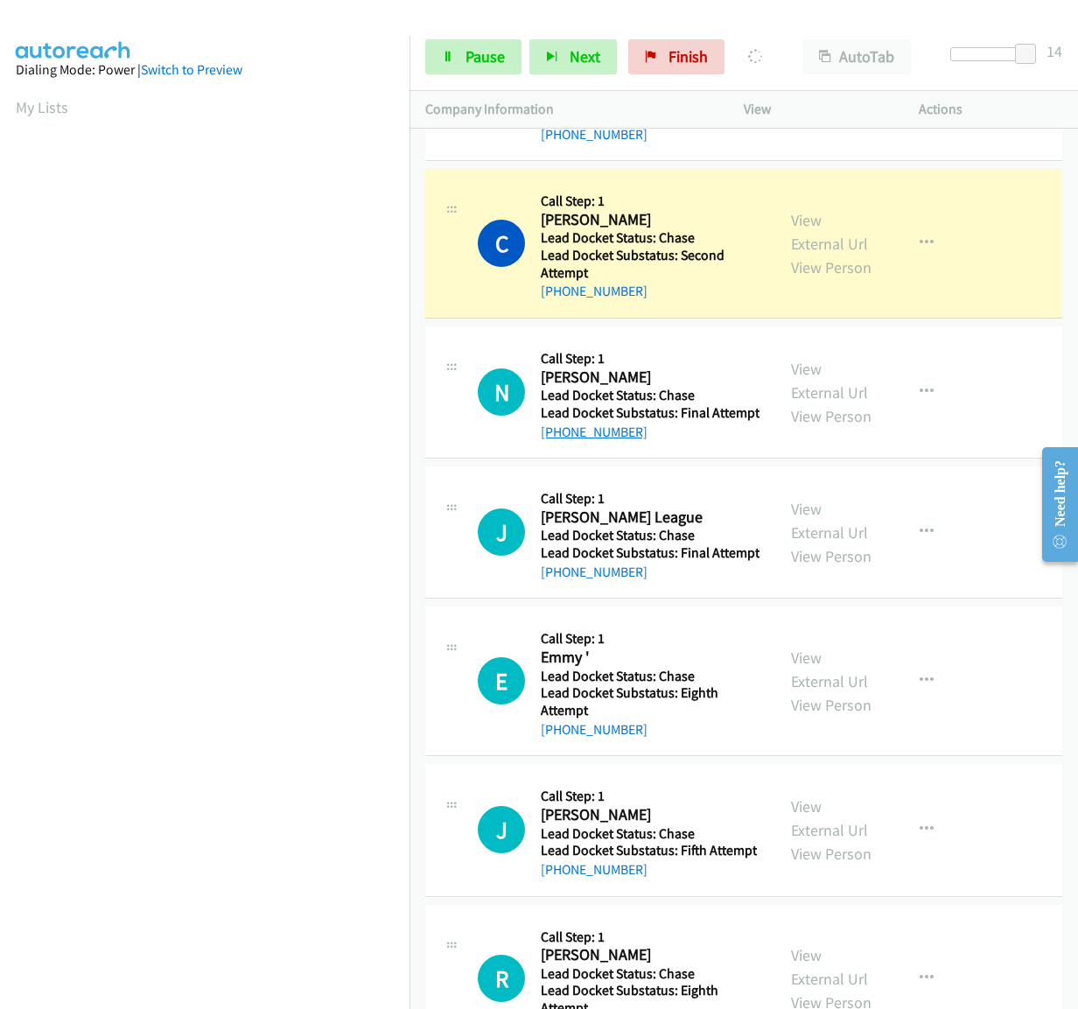
drag, startPoint x: 646, startPoint y: 502, endPoint x: 553, endPoint y: 508, distance: 92.9
click at [553, 443] on div "+1 443-569-2058" at bounding box center [650, 432] width 219 height 21
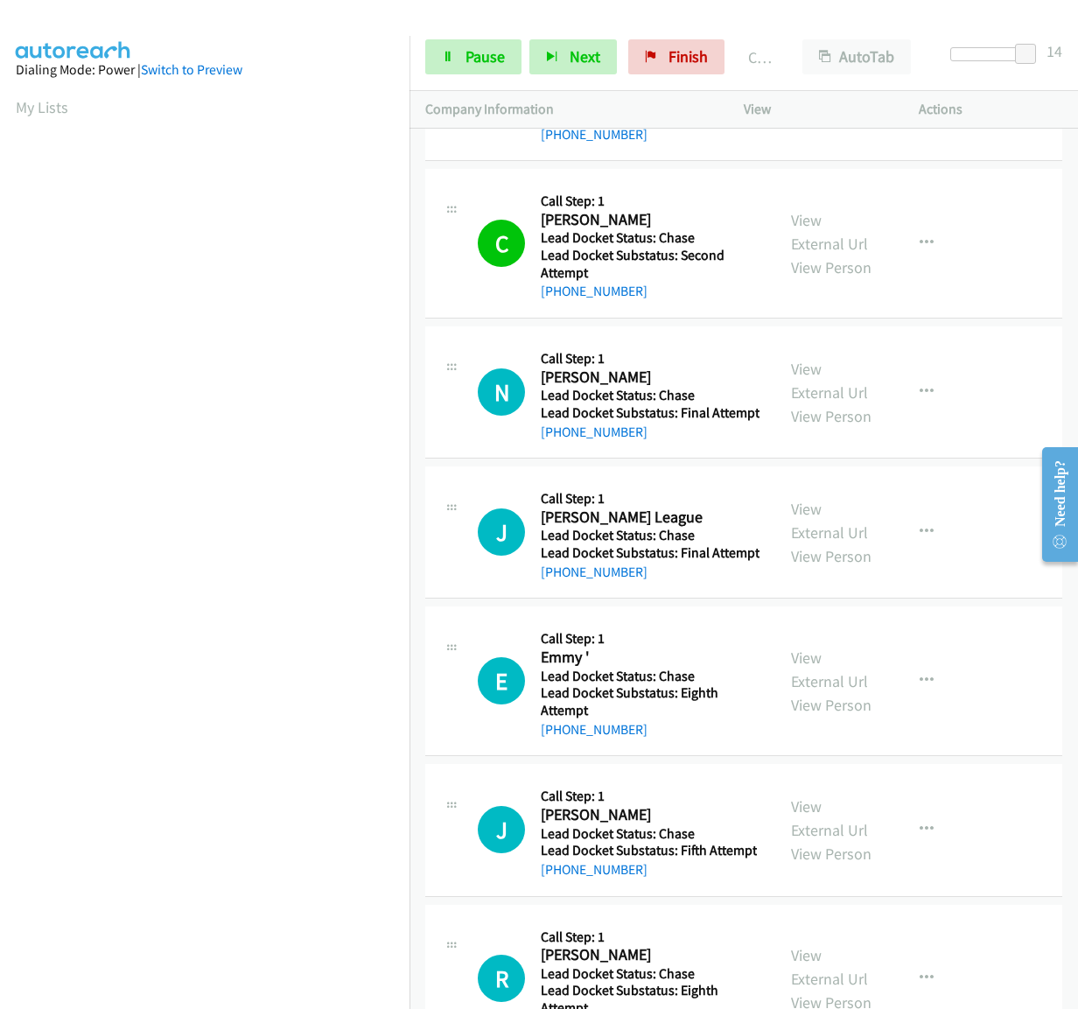
click at [705, 459] on div "N Callback Scheduled Call Step: 1 Nathan Cummings America/New_York Lead Docket …" at bounding box center [743, 392] width 637 height 132
click at [920, 399] on icon "button" at bounding box center [927, 392] width 14 height 14
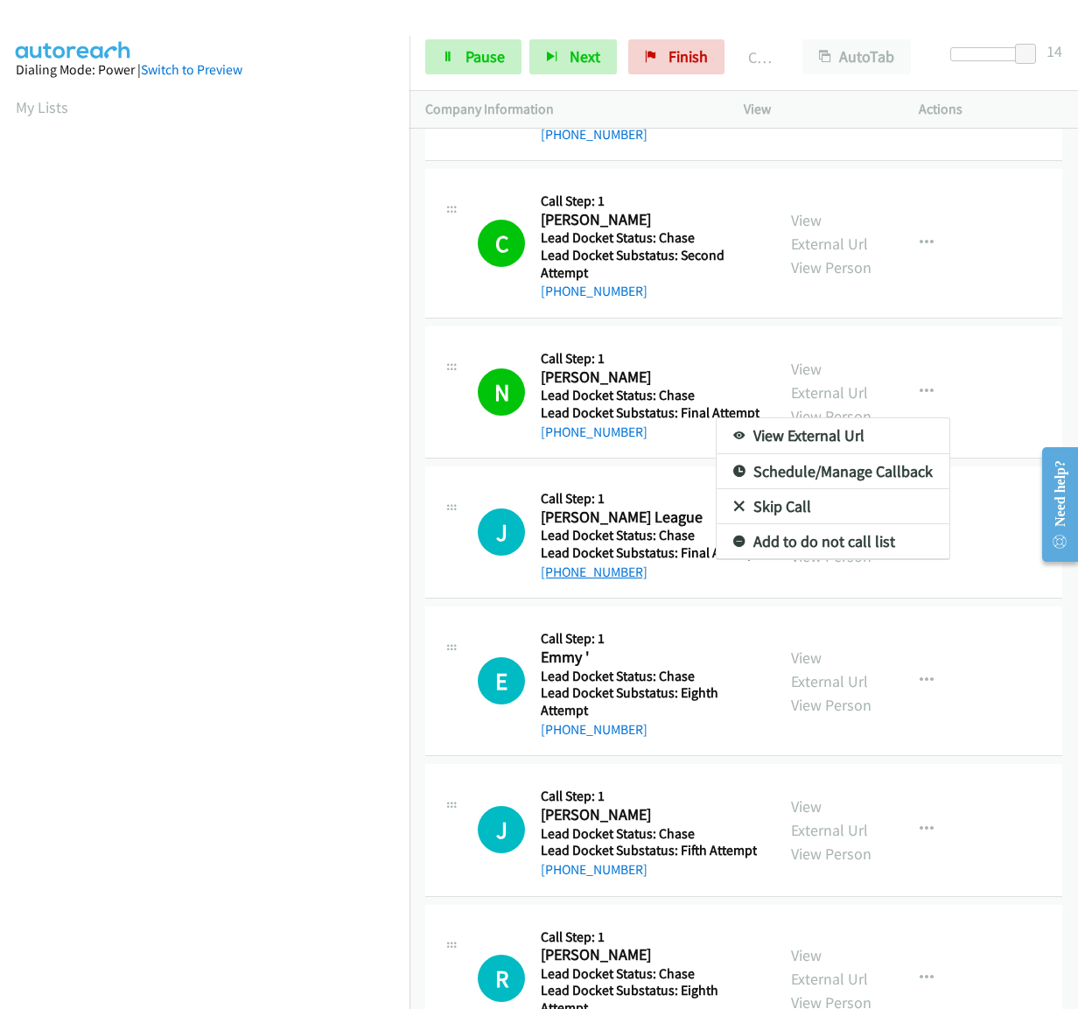
drag, startPoint x: 658, startPoint y: 668, endPoint x: 609, endPoint y: 660, distance: 49.6
click at [558, 659] on div at bounding box center [539, 504] width 1078 height 1009
drag, startPoint x: 688, startPoint y: 663, endPoint x: 559, endPoint y: 663, distance: 128.7
click at [559, 583] on div "+1 614-545-1828" at bounding box center [650, 572] width 219 height 21
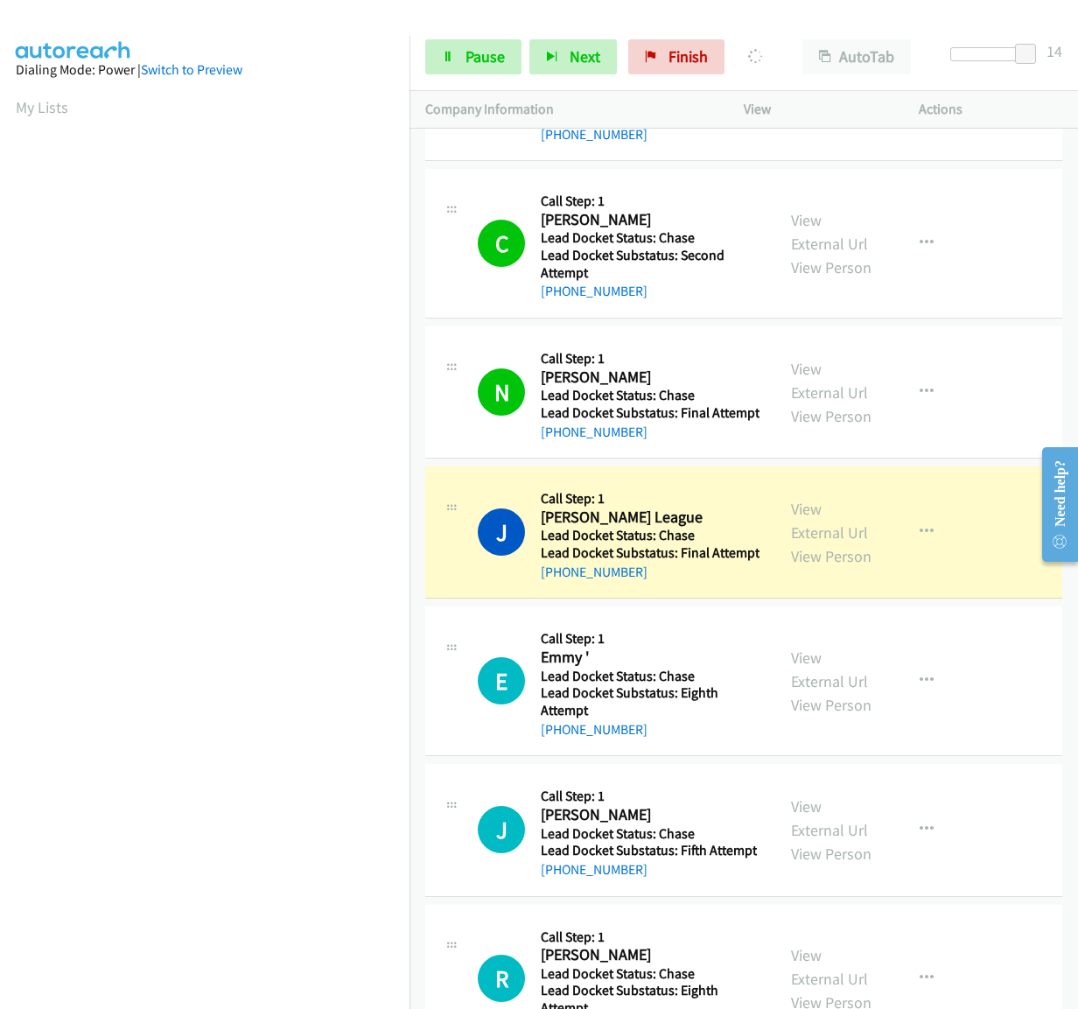
click at [678, 583] on div "+1 614-545-1828" at bounding box center [650, 572] width 219 height 21
click at [930, 550] on button "button" at bounding box center [926, 532] width 47 height 35
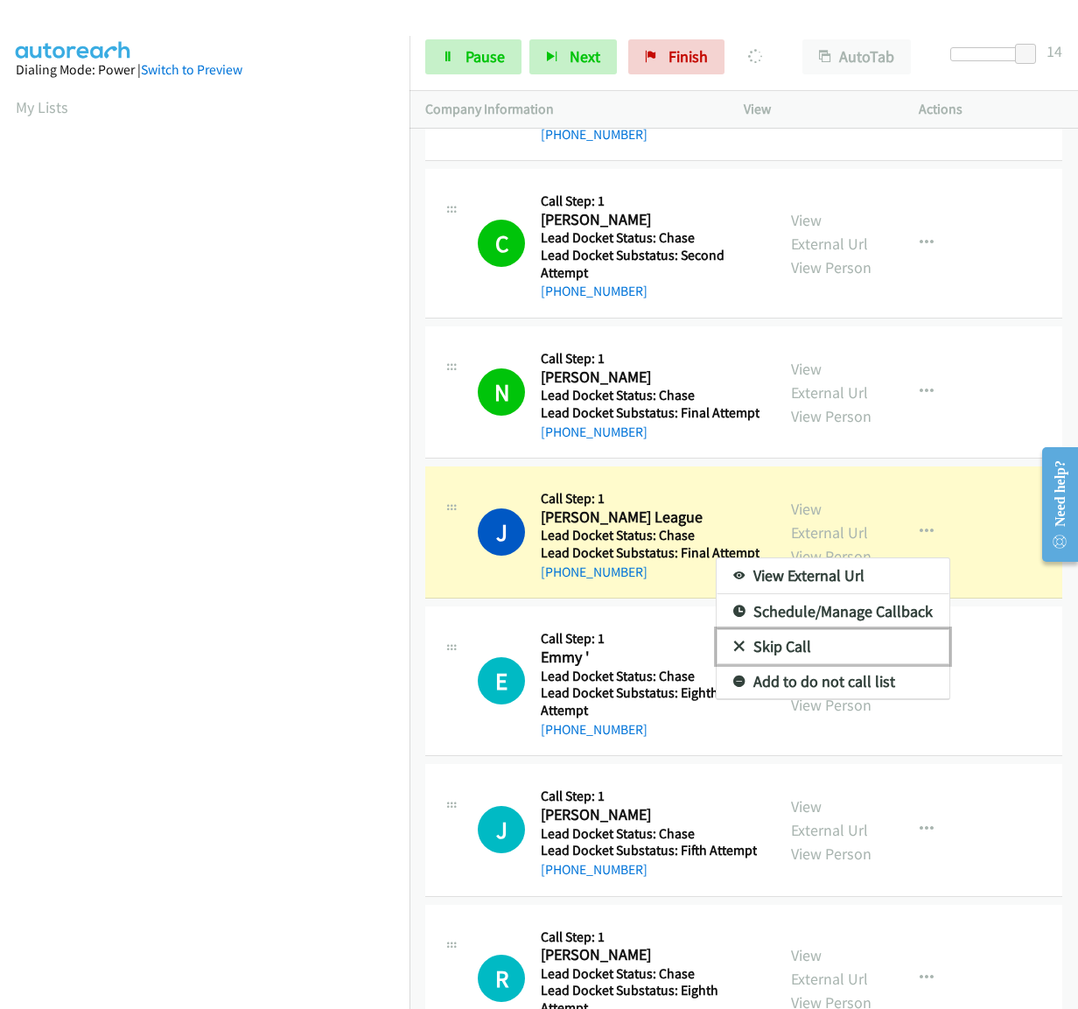
click at [875, 664] on link "Skip Call" at bounding box center [833, 646] width 233 height 35
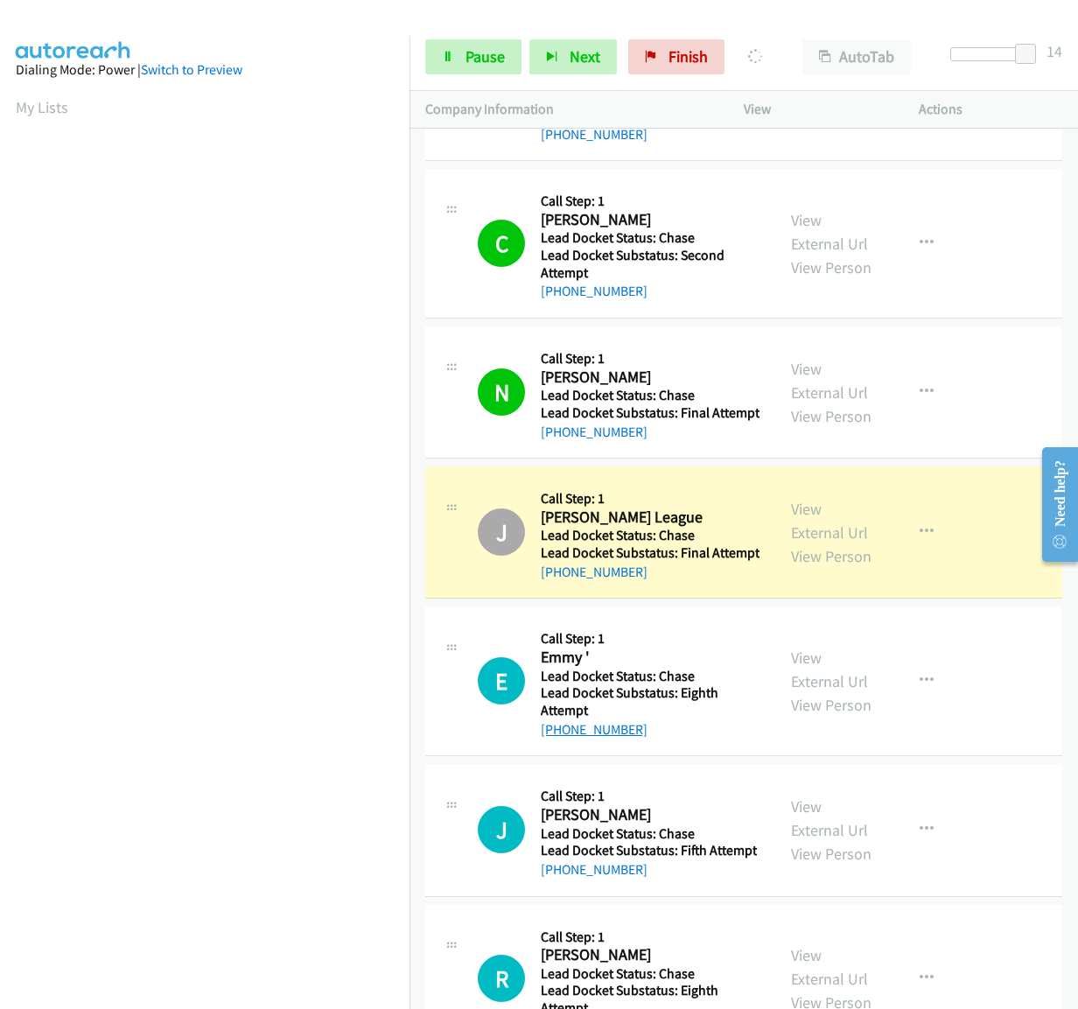
drag, startPoint x: 664, startPoint y: 818, endPoint x: 564, endPoint y: 821, distance: 100.7
click at [564, 741] on div "+1 410-295-3344" at bounding box center [650, 729] width 219 height 21
click at [564, 738] on link "+1 410-295-3344" at bounding box center [594, 729] width 107 height 17
click at [658, 741] on div "+1 410-295-3344" at bounding box center [650, 729] width 219 height 21
drag, startPoint x: 660, startPoint y: 822, endPoint x: 560, endPoint y: 826, distance: 99.9
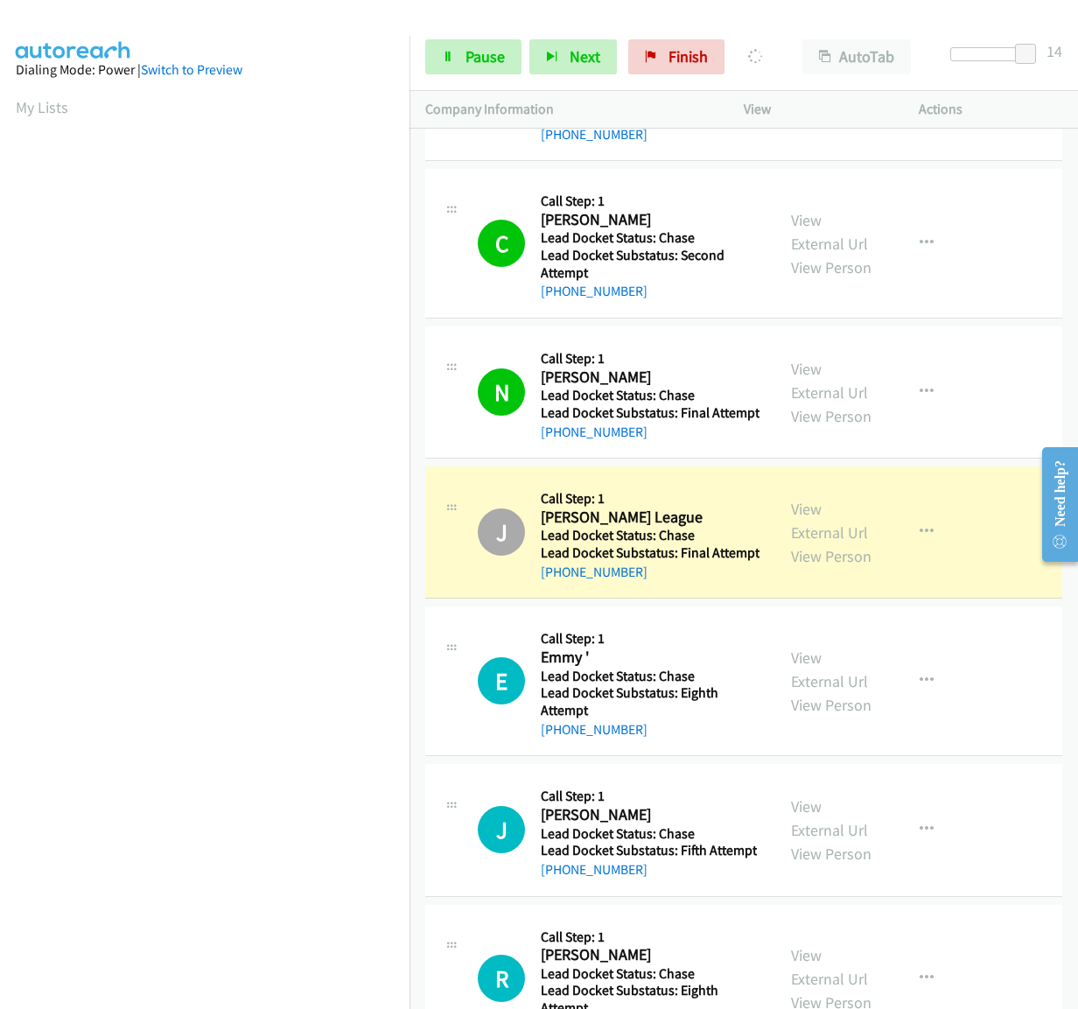
click at [560, 756] on div "E Callback Scheduled Call Step: 1 Emmy ' America/New_York Lead Docket Status: C…" at bounding box center [743, 682] width 637 height 150
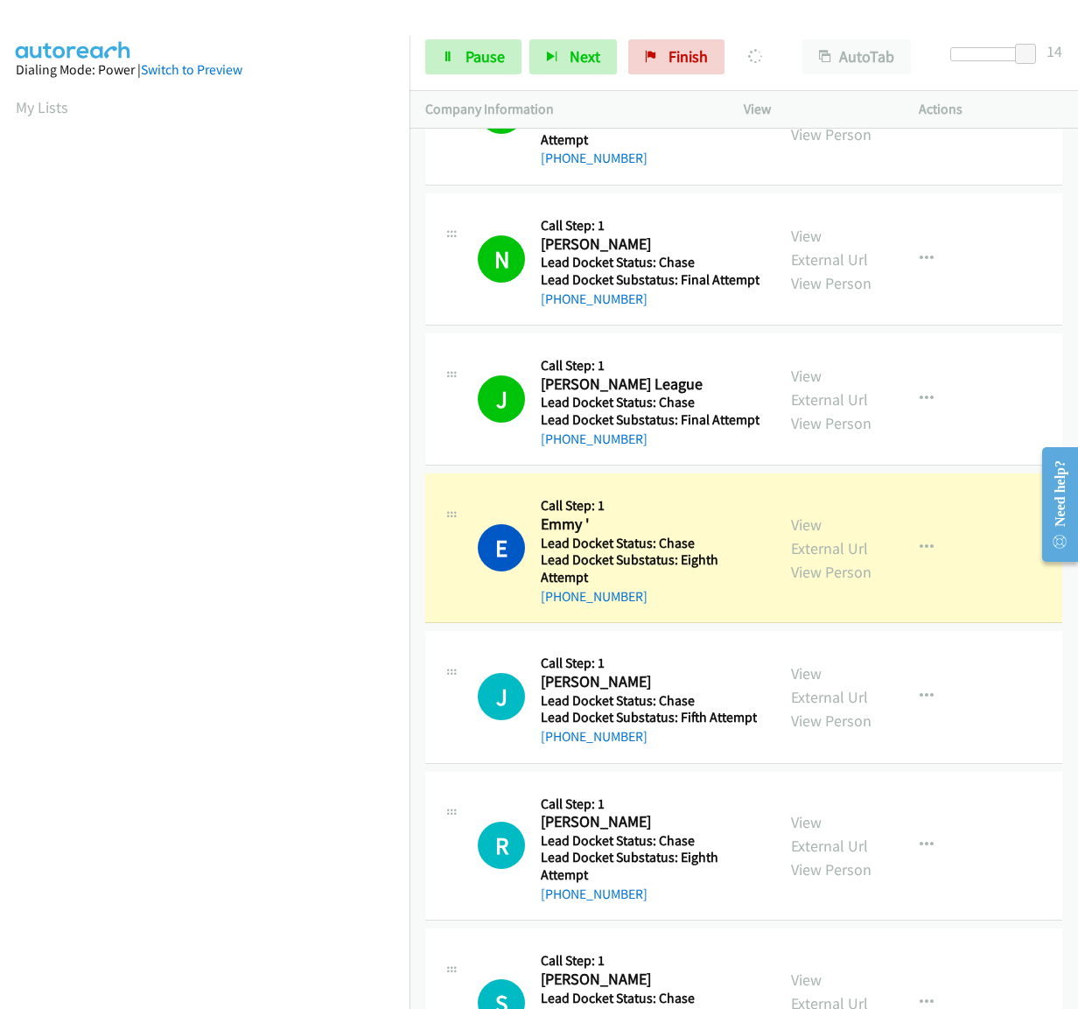
scroll to position [3937, 0]
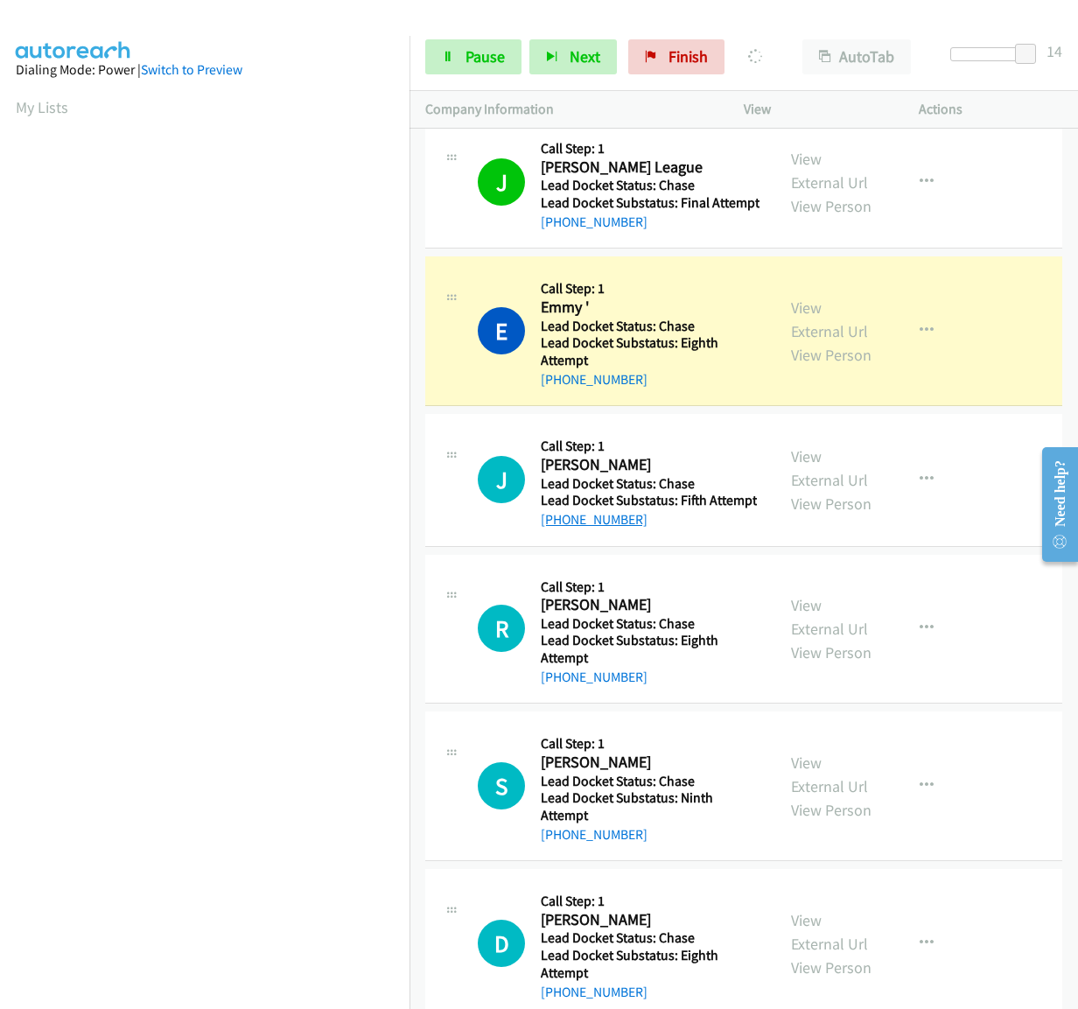
drag, startPoint x: 656, startPoint y: 607, endPoint x: 560, endPoint y: 607, distance: 95.4
click at [560, 530] on div "+1 914-402-9196" at bounding box center [649, 519] width 216 height 21
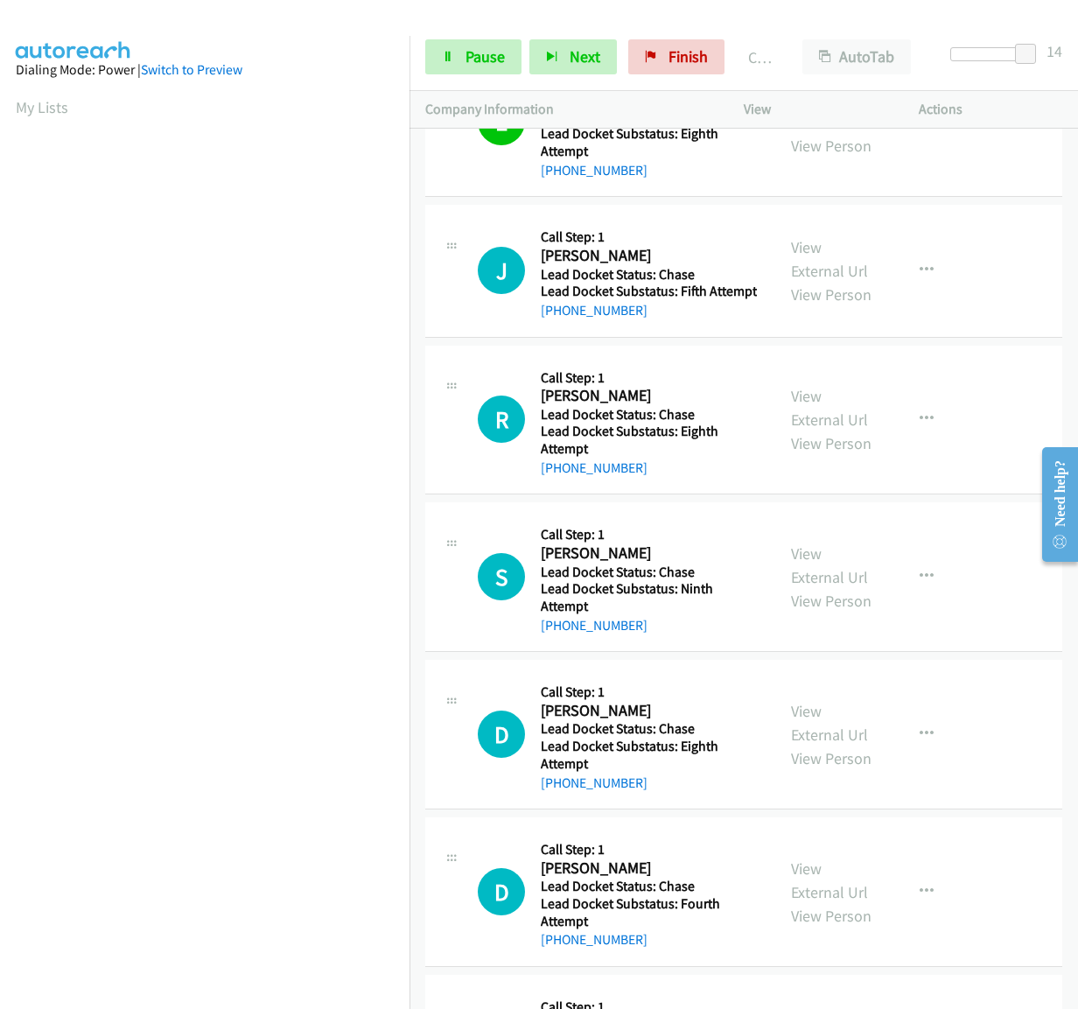
scroll to position [4059, 0]
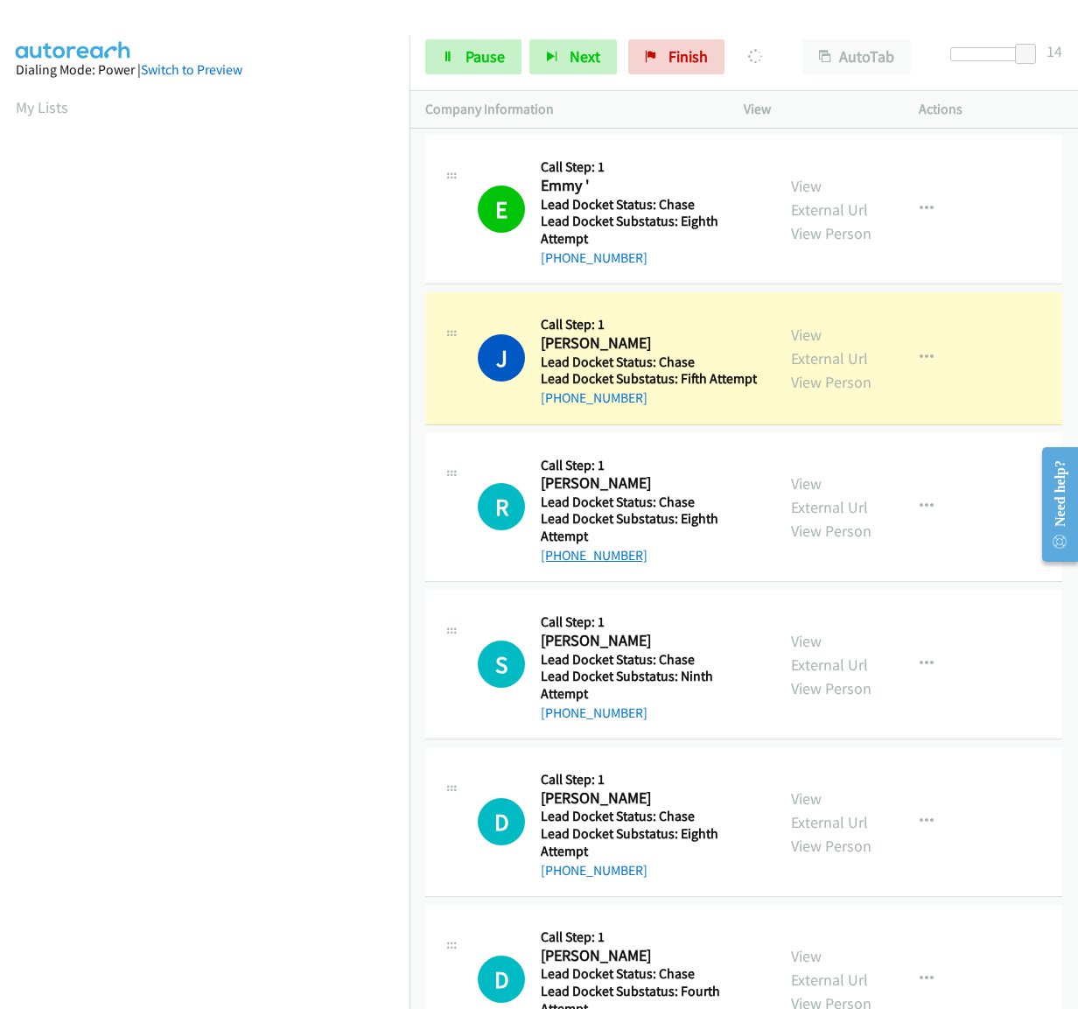
drag, startPoint x: 654, startPoint y: 638, endPoint x: 558, endPoint y: 643, distance: 95.6
click at [558, 566] on div "+1 770-630-2780" at bounding box center [650, 555] width 219 height 21
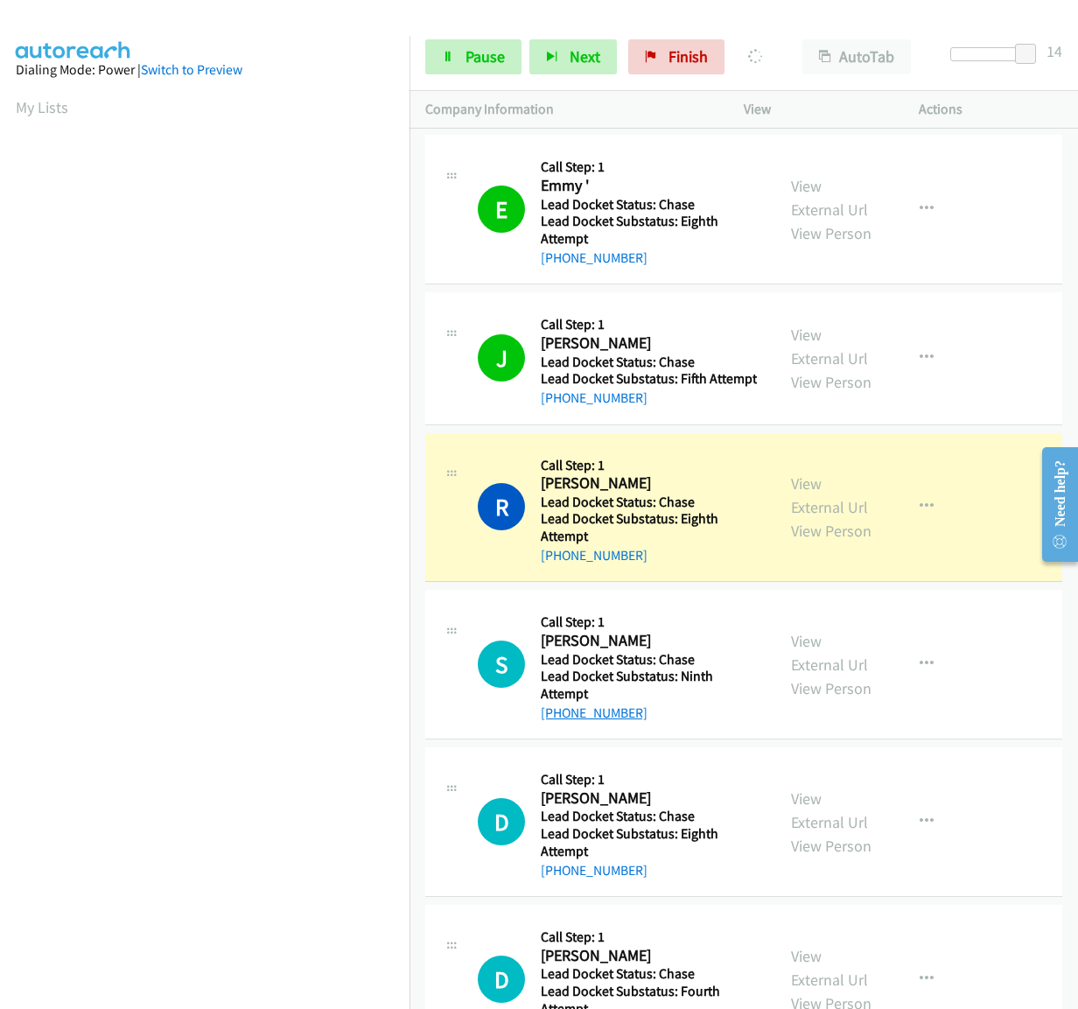
drag, startPoint x: 653, startPoint y: 801, endPoint x: 558, endPoint y: 801, distance: 95.4
click at [558, 724] on div "+1 689-230-0089" at bounding box center [650, 713] width 219 height 21
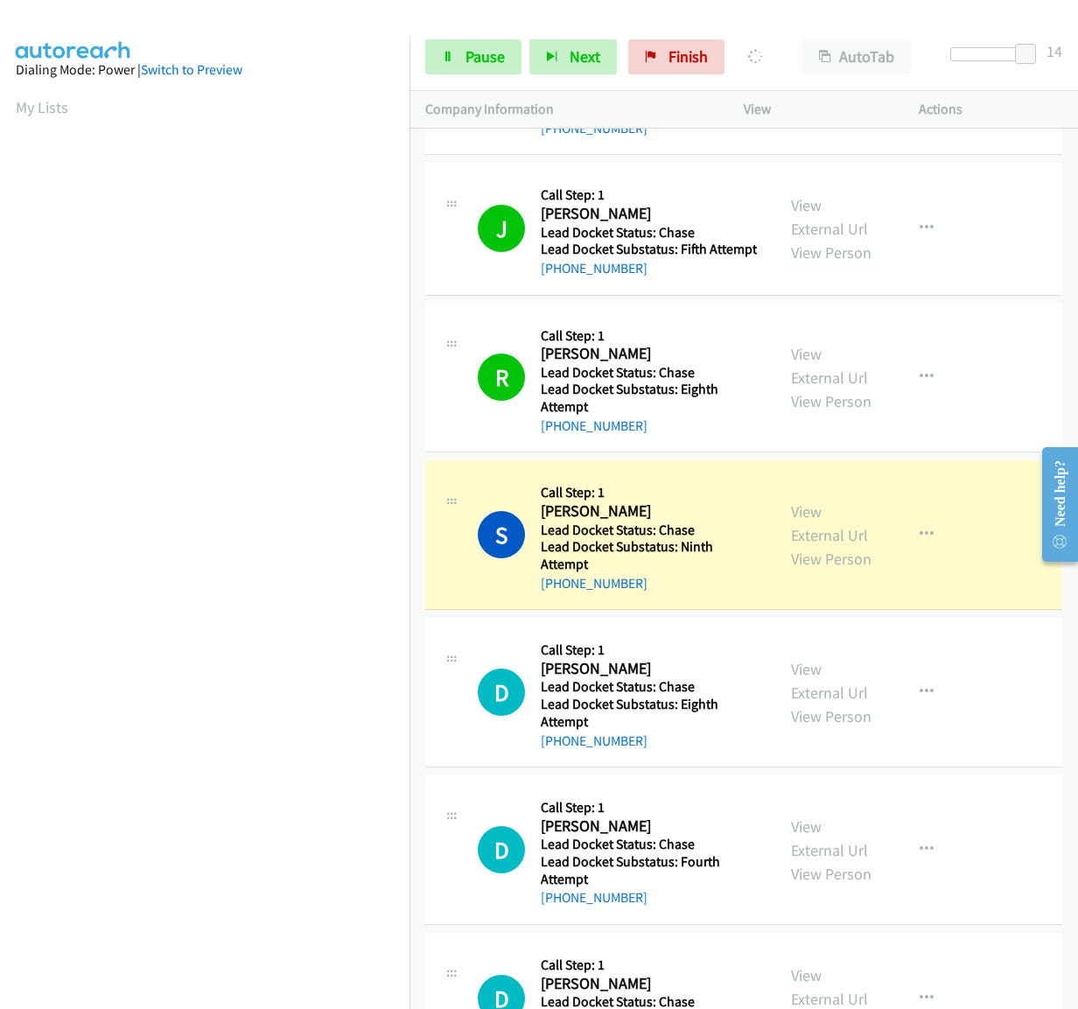
scroll to position [4409, 0]
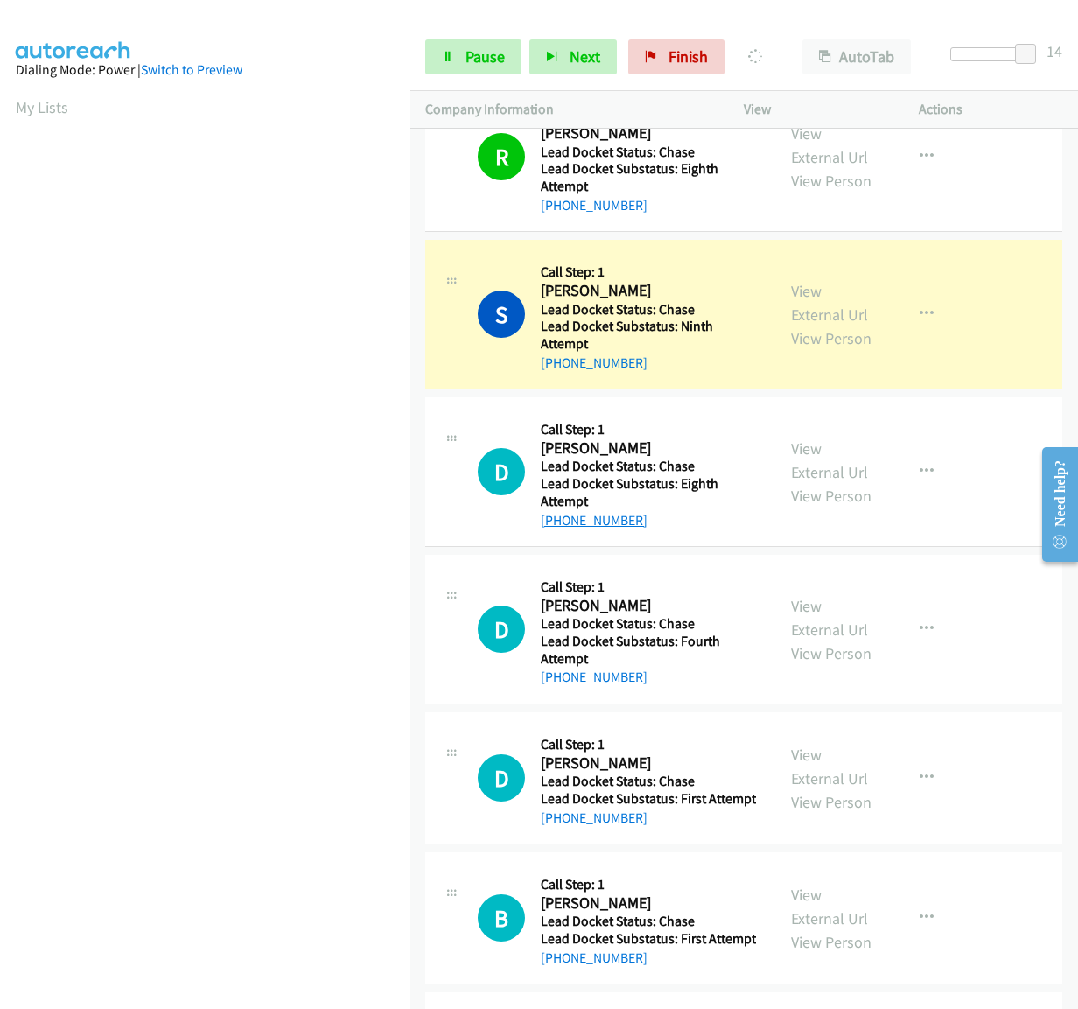
drag, startPoint x: 648, startPoint y: 606, endPoint x: 551, endPoint y: 612, distance: 96.5
click at [551, 531] on div "+1 575-496-1879" at bounding box center [650, 520] width 219 height 21
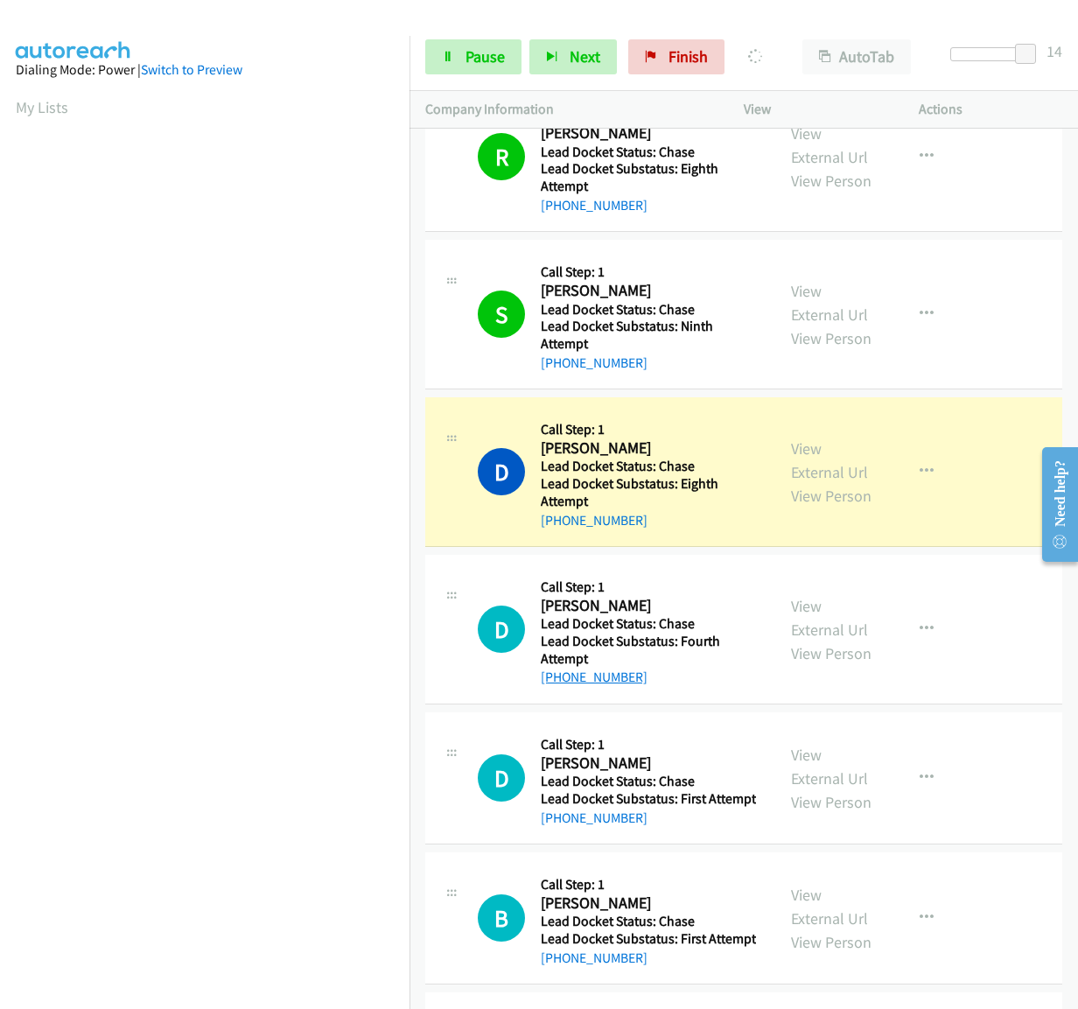
drag, startPoint x: 628, startPoint y: 759, endPoint x: 558, endPoint y: 770, distance: 71.8
click at [558, 688] on div "+1 404-707-5263" at bounding box center [650, 677] width 219 height 21
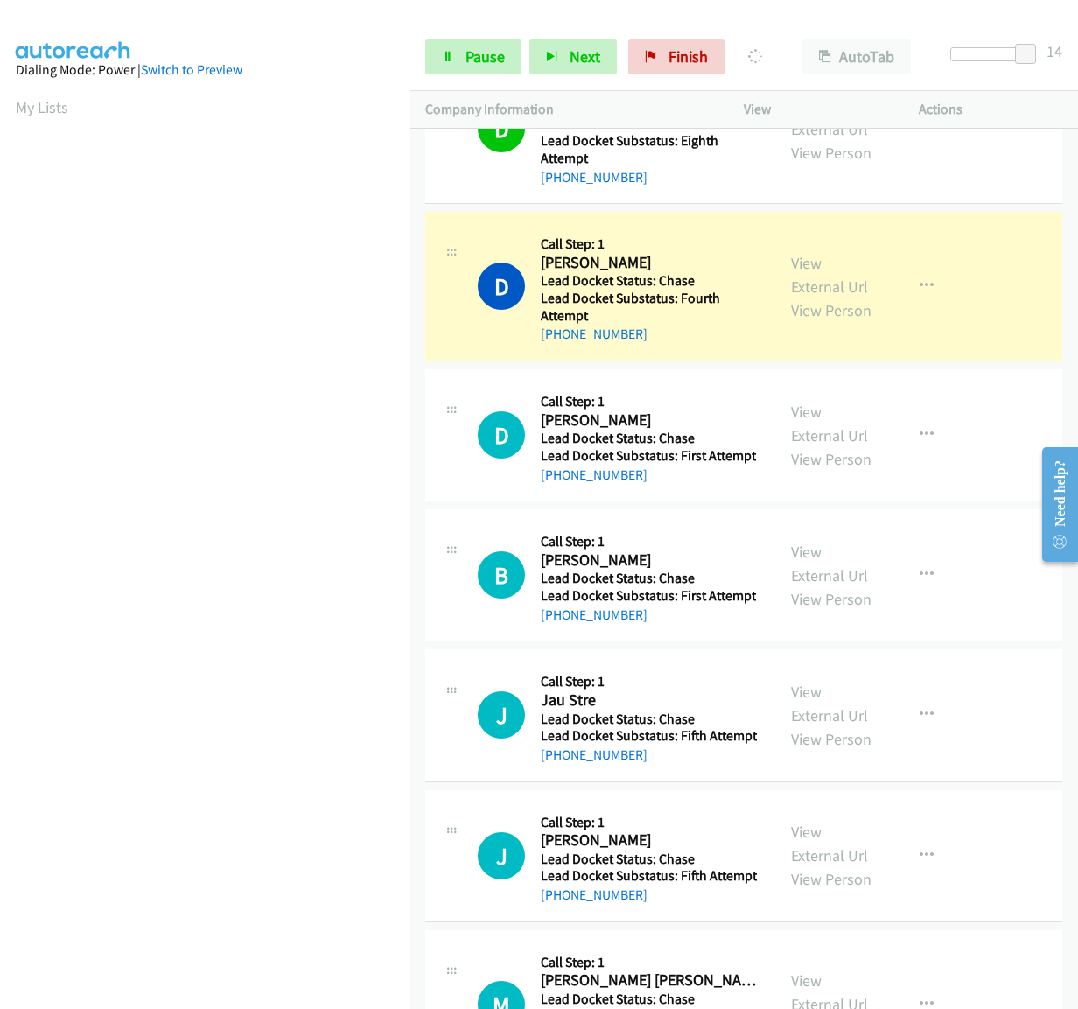
scroll to position [4759, 0]
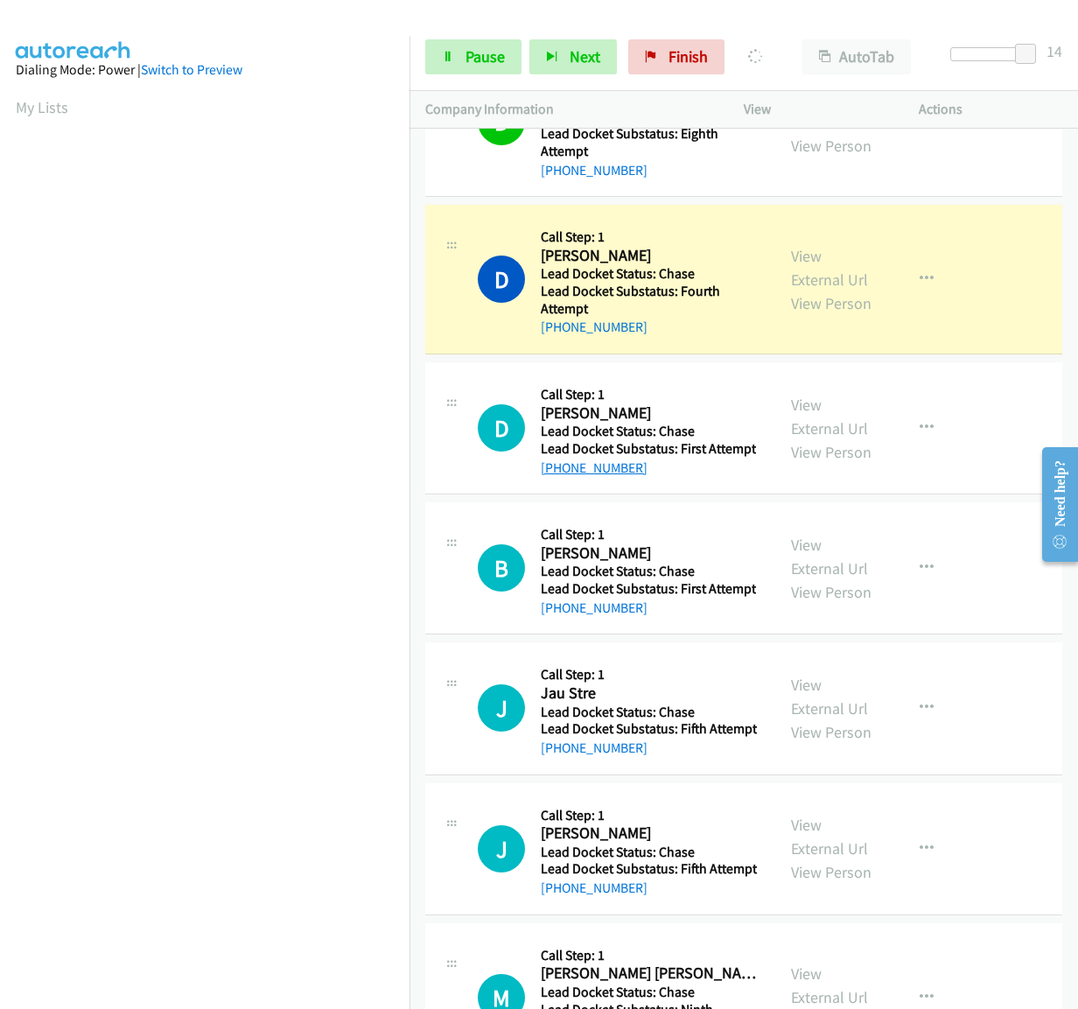
drag, startPoint x: 648, startPoint y: 551, endPoint x: 556, endPoint y: 558, distance: 92.2
click at [556, 479] on div "[PHONE_NUMBER]" at bounding box center [648, 468] width 215 height 21
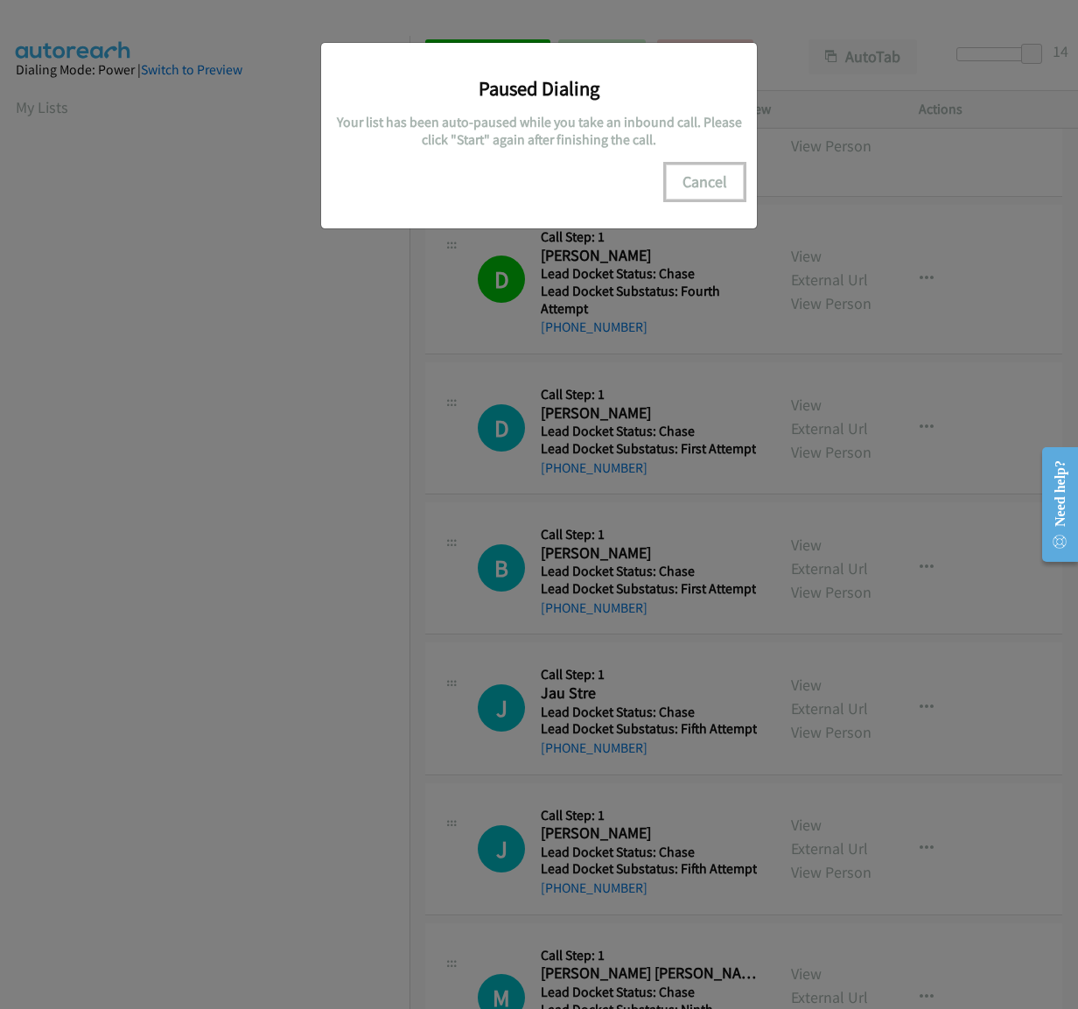
drag, startPoint x: 712, startPoint y: 185, endPoint x: 686, endPoint y: 195, distance: 27.5
click at [712, 185] on button "Cancel" at bounding box center [705, 182] width 78 height 35
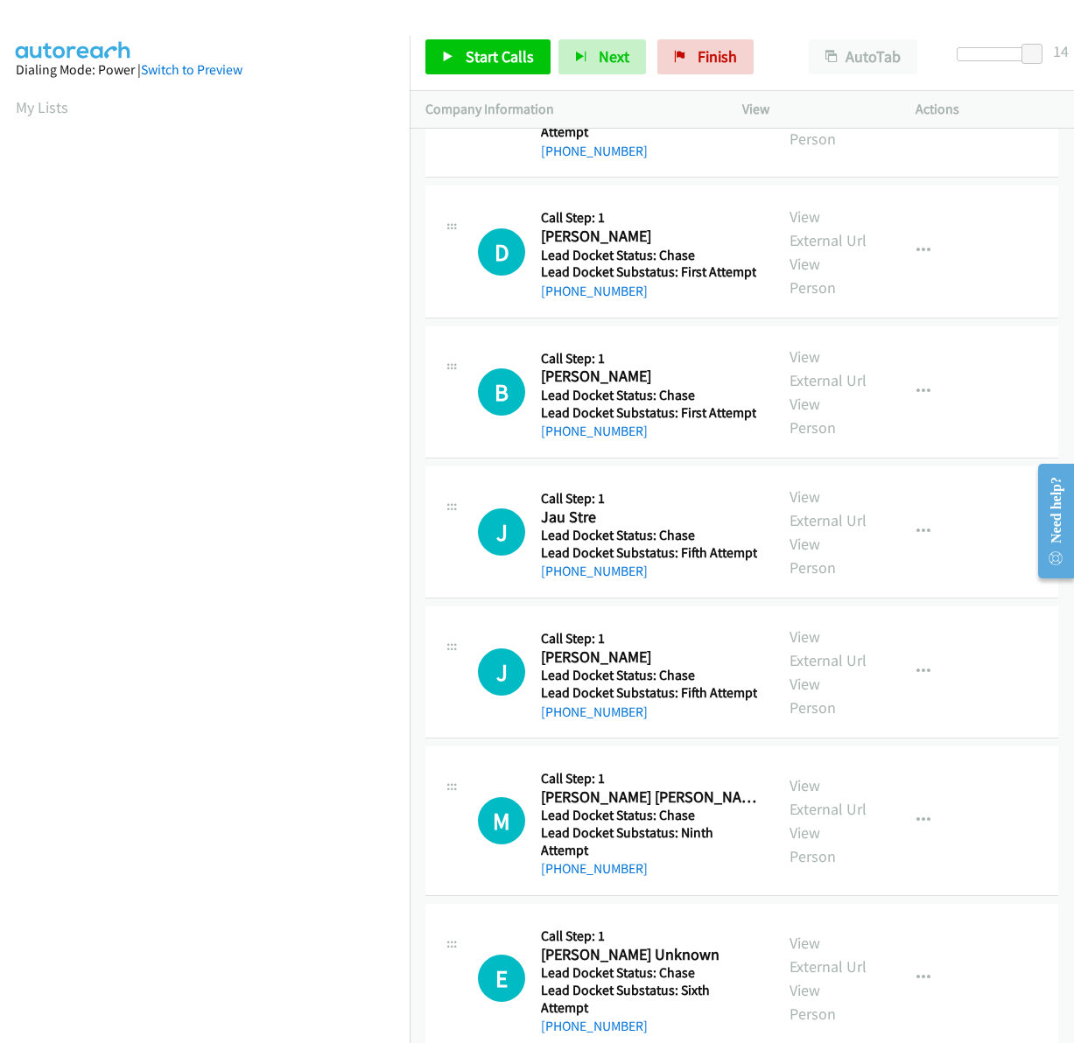
scroll to position [4967, 0]
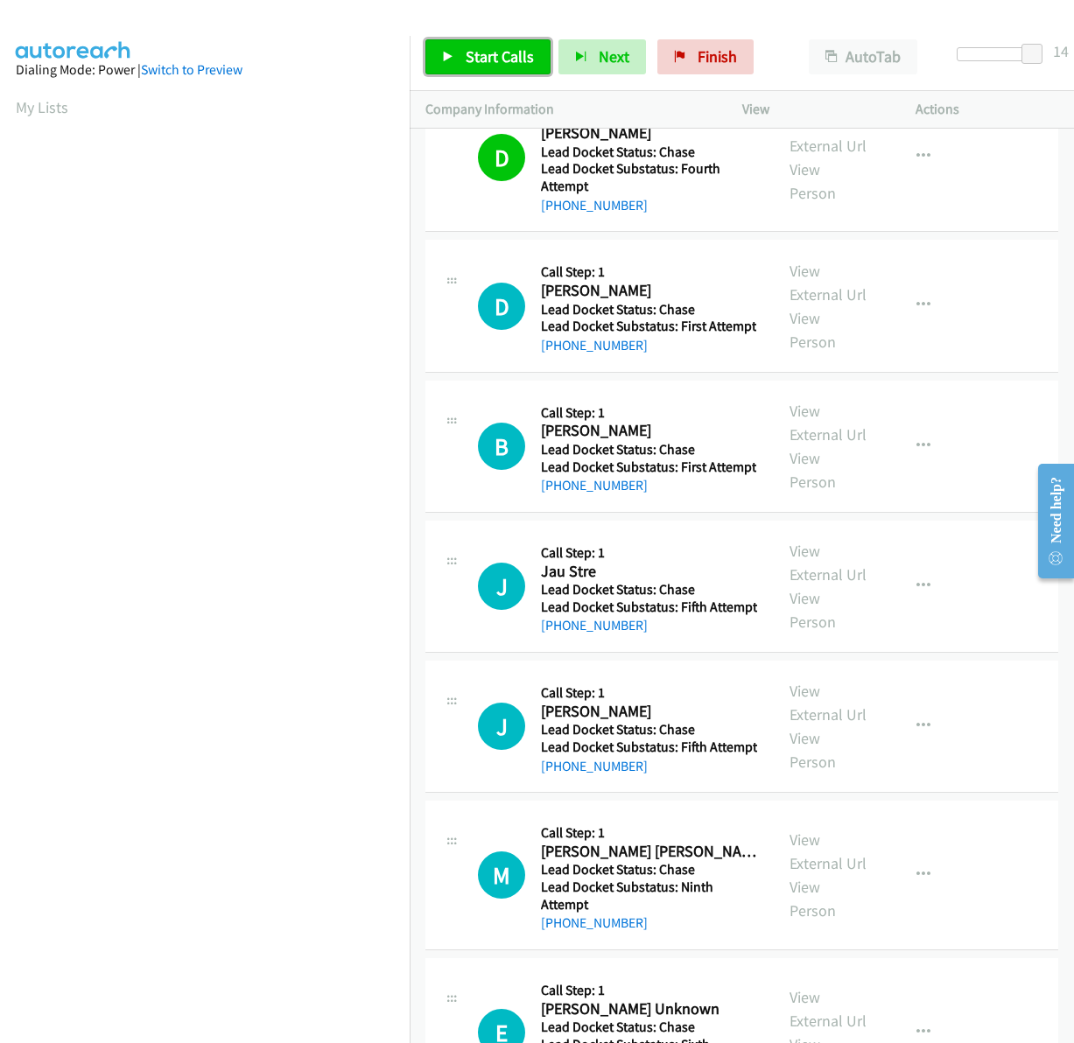
click at [466, 51] on span "Start Calls" at bounding box center [500, 56] width 68 height 20
click at [570, 49] on span "Next" at bounding box center [585, 56] width 31 height 20
click at [481, 67] on link "Pause" at bounding box center [473, 56] width 96 height 35
click at [493, 51] on span "Start Calls" at bounding box center [500, 56] width 68 height 20
click at [475, 61] on span "Pause" at bounding box center [485, 56] width 39 height 20
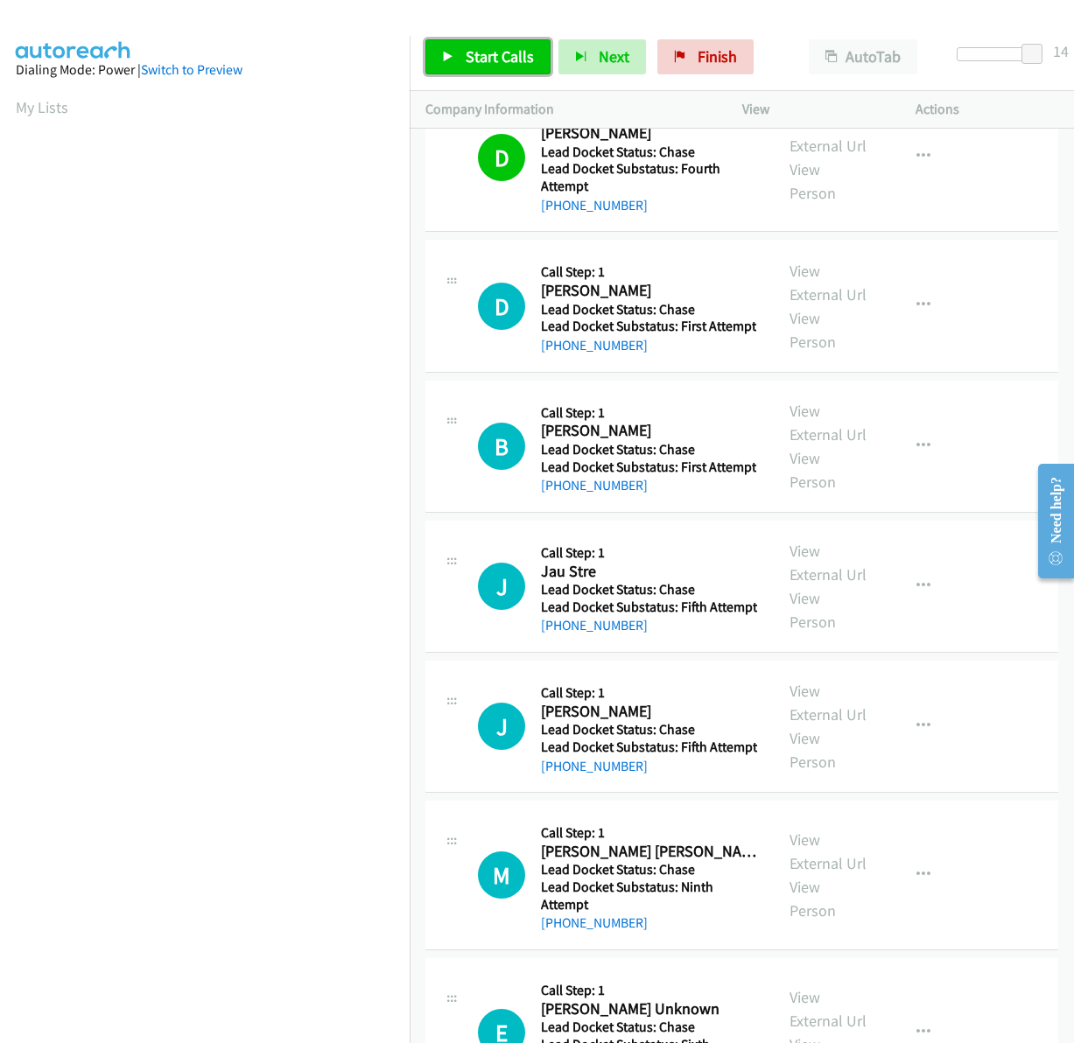
click at [482, 56] on span "Start Calls" at bounding box center [500, 56] width 68 height 20
click at [489, 56] on span "Pause" at bounding box center [485, 56] width 39 height 20
click at [489, 56] on span "Start Calls" at bounding box center [500, 56] width 68 height 20
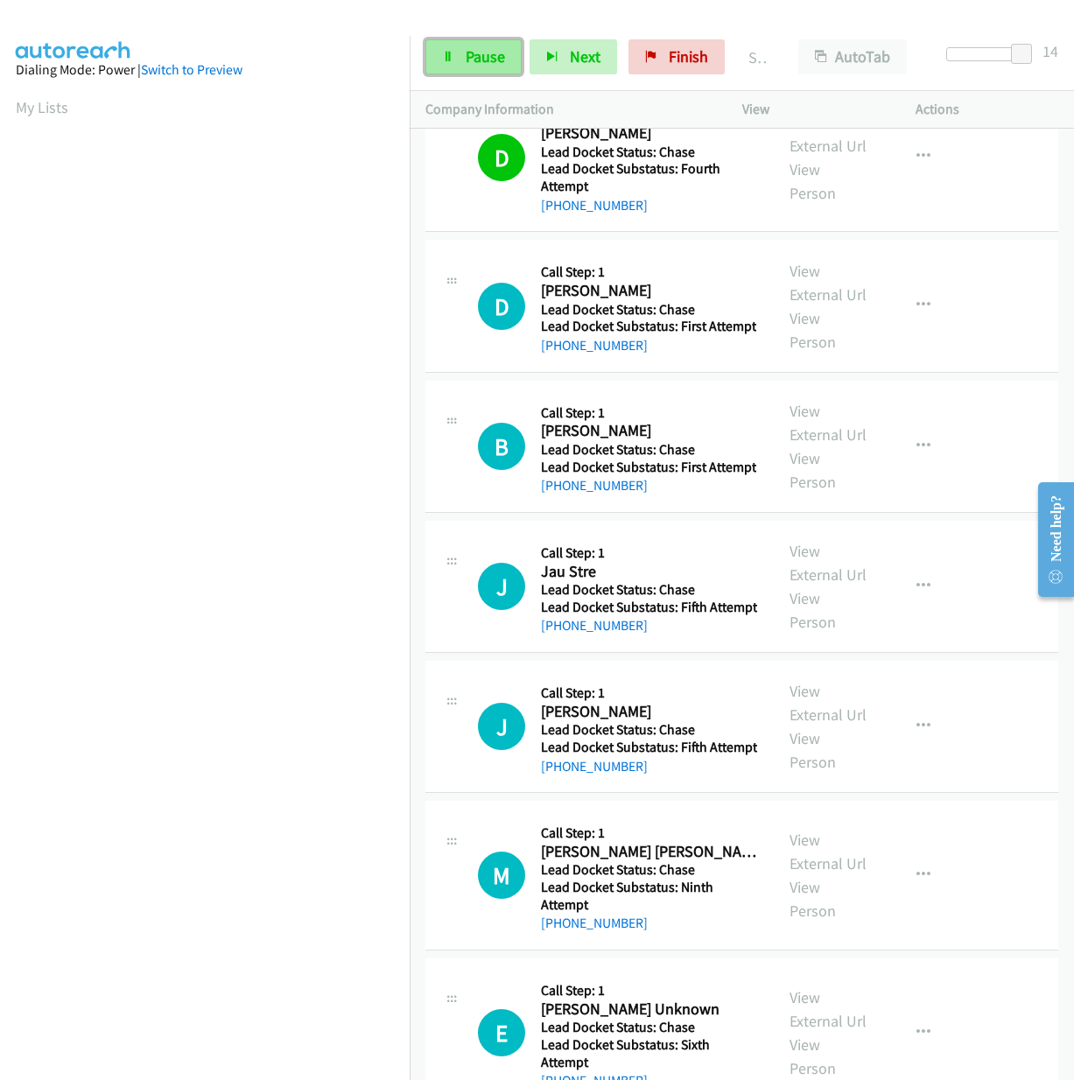
click at [462, 56] on link "Pause" at bounding box center [473, 56] width 96 height 35
click at [509, 68] on link "Start Calls" at bounding box center [487, 56] width 125 height 35
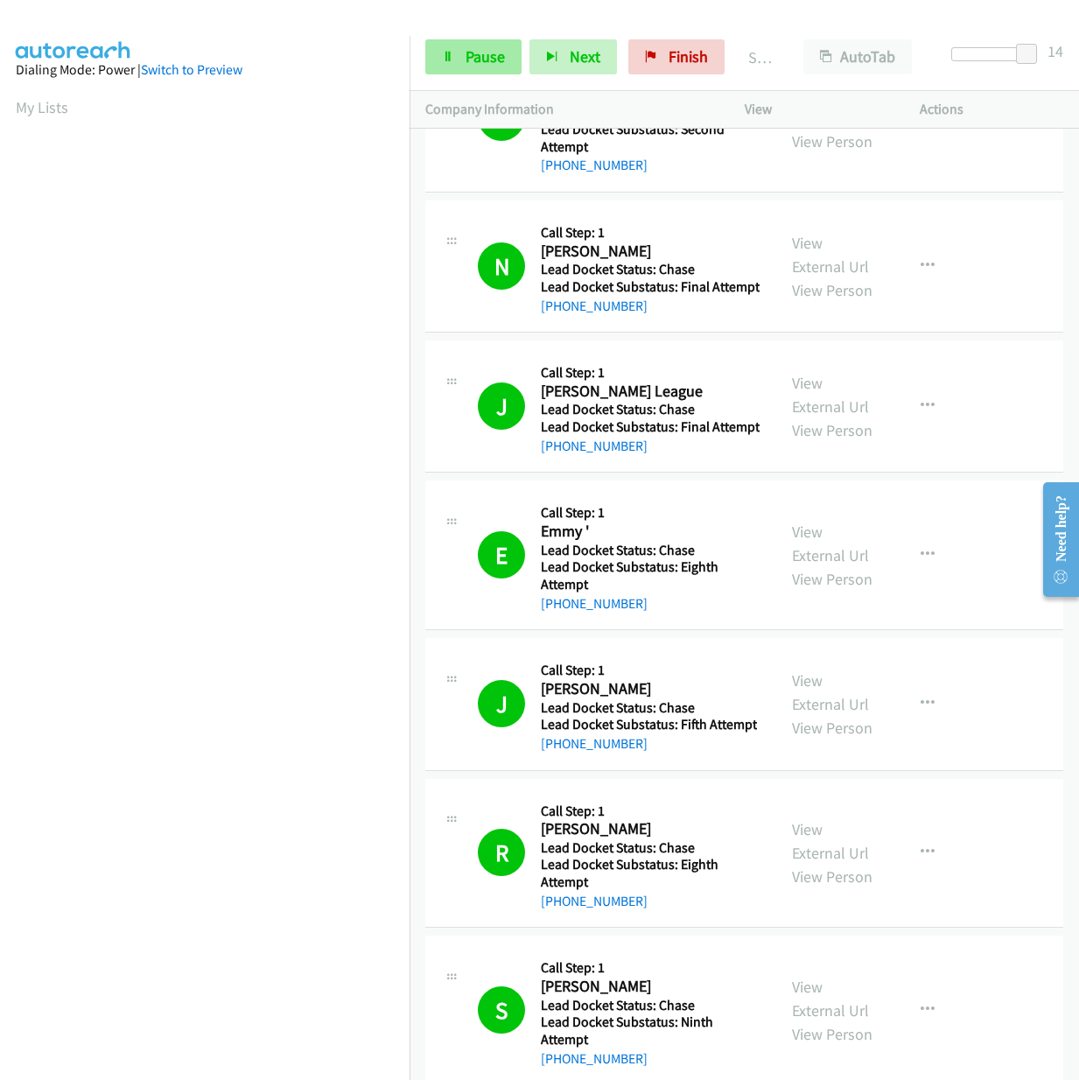
scroll to position [3586, 0]
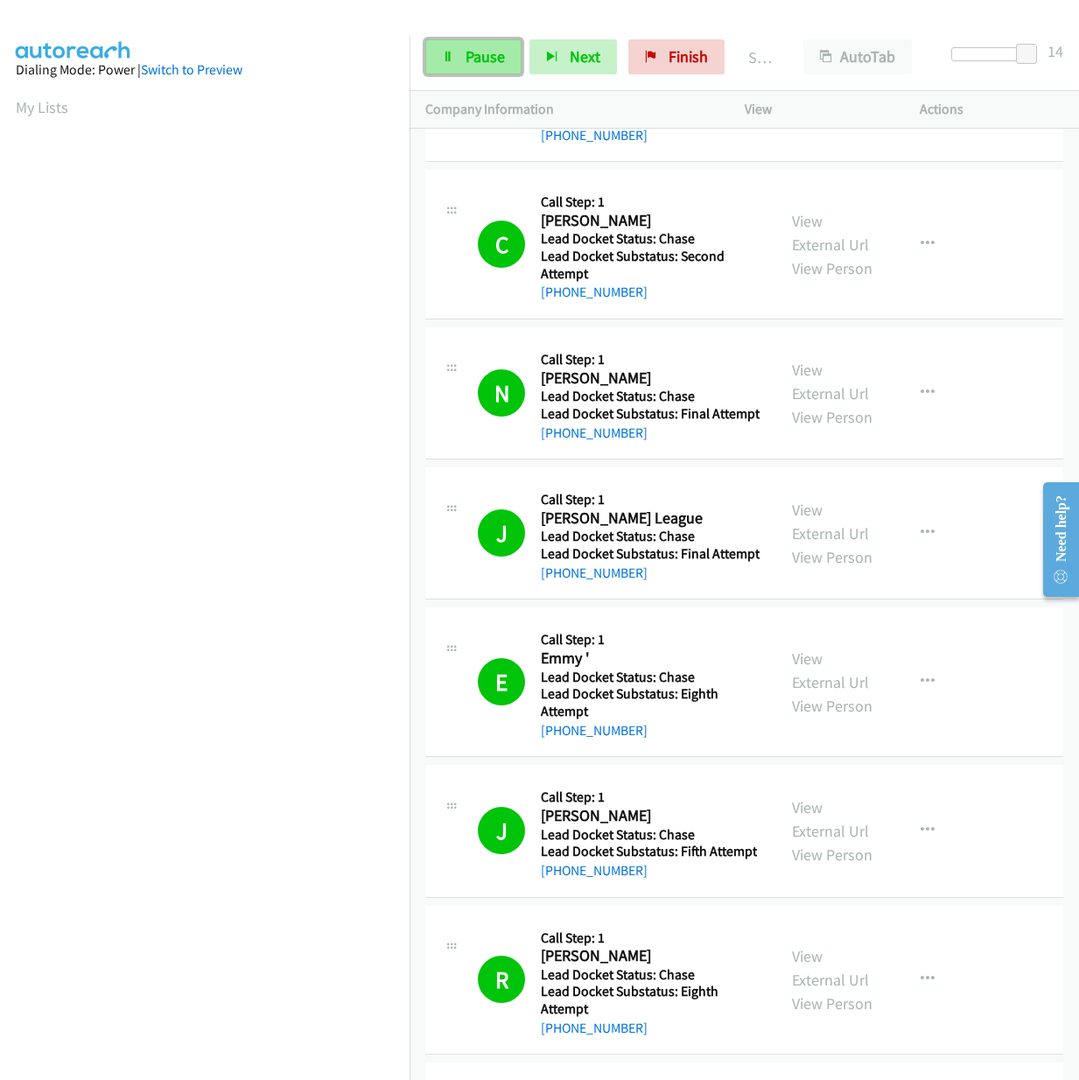
click at [471, 51] on span "Pause" at bounding box center [485, 56] width 39 height 20
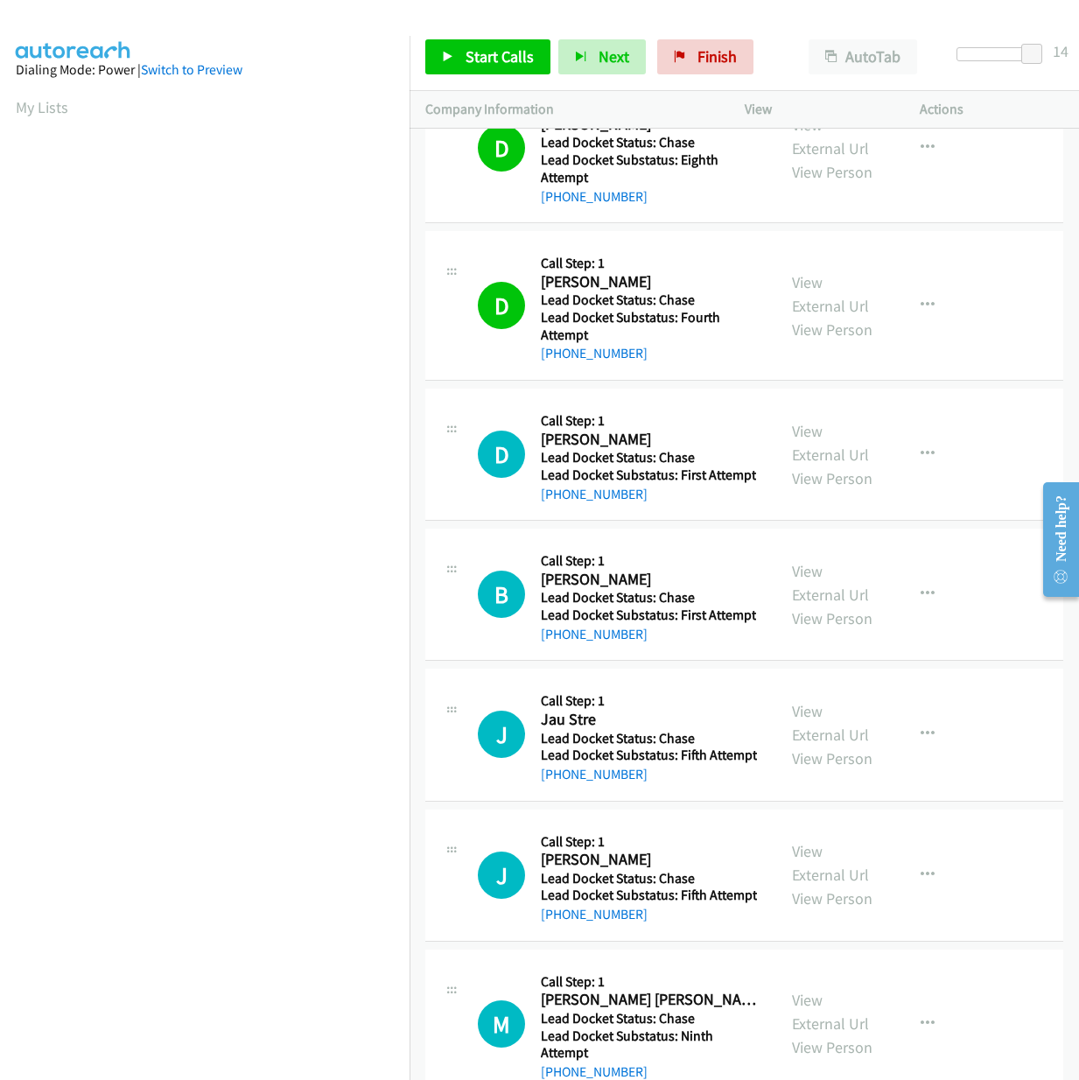
scroll to position [5074, 0]
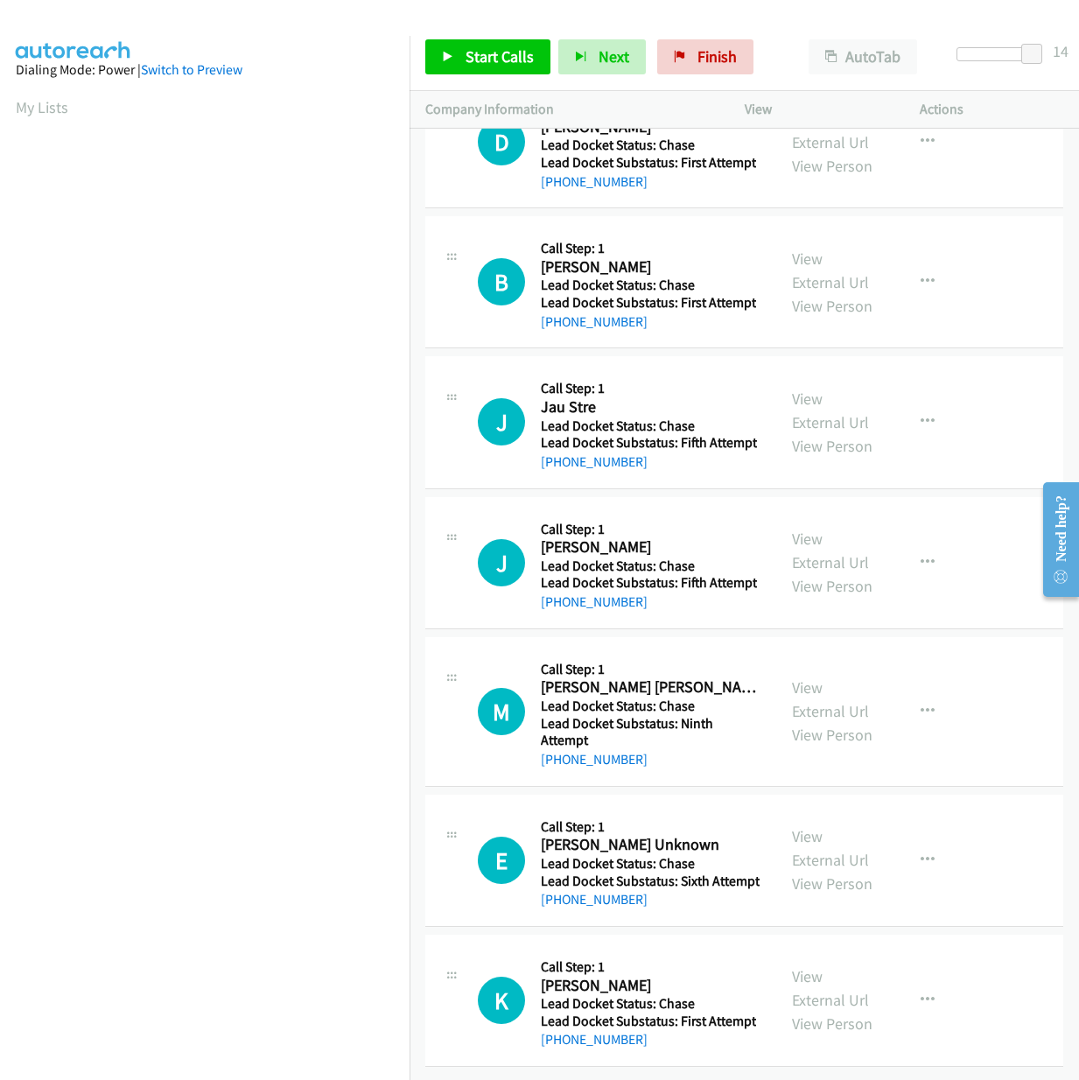
click at [675, 172] on h5 "Lead Docket Substatus: First Attempt" at bounding box center [648, 163] width 215 height 18
click at [705, 137] on h2 "[PERSON_NAME]" at bounding box center [648, 127] width 215 height 20
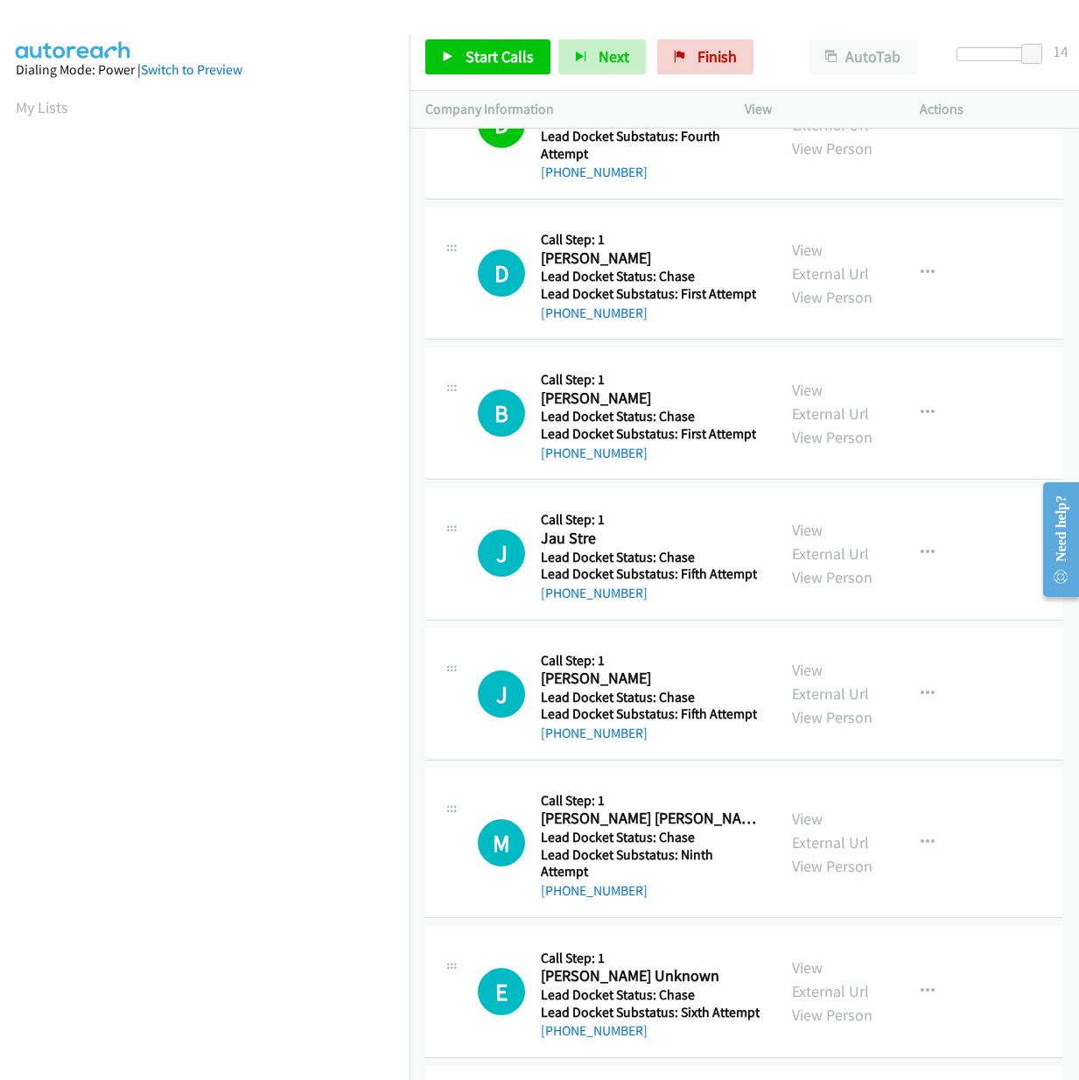
scroll to position [4899, 0]
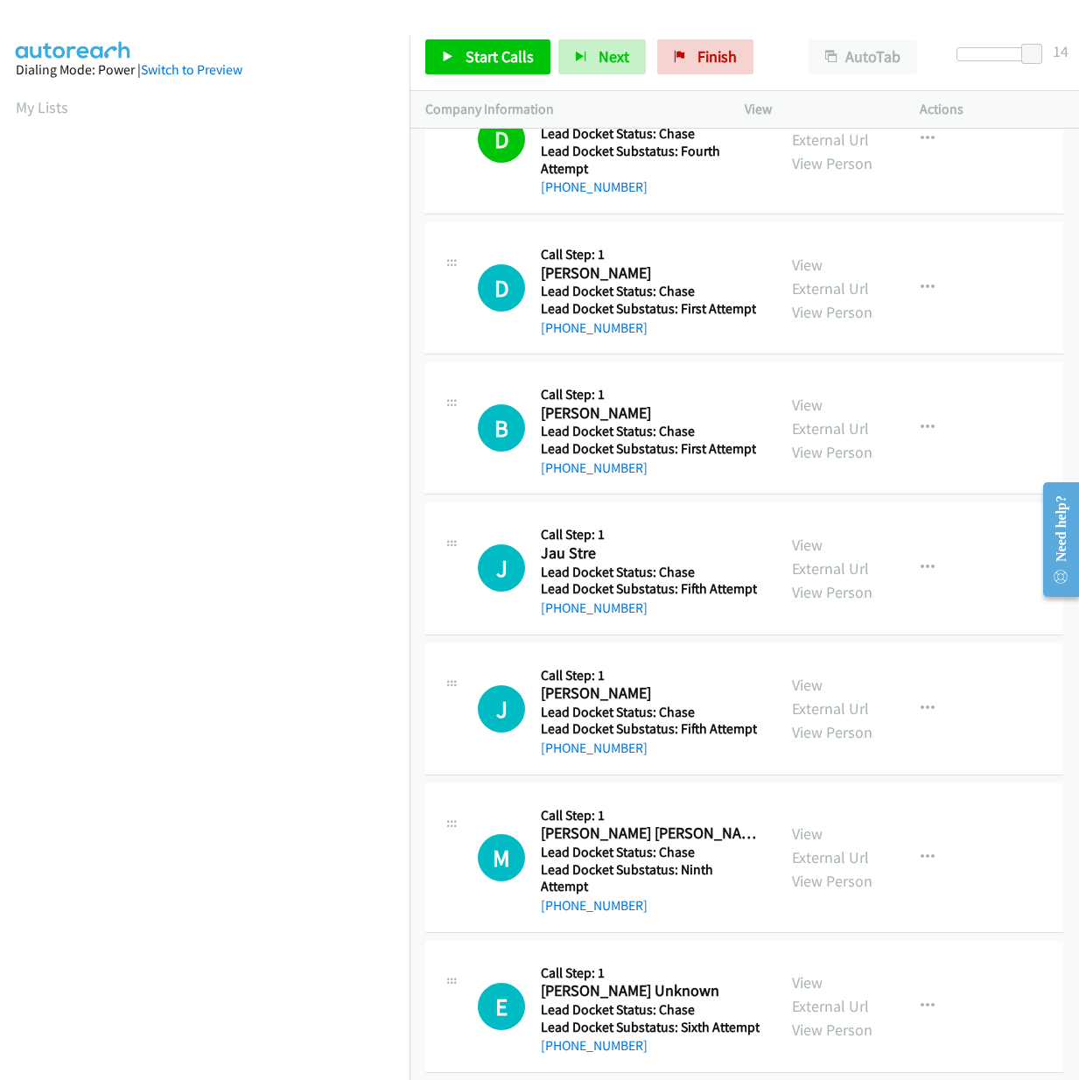
click at [656, 263] on h5 "Call Step: 1" at bounding box center [648, 255] width 215 height 18
click at [504, 62] on span "Start Calls" at bounding box center [500, 56] width 68 height 20
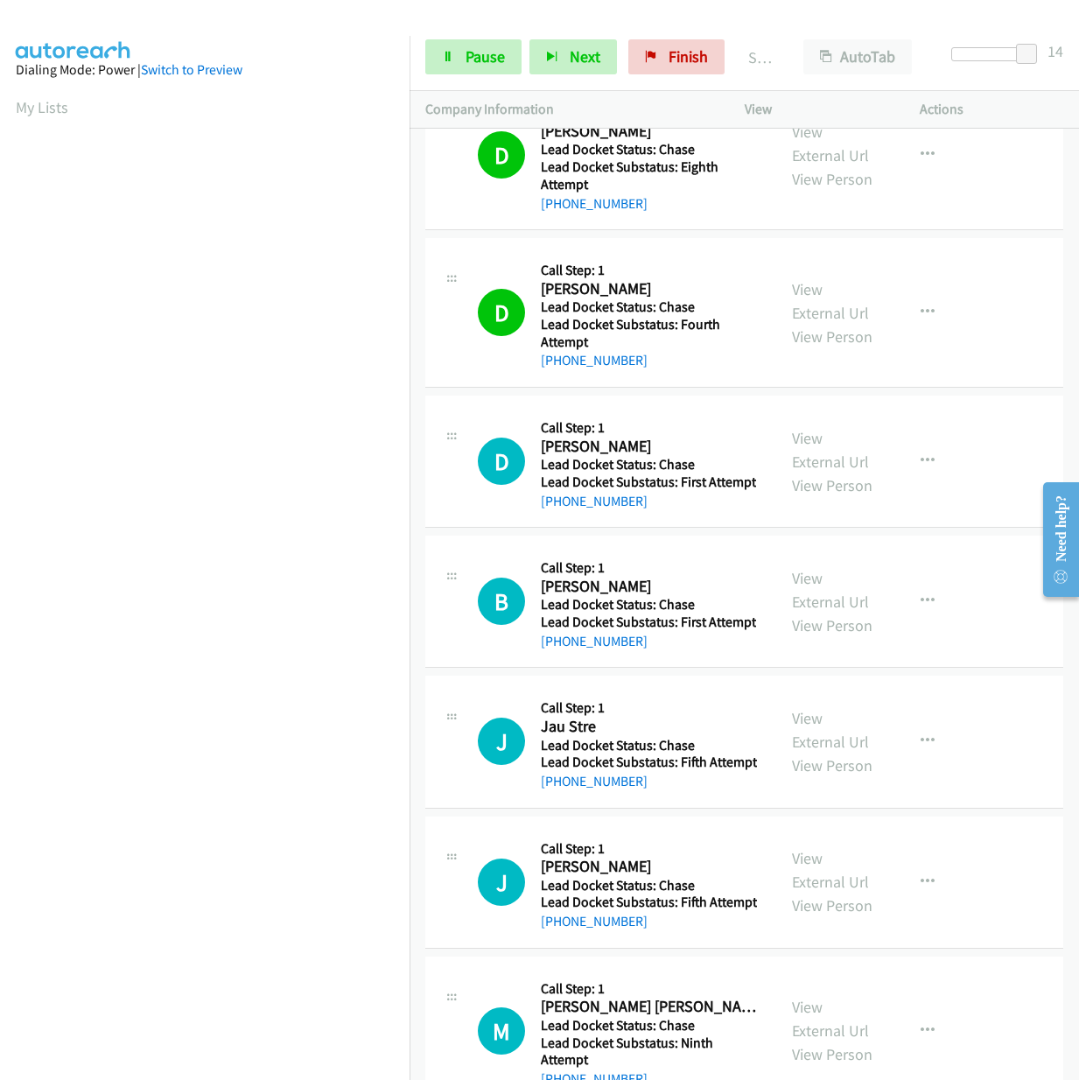
scroll to position [4724, 0]
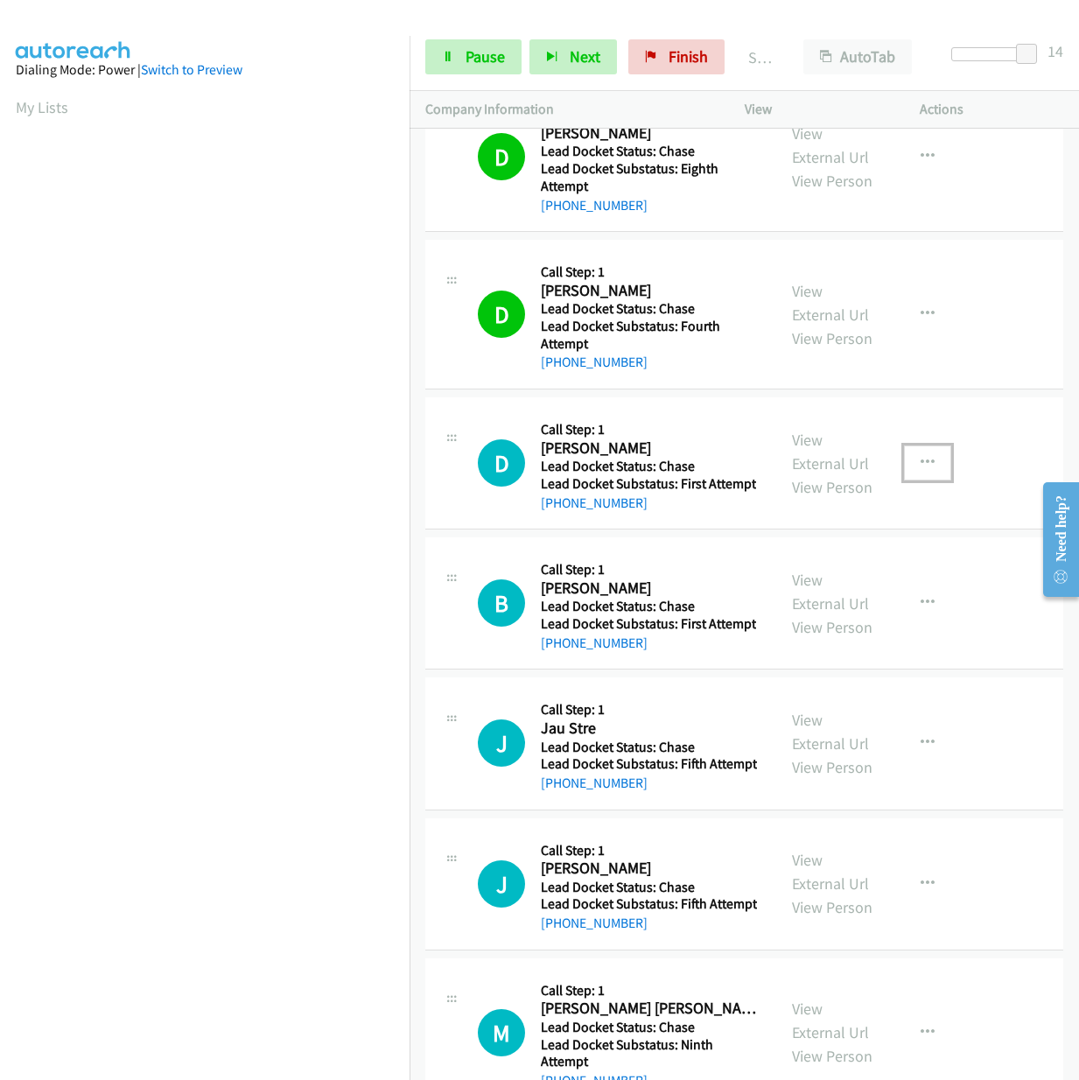
click at [921, 470] on icon "button" at bounding box center [928, 463] width 14 height 14
click at [864, 489] on div at bounding box center [539, 540] width 1079 height 1080
click at [595, 511] on link "[PHONE_NUMBER]" at bounding box center [594, 503] width 107 height 17
click at [710, 493] on h5 "Lead Docket Substatus: First Attempt" at bounding box center [648, 484] width 215 height 18
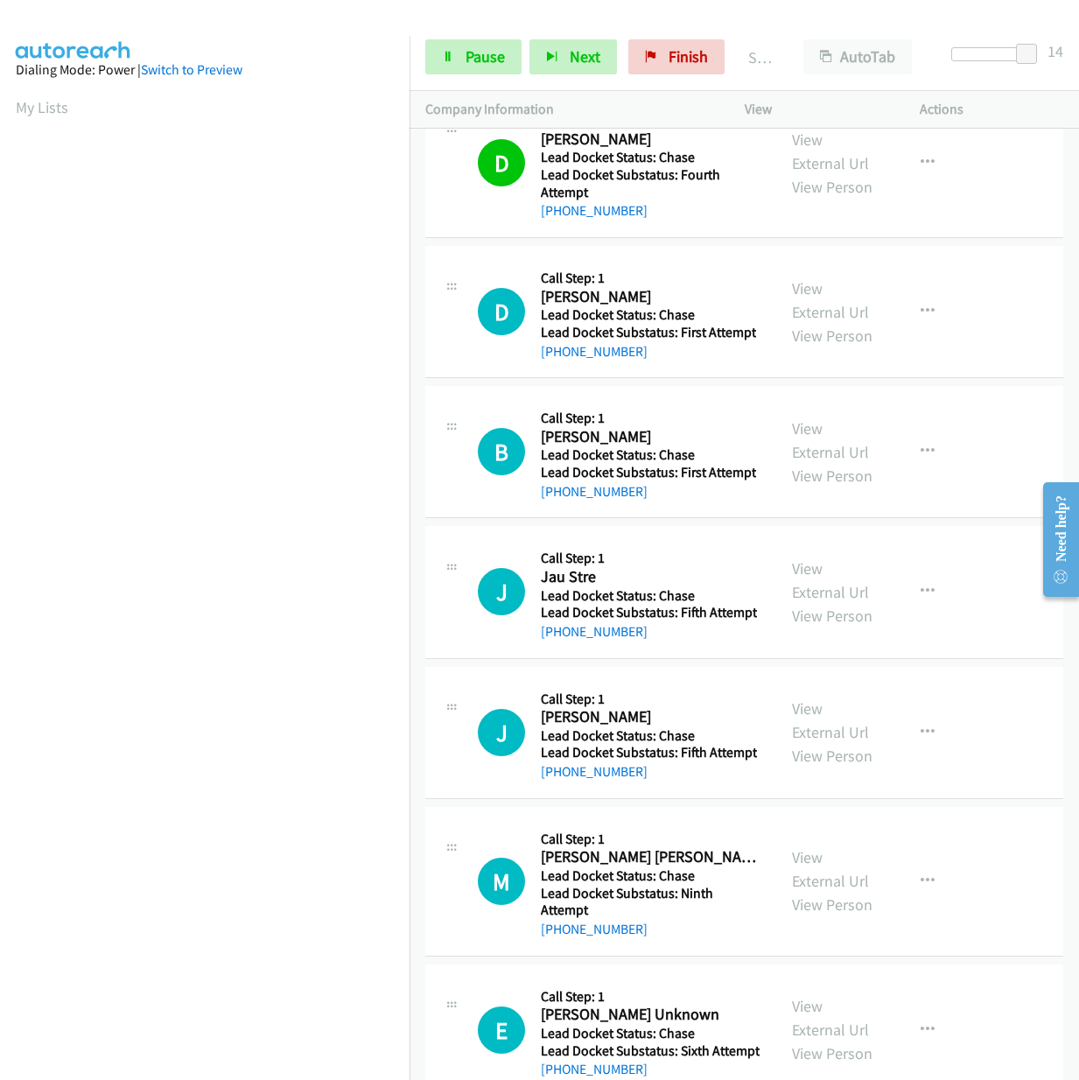
scroll to position [4812, 0]
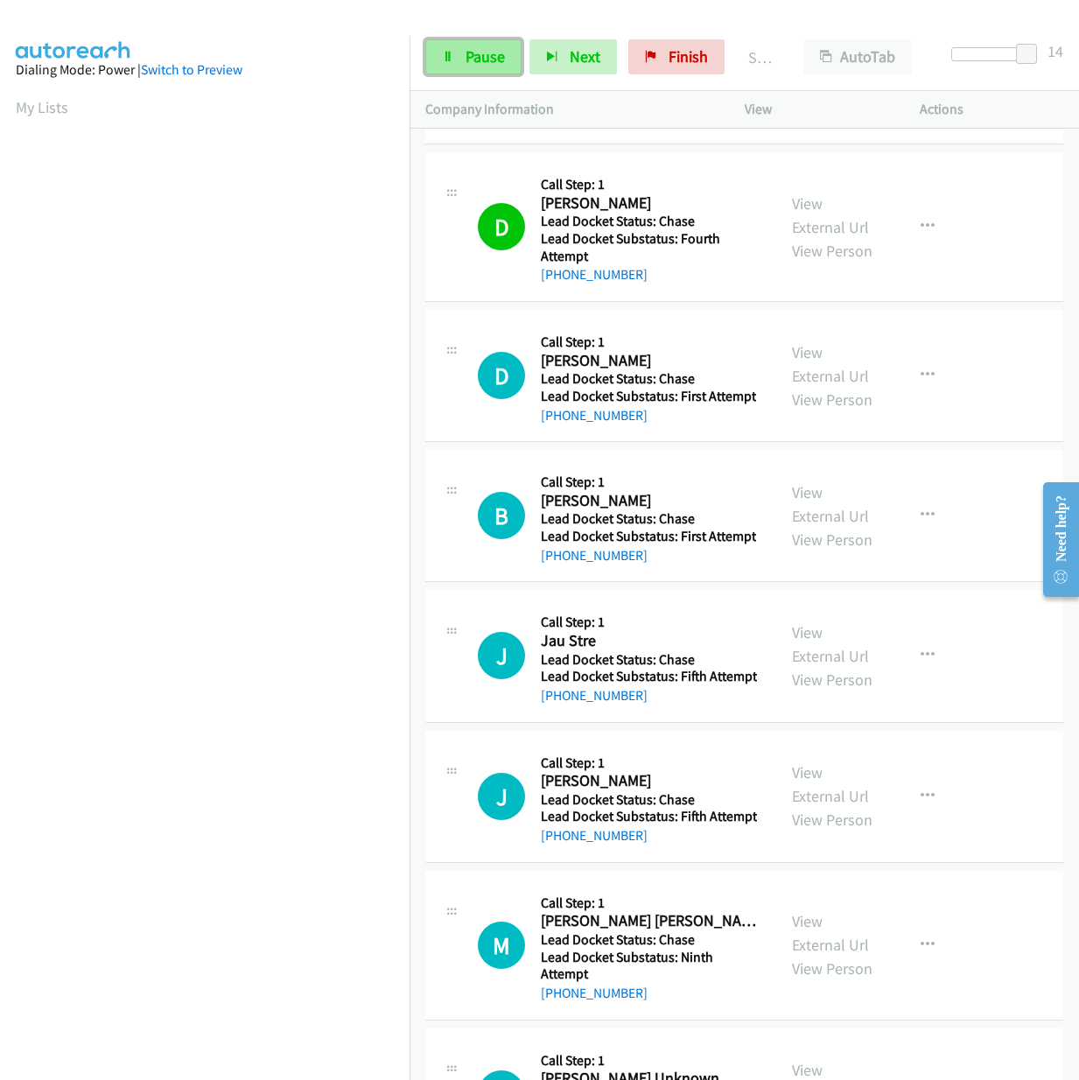
click at [444, 61] on icon at bounding box center [448, 58] width 12 height 12
click at [471, 18] on div at bounding box center [531, 33] width 1063 height 67
click at [736, 64] on link "Finish" at bounding box center [705, 56] width 96 height 35
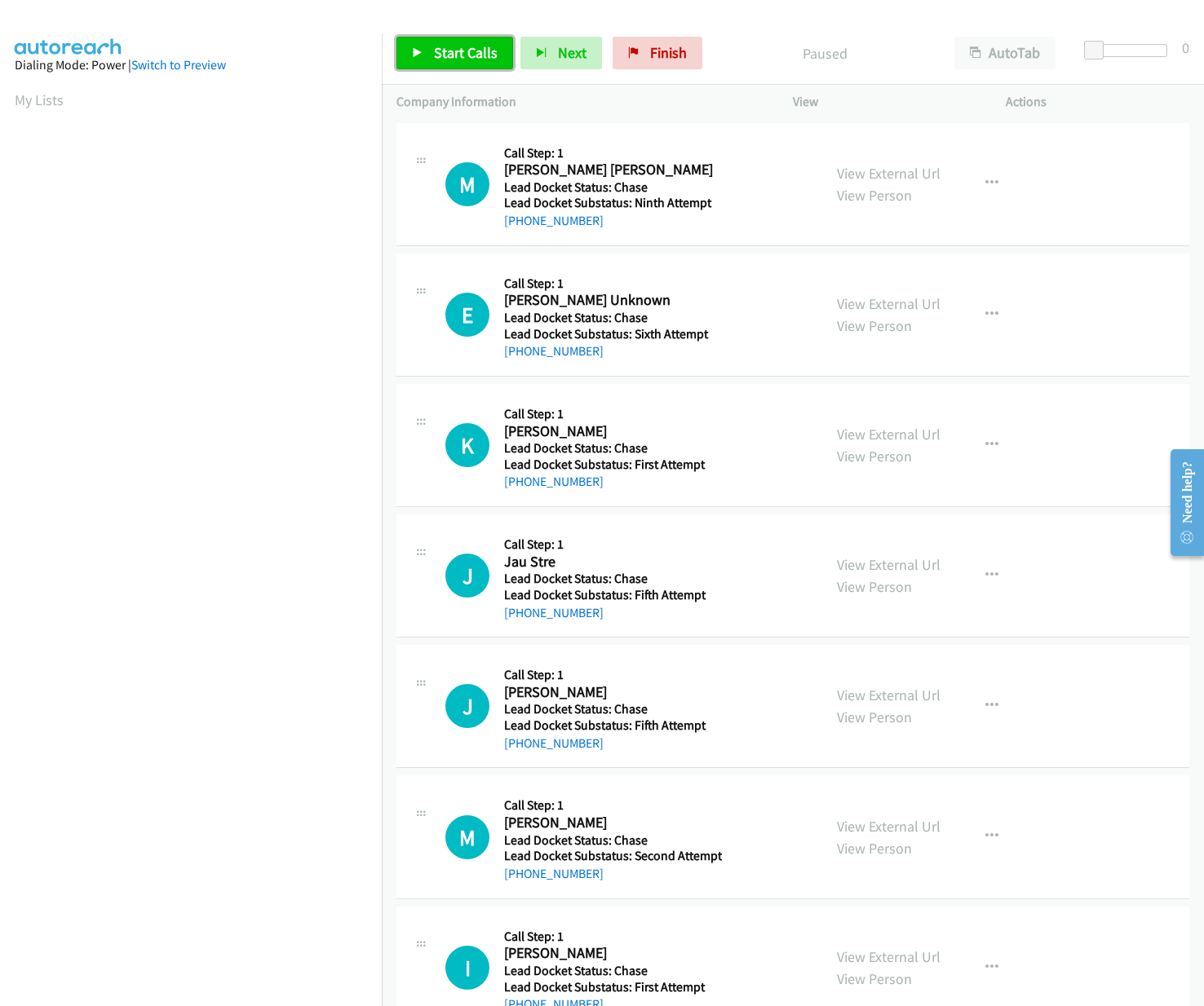
click at [442, 48] on span "Start Calls" at bounding box center [466, 52] width 63 height 19
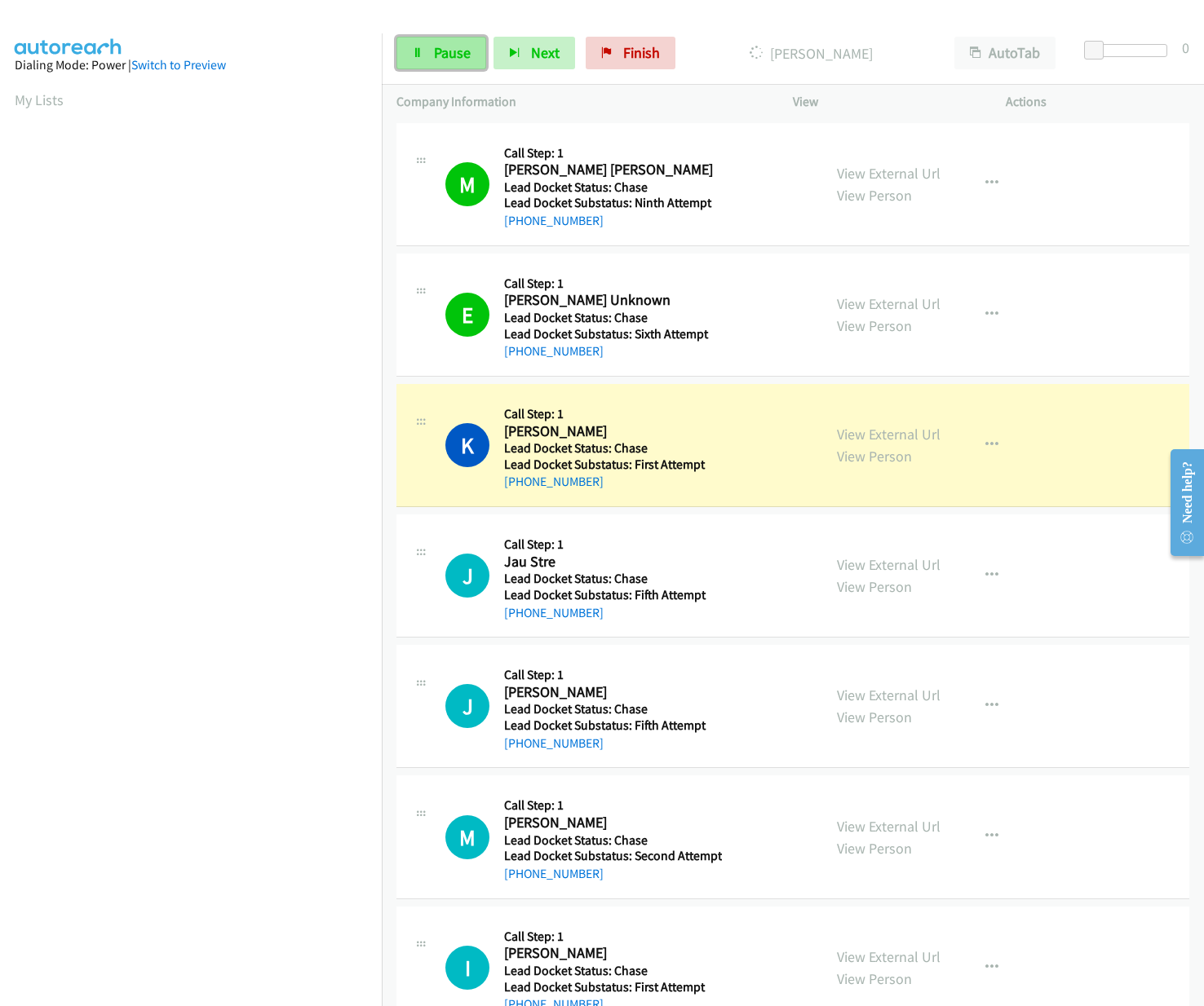
click at [445, 60] on span "Pause" at bounding box center [452, 52] width 36 height 19
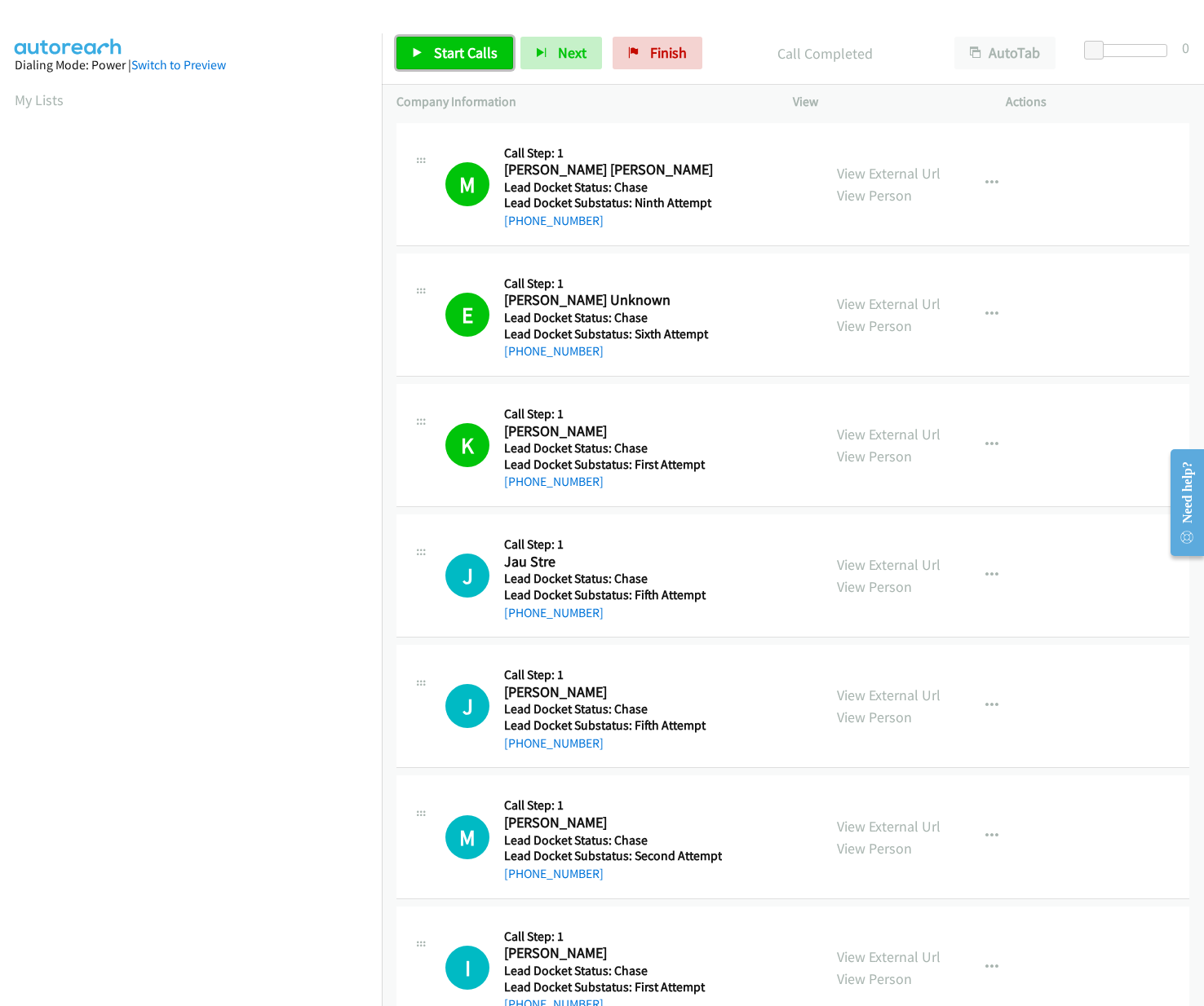
click at [429, 52] on link "Start Calls" at bounding box center [454, 52] width 116 height 33
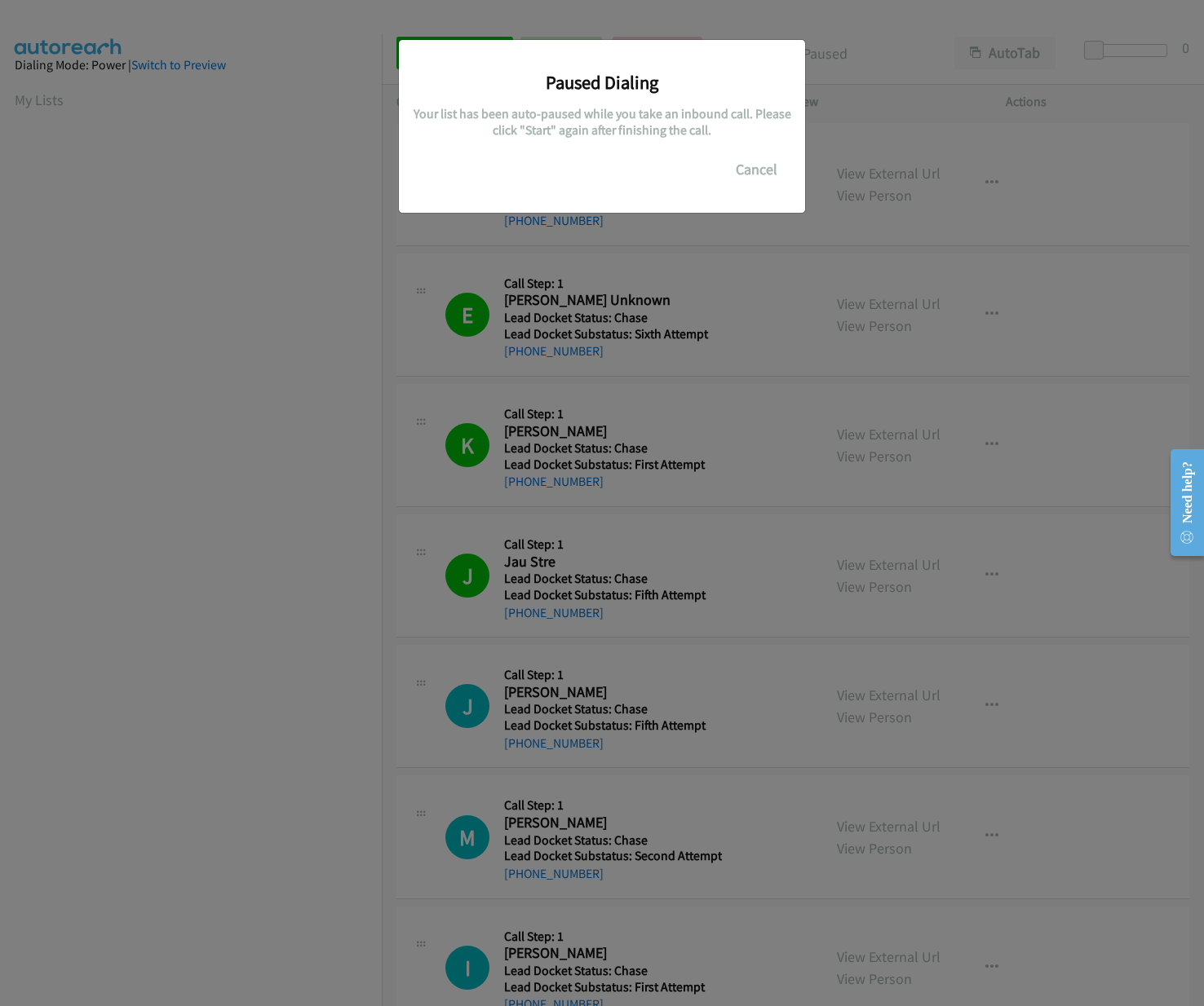
drag, startPoint x: 492, startPoint y: 160, endPoint x: 458, endPoint y: 180, distance: 39.4
click at [492, 160] on div "Paused Dialing Your list has been auto-paused while you take an inbound call. P…" at bounding box center [602, 119] width 382 height 134
click at [291, 360] on div "Paused Dialing Your list has been auto-paused while you take an inbound call. P…" at bounding box center [602, 510] width 1204 height 991
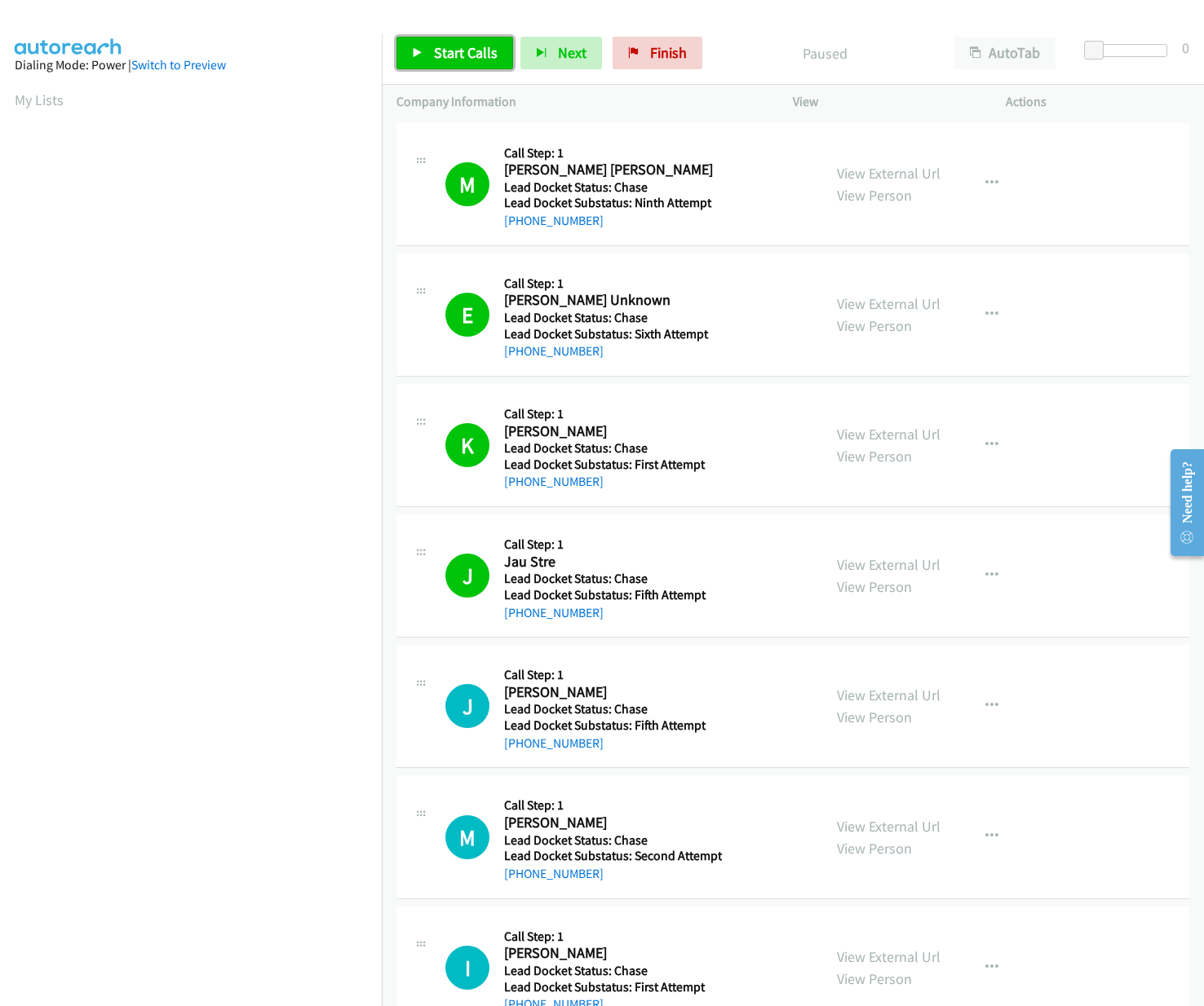
click at [446, 61] on span "Start Calls" at bounding box center [466, 52] width 63 height 19
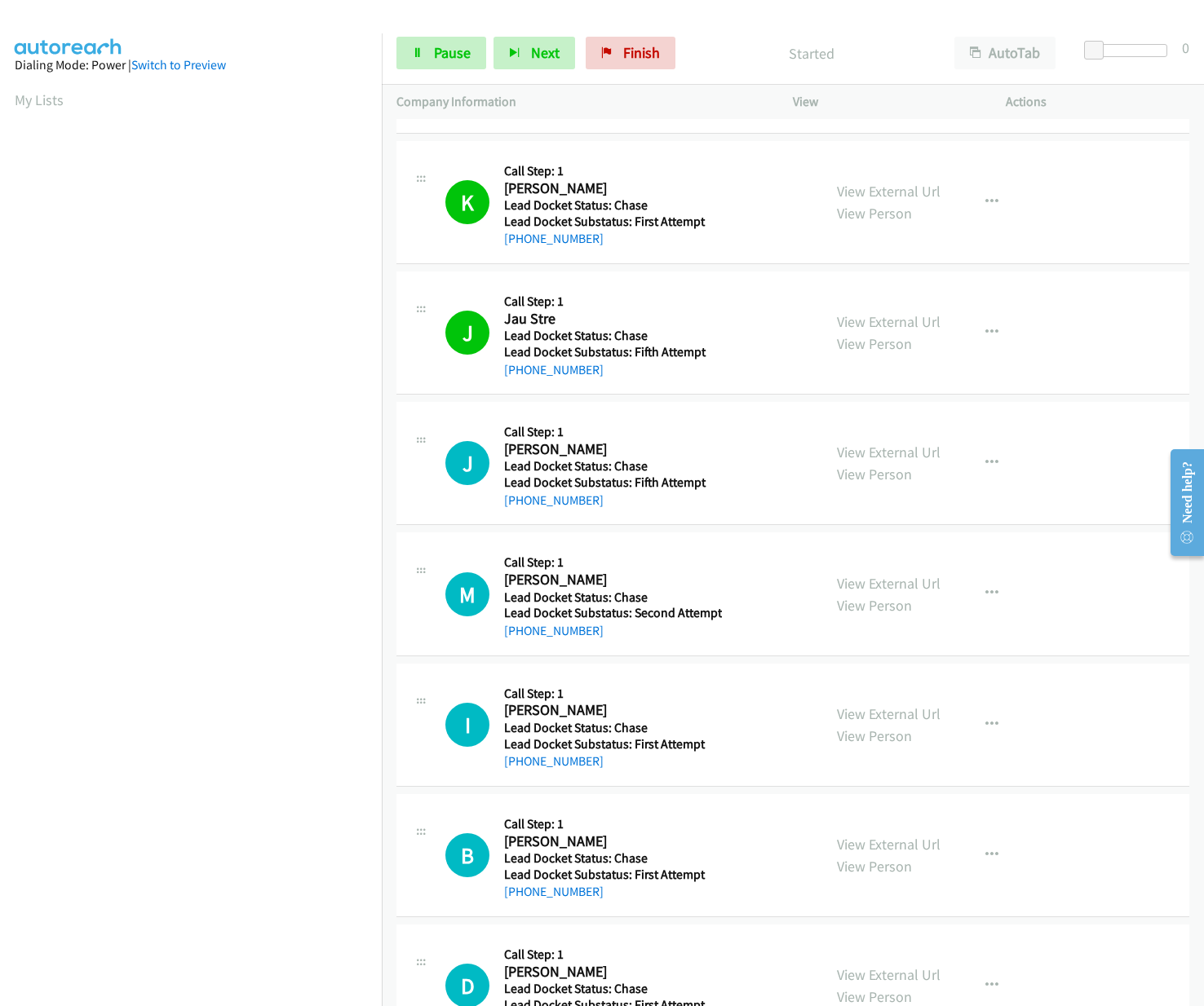
scroll to position [245, 0]
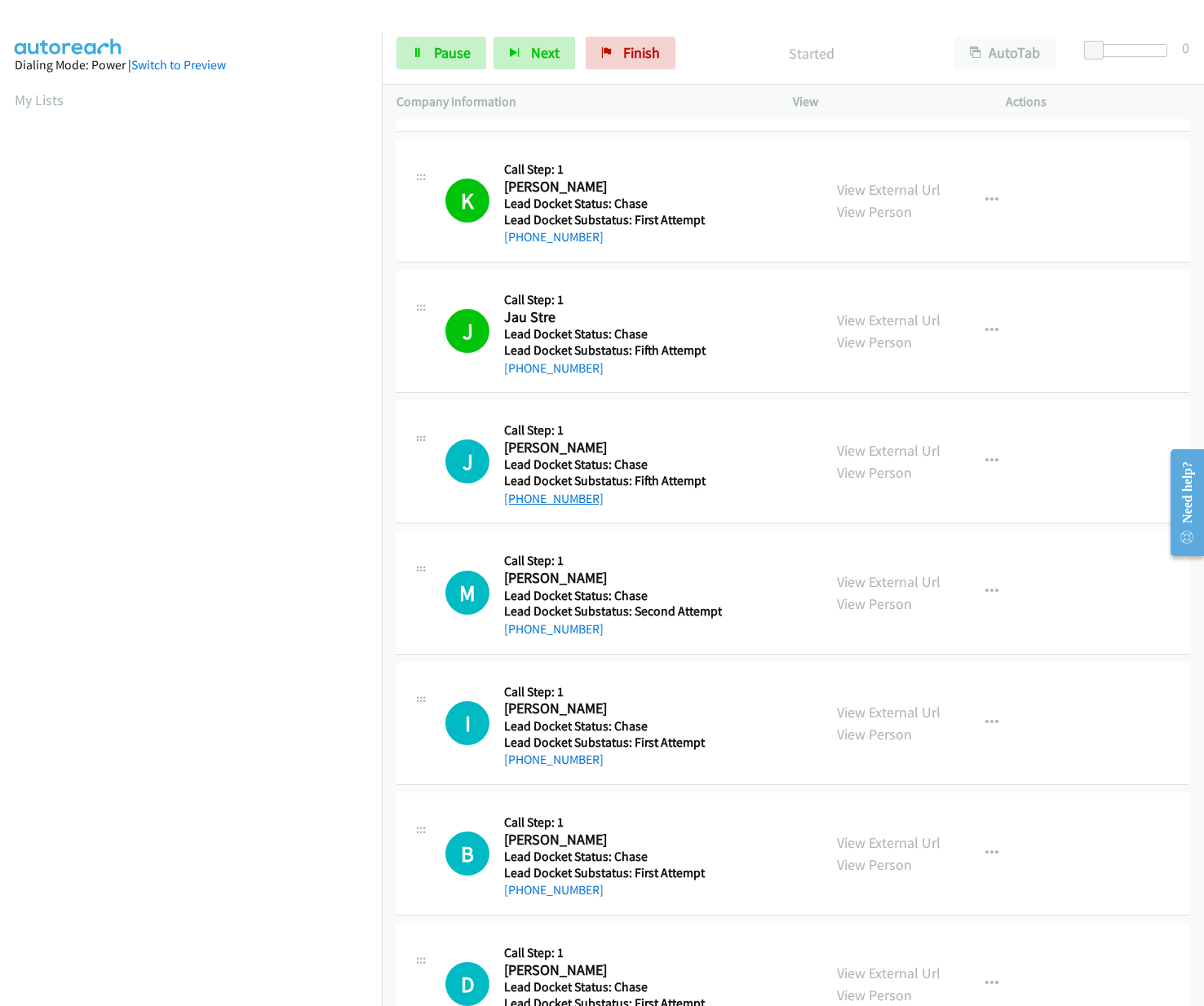
drag, startPoint x: 605, startPoint y: 503, endPoint x: 519, endPoint y: 499, distance: 86.1
click at [519, 499] on div "[PHONE_NUMBER]" at bounding box center [610, 498] width 212 height 20
copy link "619-929-1889"
click at [433, 20] on div at bounding box center [595, 31] width 1189 height 62
click at [628, 44] on span "Finish" at bounding box center [641, 52] width 36 height 19
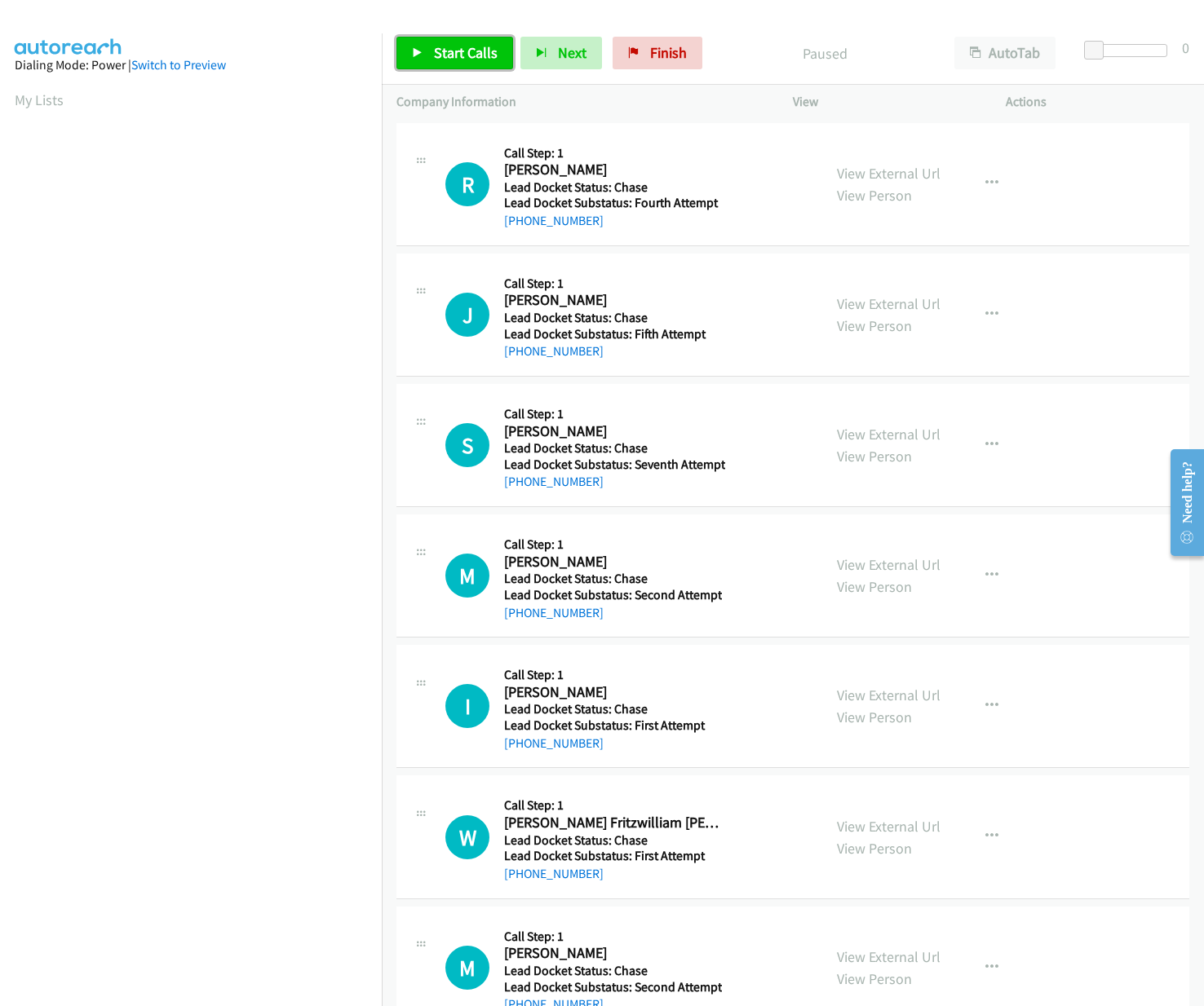
click at [458, 51] on span "Start Calls" at bounding box center [466, 52] width 63 height 19
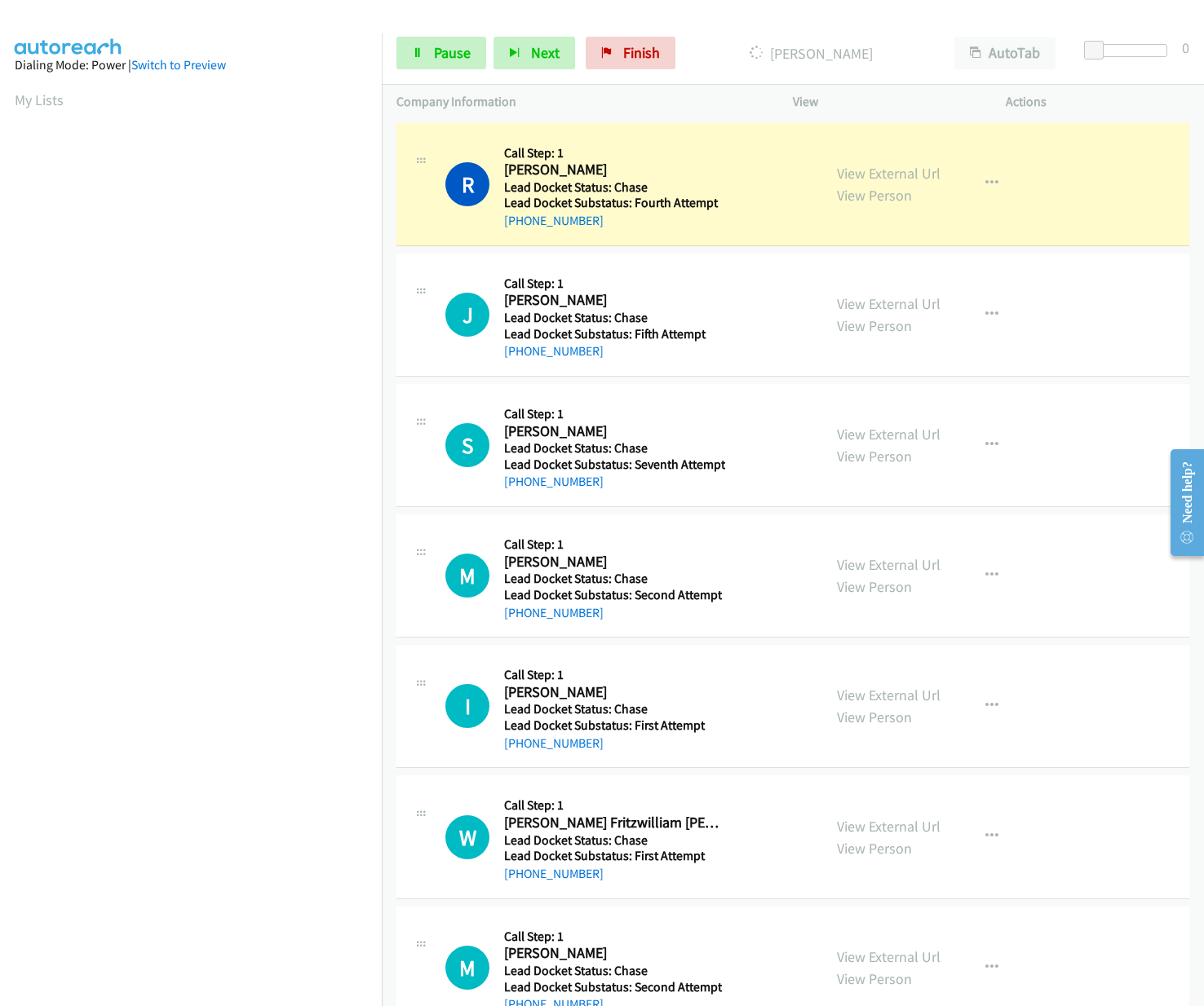
drag, startPoint x: 604, startPoint y: 225, endPoint x: 520, endPoint y: 232, distance: 84.3
click at [520, 232] on div "R Callback Scheduled Call Step: 1 [PERSON_NAME] America/Los_Angeles Lead Docket…" at bounding box center [792, 184] width 793 height 123
copy link "[PHONE_NUMBER]"
click at [418, 360] on div "J Callback Scheduled Call Step: 1 [PERSON_NAME] America/Los_Angeles Lead Docket…" at bounding box center [609, 315] width 396 height 93
drag, startPoint x: 624, startPoint y: 357, endPoint x: 523, endPoint y: 362, distance: 101.1
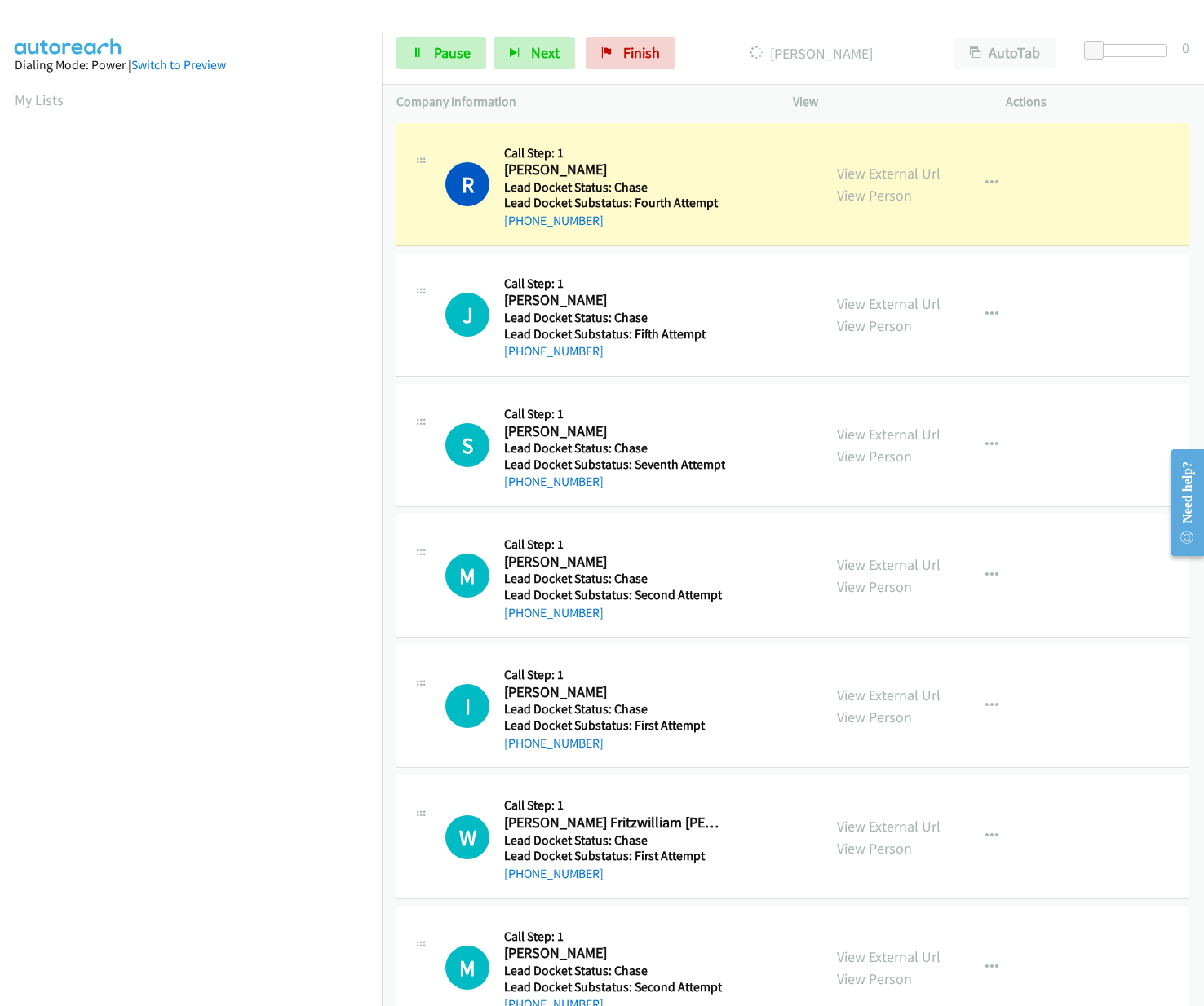
click at [523, 362] on div "J Callback Scheduled Call Step: 1 [PERSON_NAME] America/Los_Angeles Lead Docket…" at bounding box center [792, 315] width 793 height 123
click at [628, 362] on div "J Callback Scheduled Call Step: 1 [PERSON_NAME] America/Los_Angeles Lead Docket…" at bounding box center [792, 315] width 793 height 123
drag, startPoint x: 618, startPoint y: 360, endPoint x: 516, endPoint y: 363, distance: 102.0
click at [516, 363] on div "J Callback Scheduled Call Step: 1 [PERSON_NAME] America/Los_Angeles Lead Docket…" at bounding box center [792, 315] width 793 height 123
copy link "[PHONE_NUMBER]"
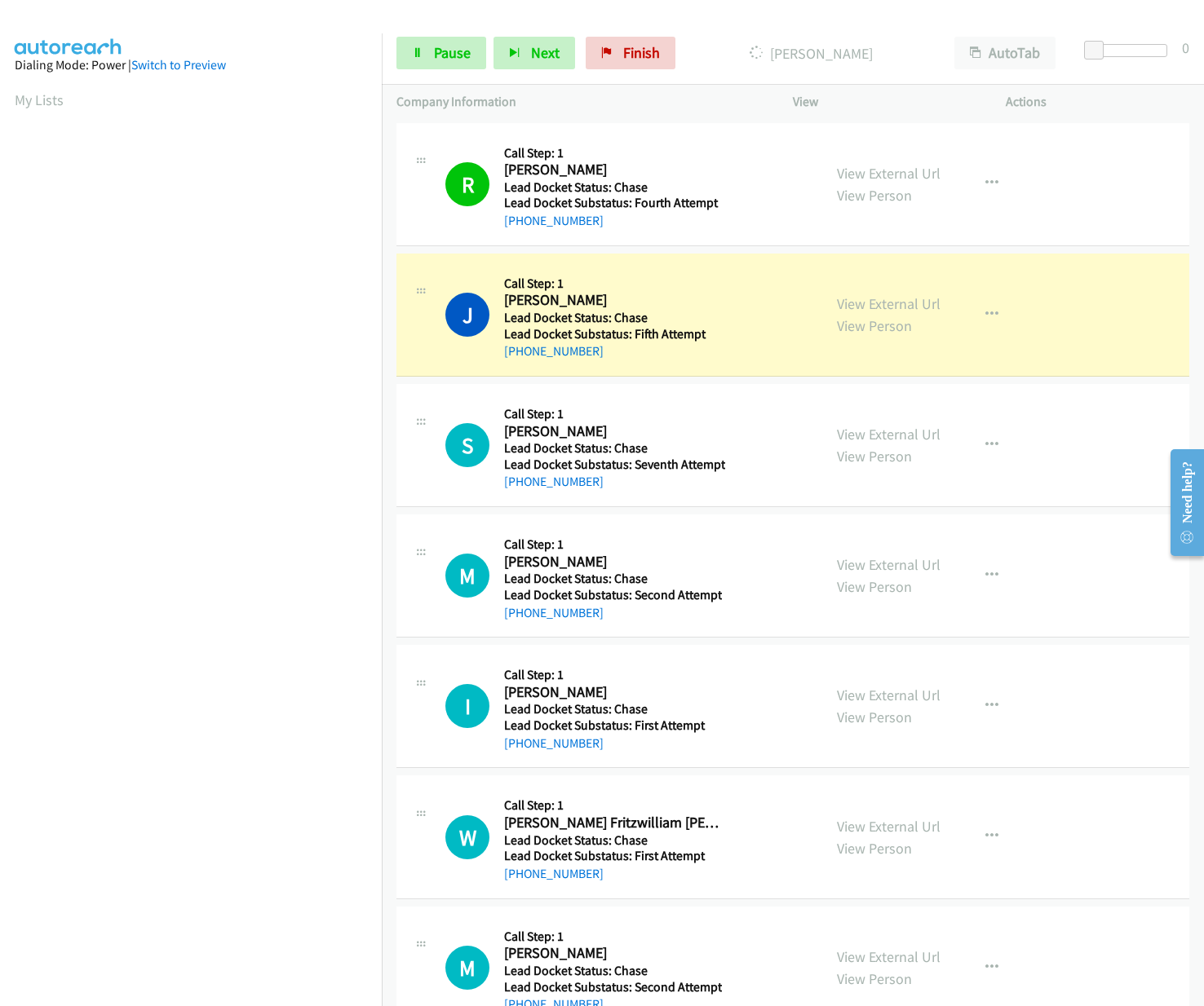
click at [433, 508] on td "S Callback Scheduled Call Step: 1 [PERSON_NAME] America/Los_Angeles Lead Docket…" at bounding box center [793, 445] width 822 height 130
drag, startPoint x: 643, startPoint y: 487, endPoint x: 515, endPoint y: 482, distance: 128.1
click at [515, 482] on div "[PHONE_NUMBER]" at bounding box center [614, 482] width 221 height 20
copy link "[PHONE_NUMBER]"
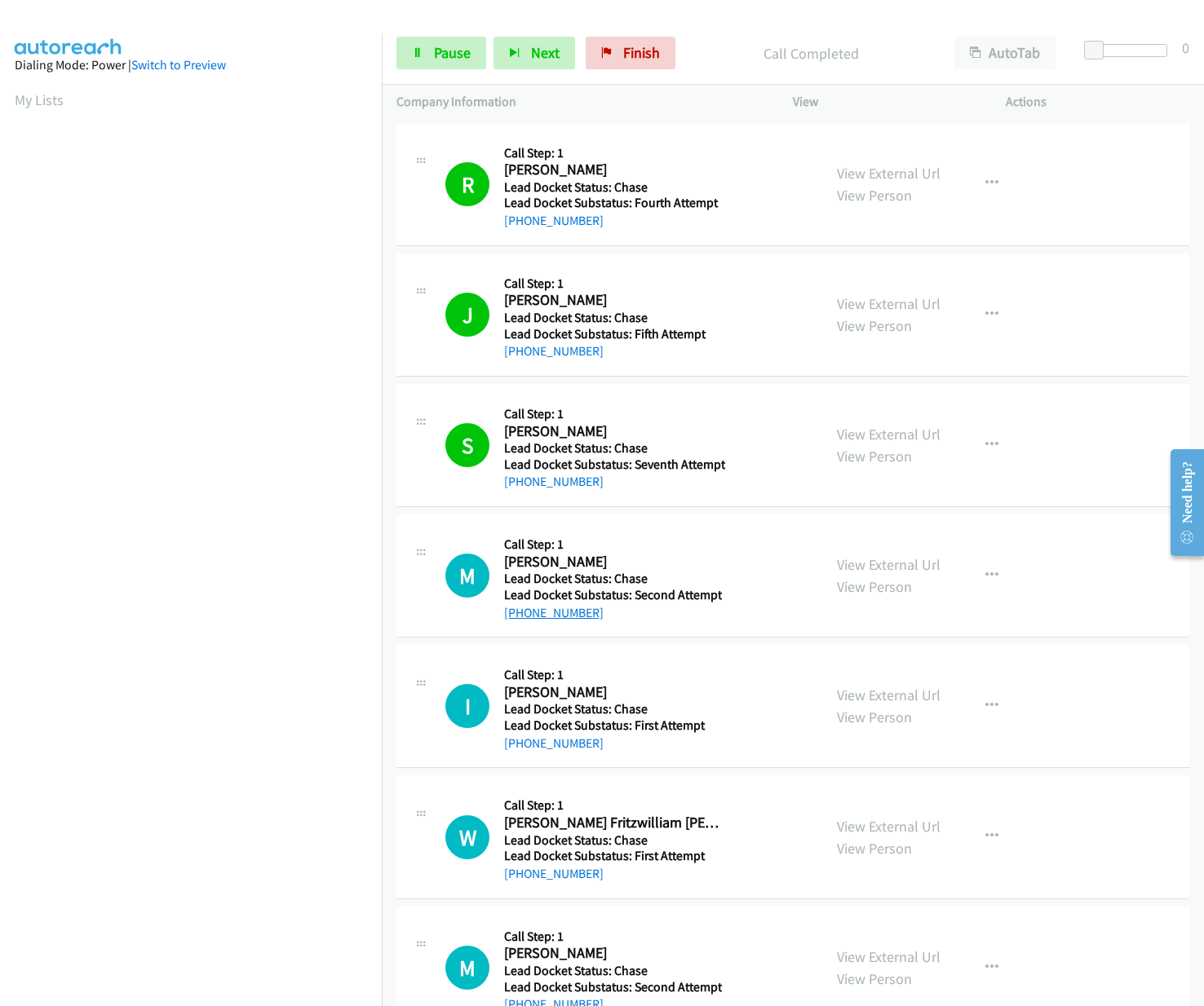
drag, startPoint x: 611, startPoint y: 621, endPoint x: 520, endPoint y: 618, distance: 91.0
click at [520, 618] on div "[PHONE_NUMBER]" at bounding box center [613, 613] width 218 height 20
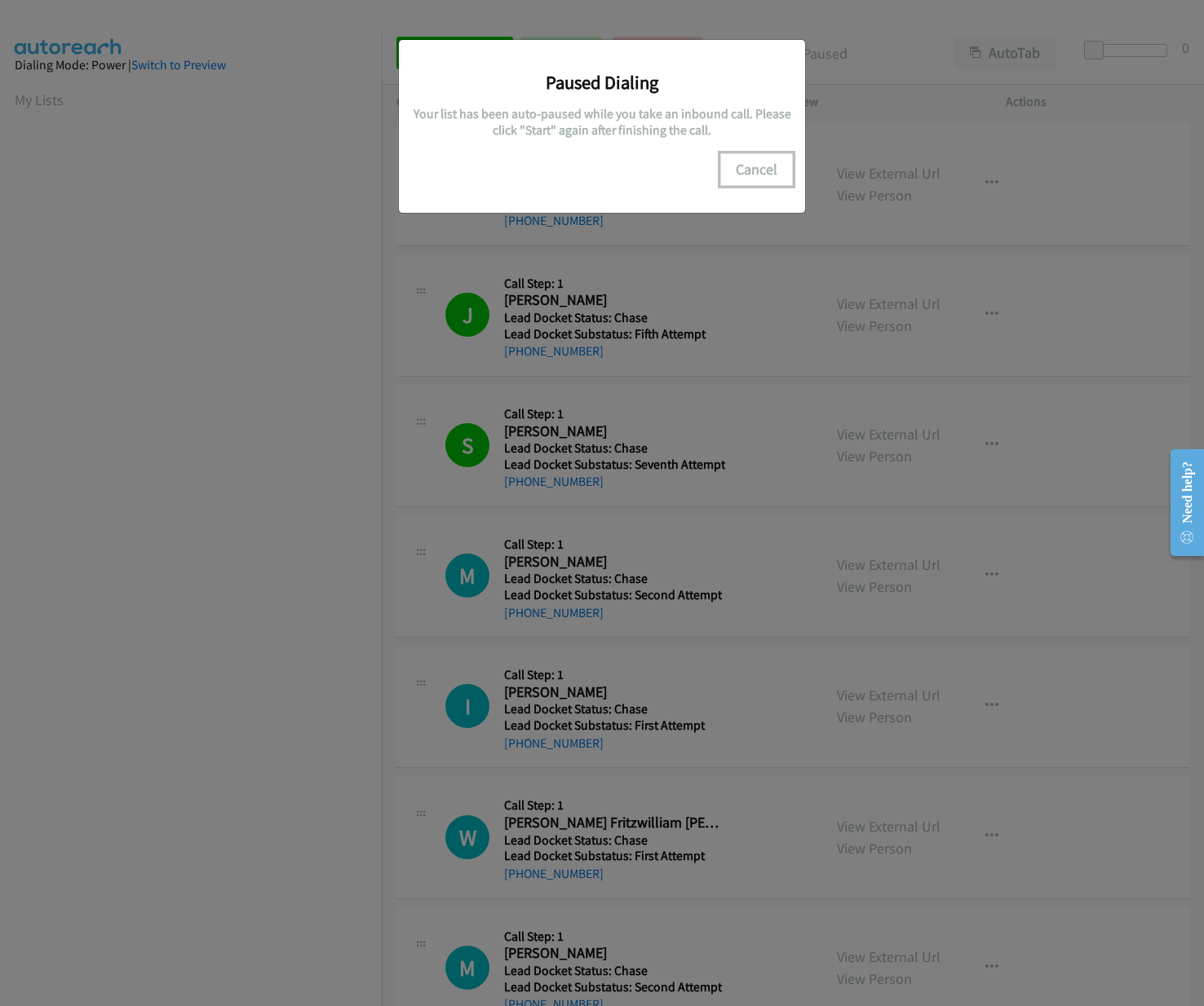
click at [748, 173] on button "Cancel" at bounding box center [757, 170] width 73 height 33
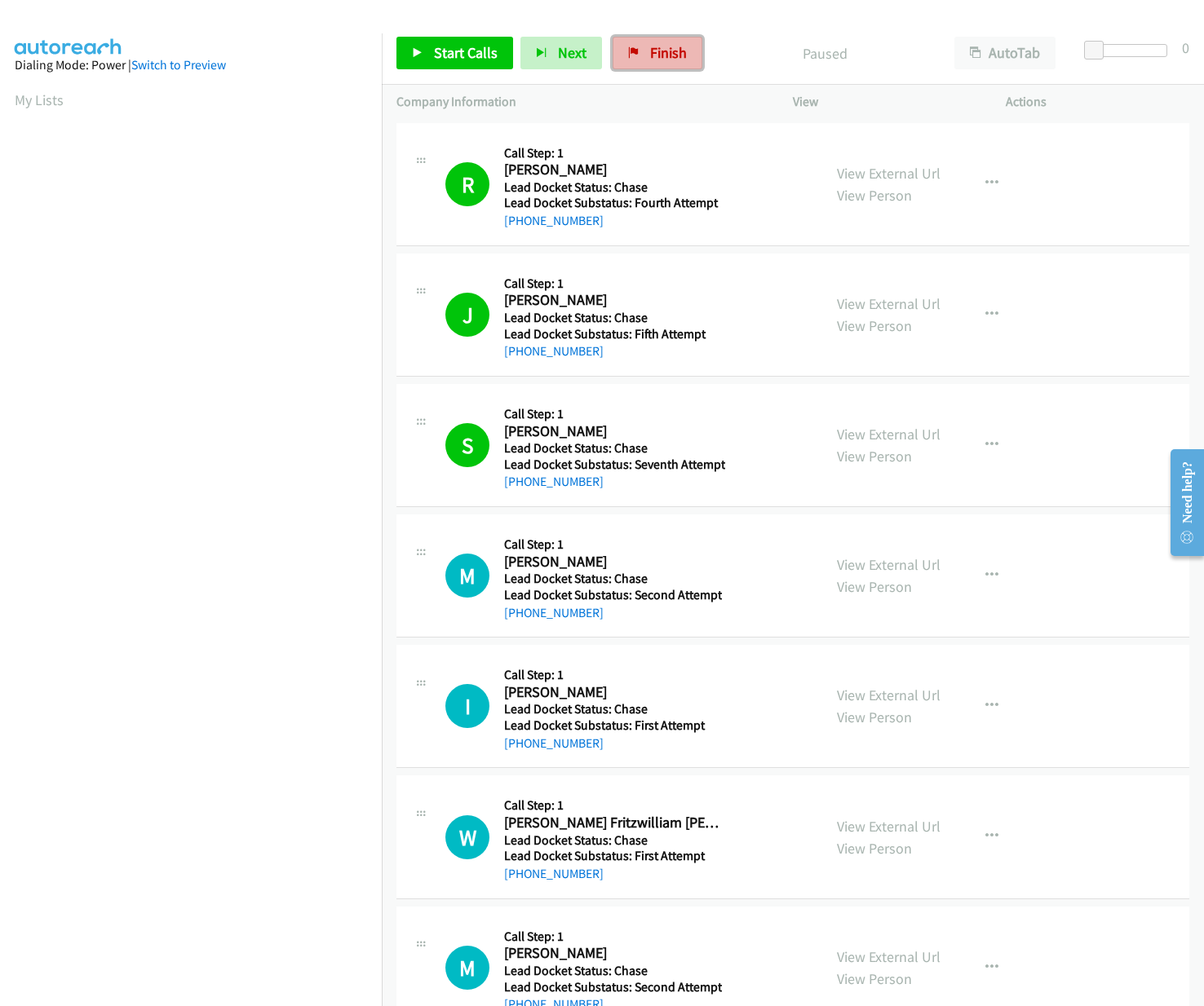
click at [670, 61] on span "Finish" at bounding box center [668, 52] width 36 height 19
